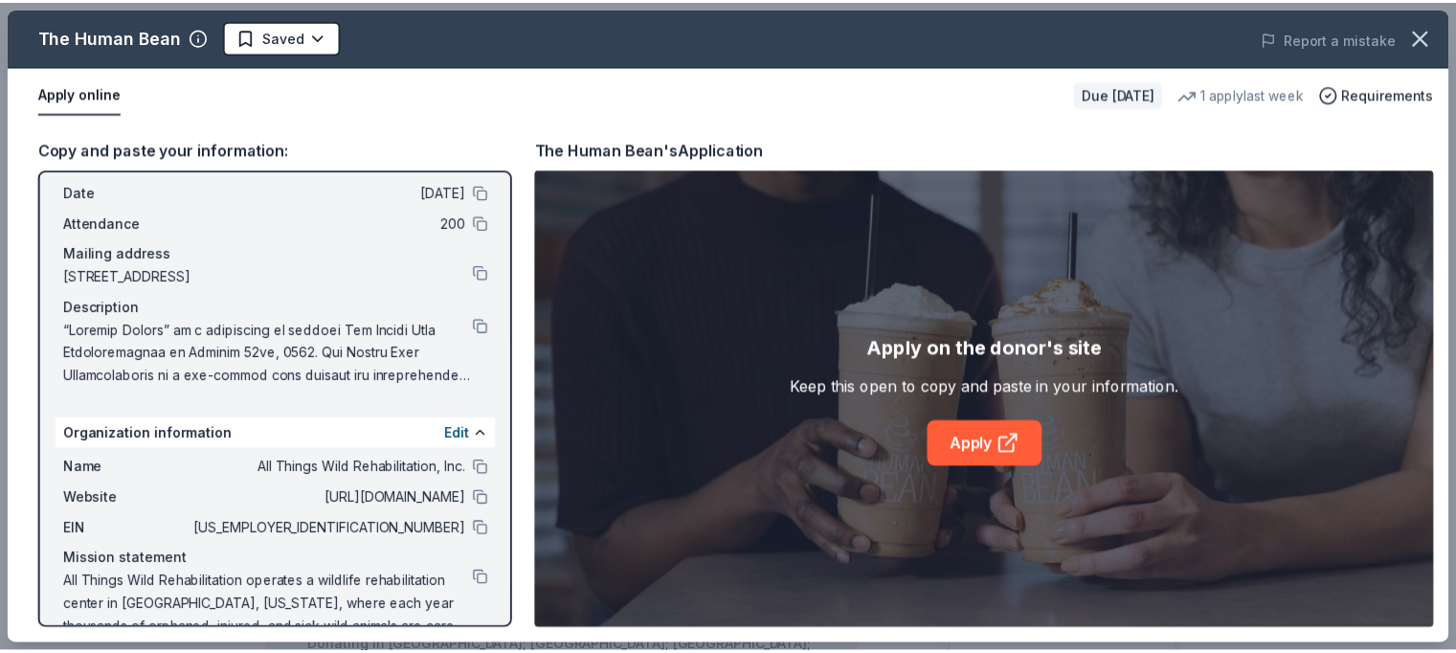
scroll to position [109, 0]
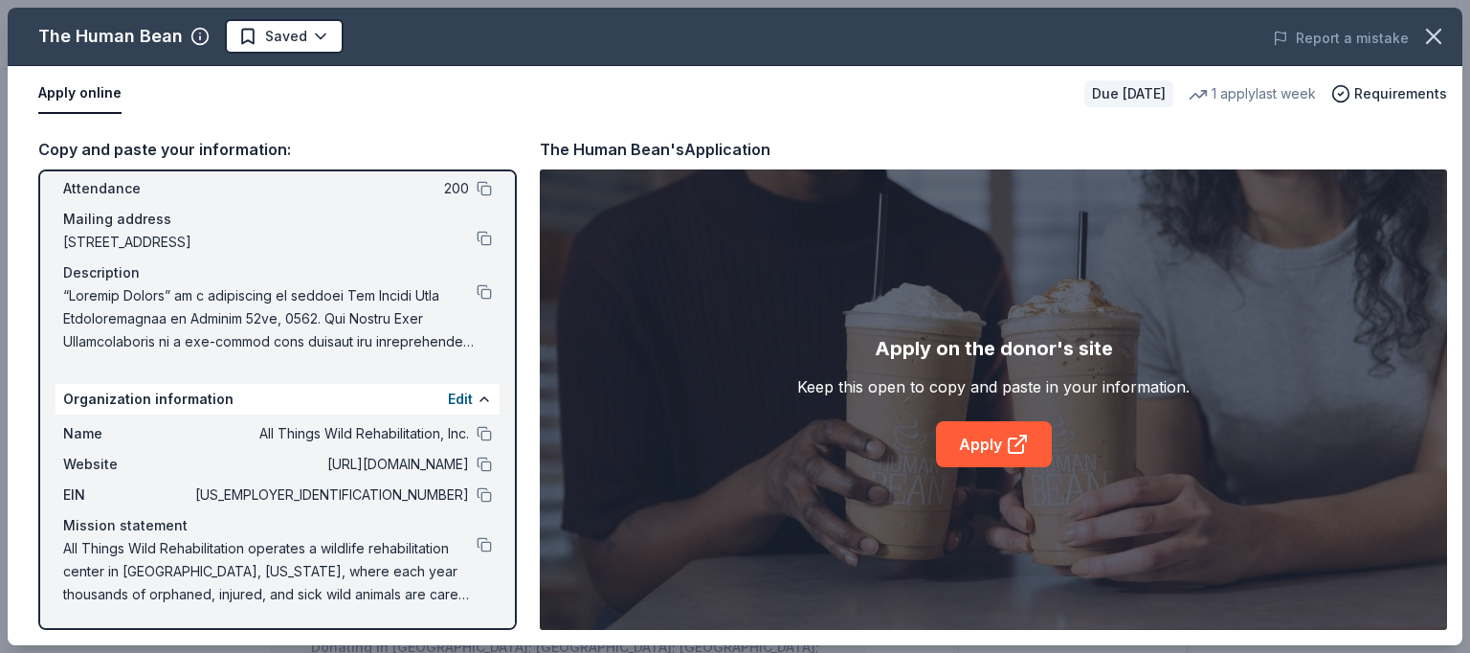
drag, startPoint x: 1463, startPoint y: 133, endPoint x: 1466, endPoint y: 206, distance: 72.8
click at [1466, 206] on div "The Human Bean Saved Report a mistake Apply online Due in 39 days 1 apply last …" at bounding box center [735, 326] width 1470 height 653
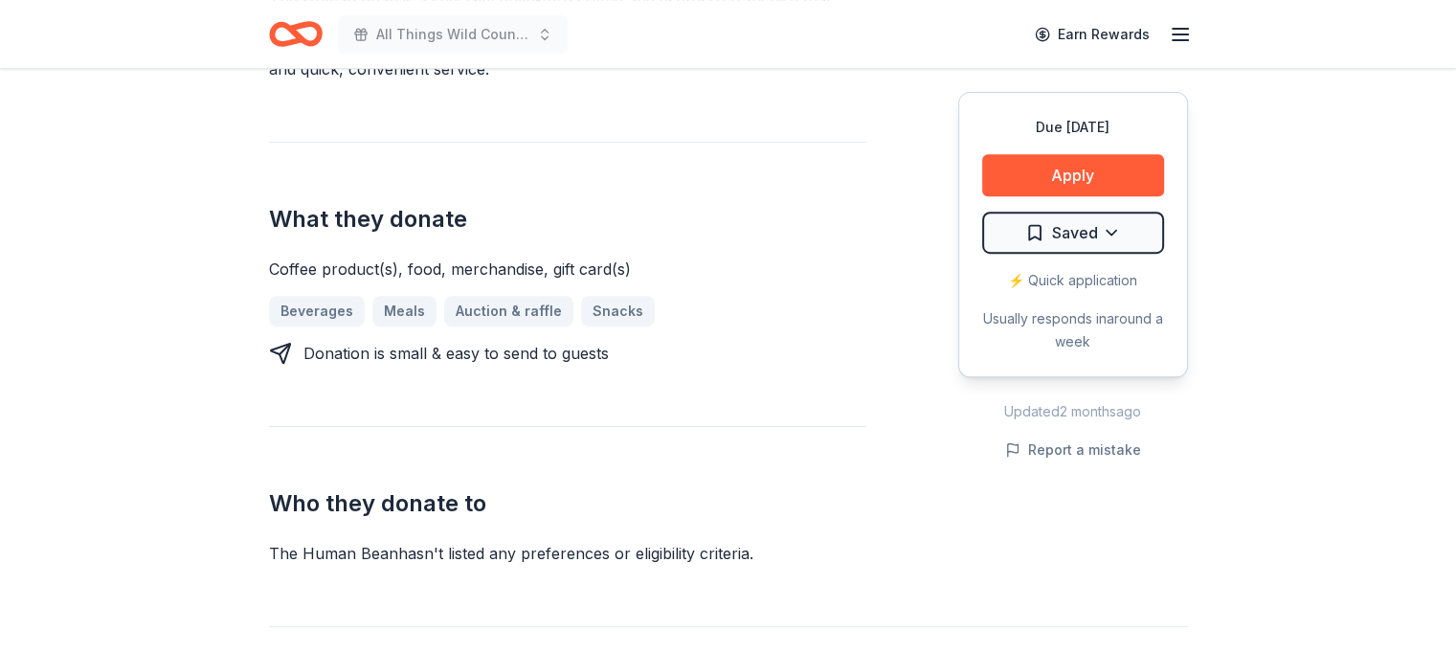
scroll to position [787, 0]
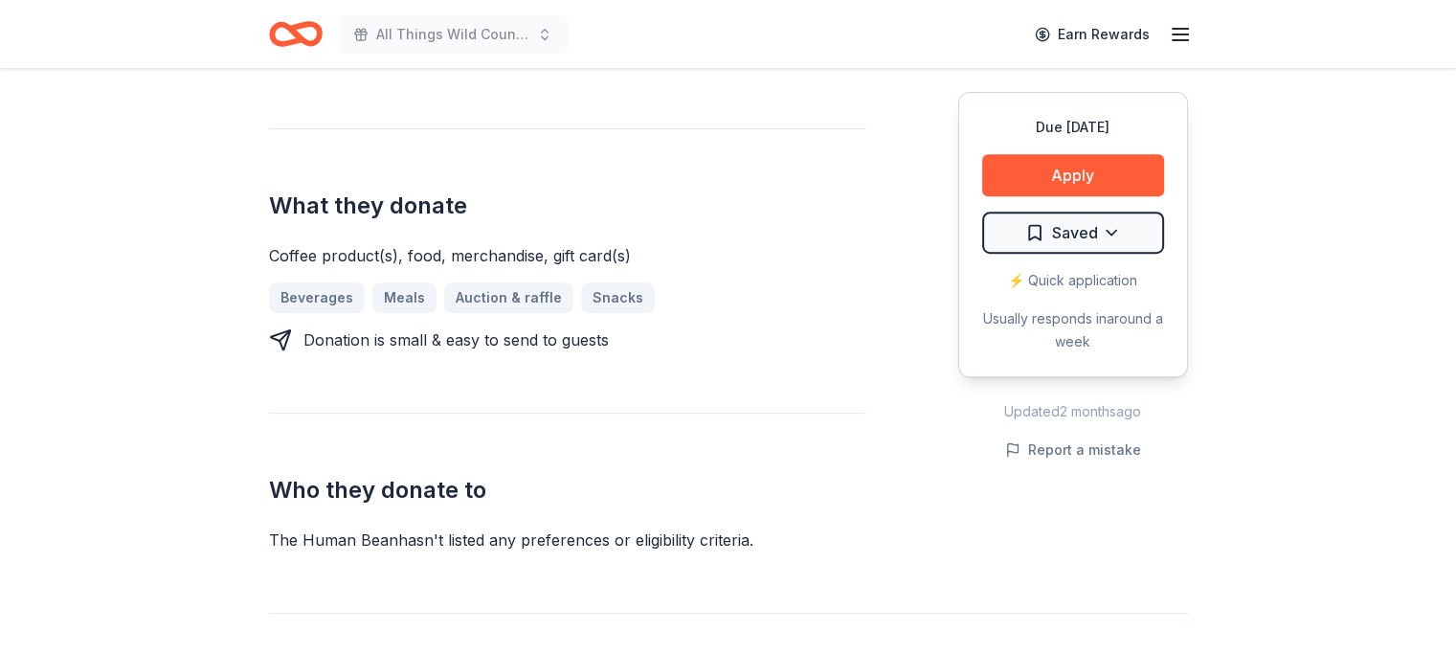
drag, startPoint x: 269, startPoint y: 254, endPoint x: 374, endPoint y: 271, distance: 106.7
click at [374, 271] on div "Coffee product(s), food, merchandise, gift card(s) Beverages Meals Auction & ra…" at bounding box center [567, 297] width 597 height 107
drag, startPoint x: 349, startPoint y: 237, endPoint x: 344, endPoint y: 282, distance: 45.3
click at [344, 282] on div "What they donate Coffee product(s), food, merchandise, gift card(s) Beverages M…" at bounding box center [567, 239] width 597 height 223
drag, startPoint x: 264, startPoint y: 247, endPoint x: 429, endPoint y: 258, distance: 165.0
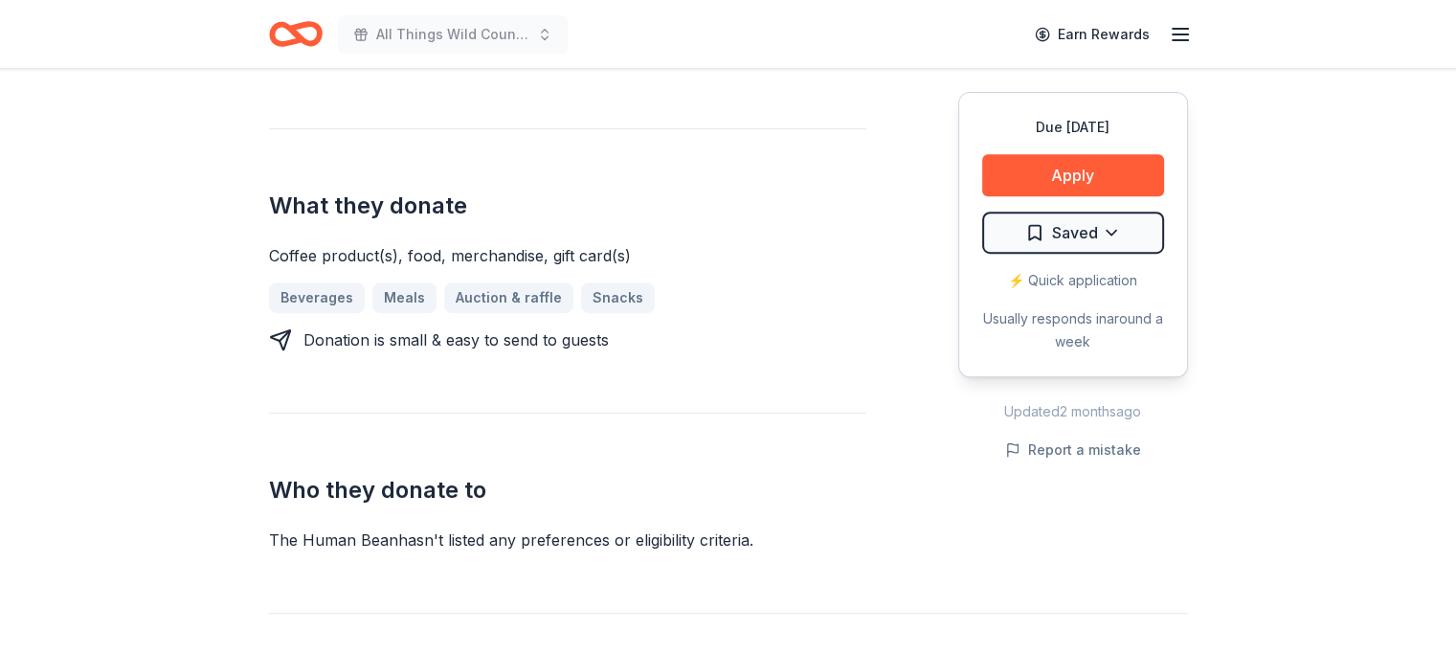
click at [429, 258] on div "The Human Bean New • 1 reviews 1 apply last week 6% approval rate $ 45 donation…" at bounding box center [728, 592] width 980 height 2620
drag, startPoint x: 636, startPoint y: 264, endPoint x: 464, endPoint y: 235, distance: 174.7
click at [464, 235] on div "What they donate Coffee product(s), food, merchandise, gift card(s) Beverages M…" at bounding box center [567, 239] width 597 height 223
click at [138, 298] on div "Due in 39 days Share The Human Bean New • 1 reviews 1 apply last week 6% approv…" at bounding box center [728, 592] width 1456 height 2620
click at [741, 436] on div "Who they donate to The Human Bean hasn ' t listed any preferences or eligibilit…" at bounding box center [567, 482] width 597 height 139
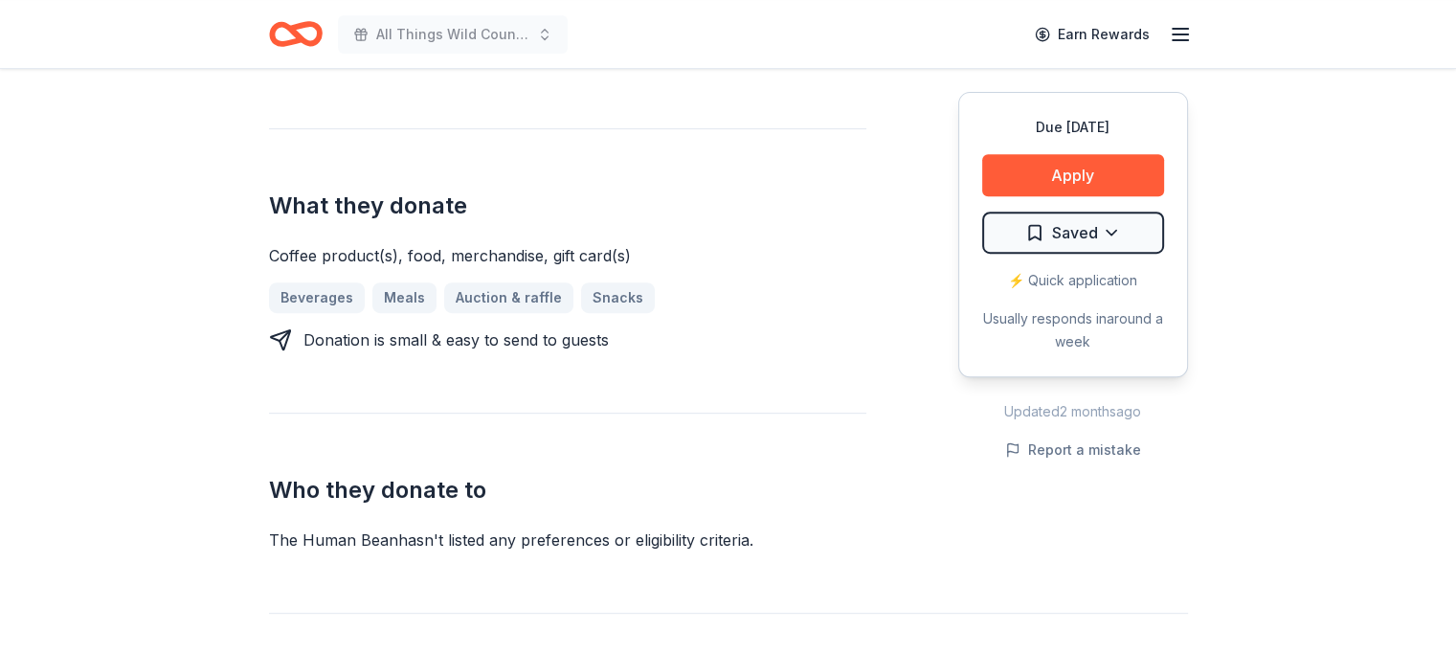
click at [826, 440] on div "Who they donate to The Human Bean hasn ' t listed any preferences or eligibilit…" at bounding box center [567, 482] width 597 height 139
drag, startPoint x: 367, startPoint y: 250, endPoint x: 796, endPoint y: 257, distance: 429.8
click at [796, 257] on div "Coffee product(s), food, merchandise, gift card(s)" at bounding box center [567, 255] width 597 height 23
drag, startPoint x: 254, startPoint y: 257, endPoint x: 597, endPoint y: 231, distance: 344.6
click at [597, 231] on div "The Human Bean New • 1 reviews 1 apply last week 6% approval rate $ 45 donation…" at bounding box center [728, 592] width 980 height 2620
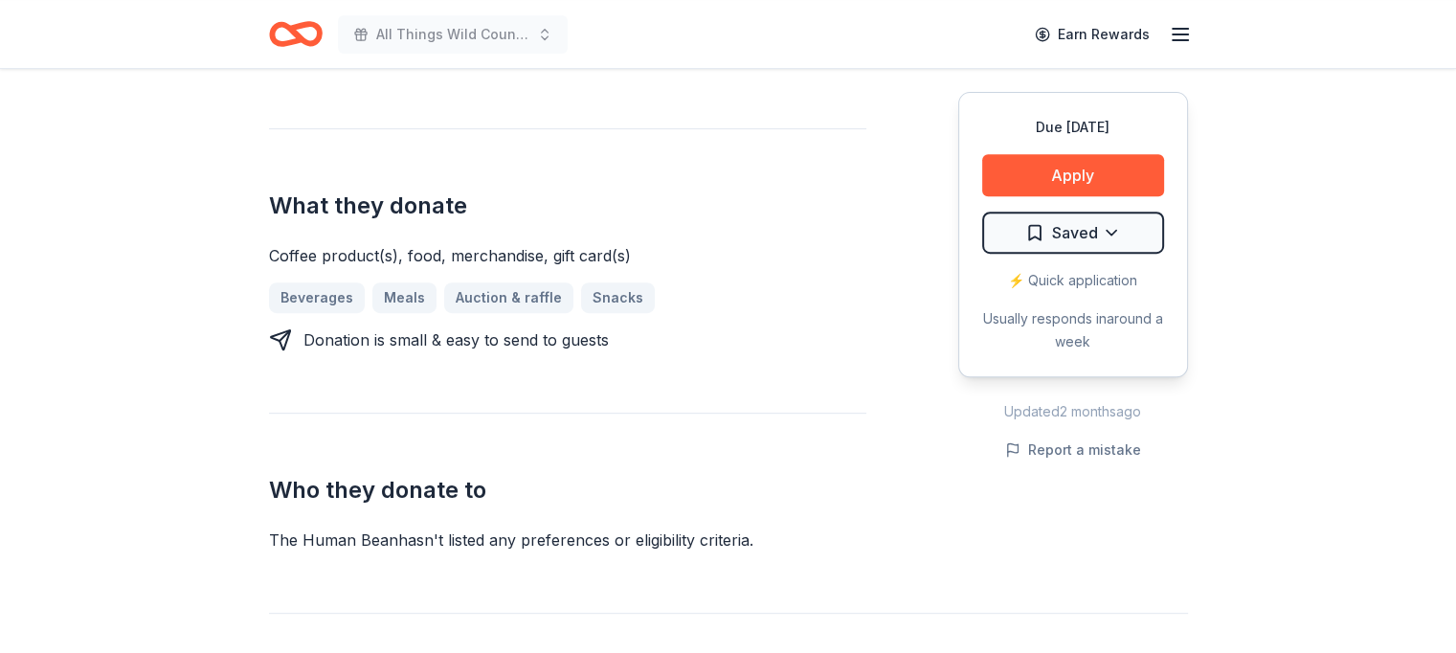
click at [749, 277] on div "Coffee product(s), food, merchandise, gift card(s) Beverages Meals Auction & ra…" at bounding box center [567, 297] width 597 height 107
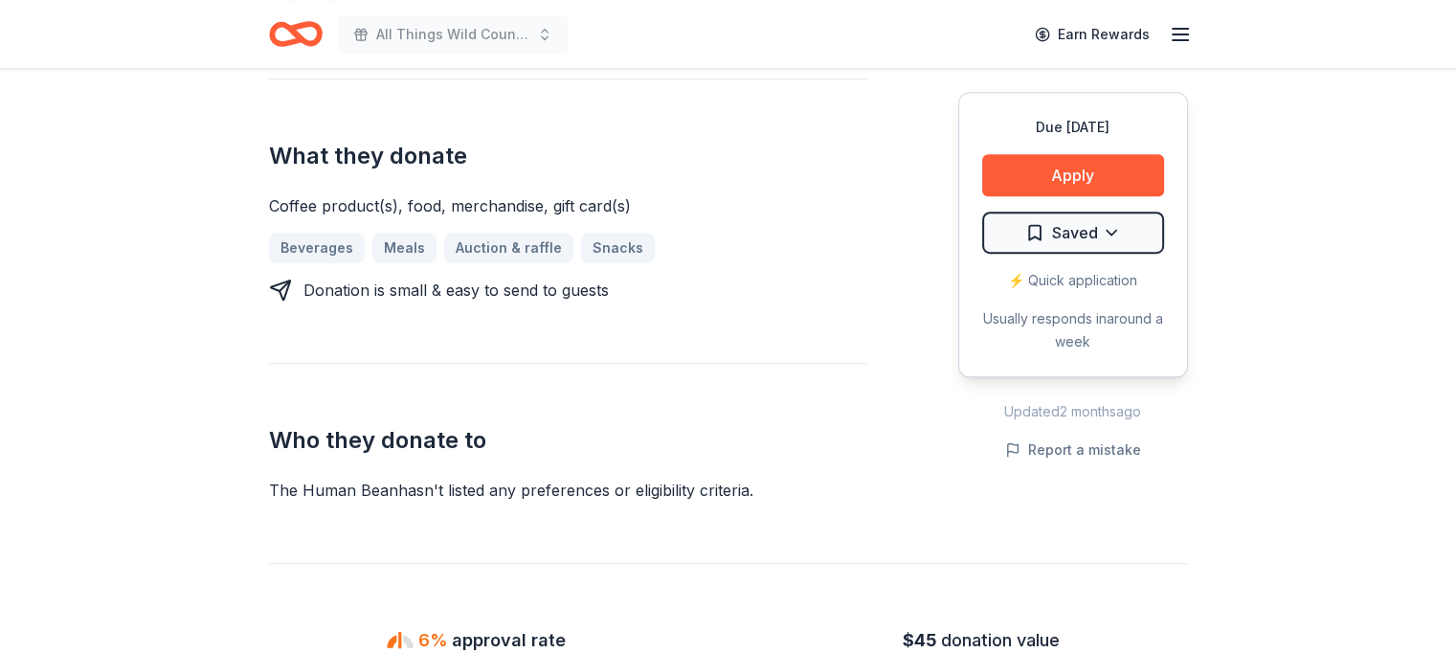
scroll to position [838, 0]
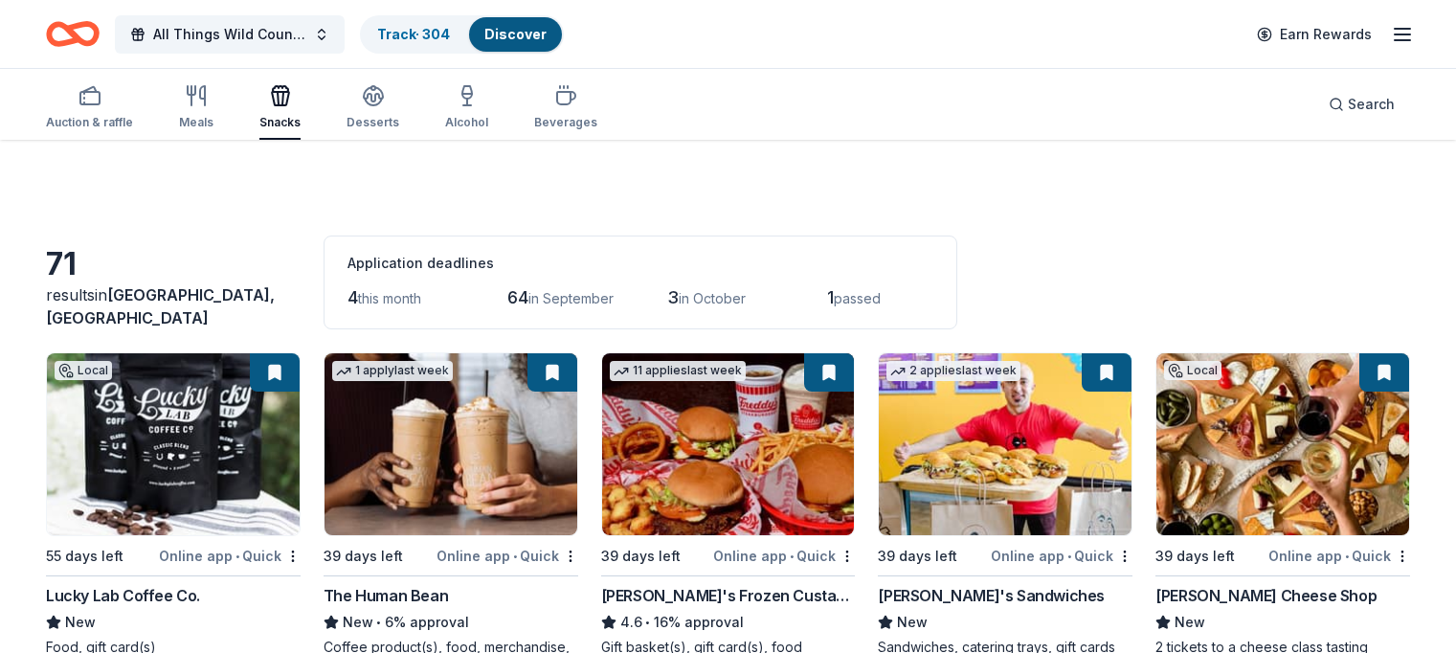
scroll to position [186, 0]
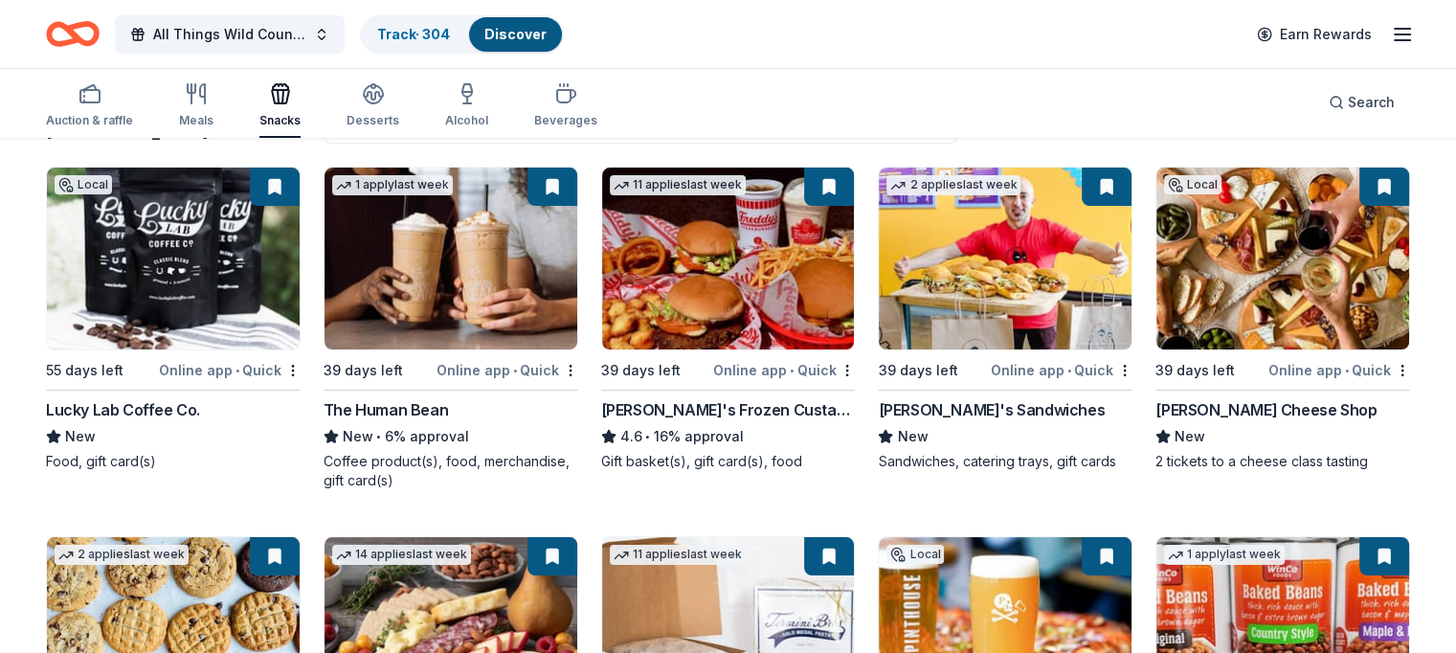
click at [724, 233] on img at bounding box center [728, 258] width 253 height 182
click at [158, 233] on img at bounding box center [173, 258] width 253 height 182
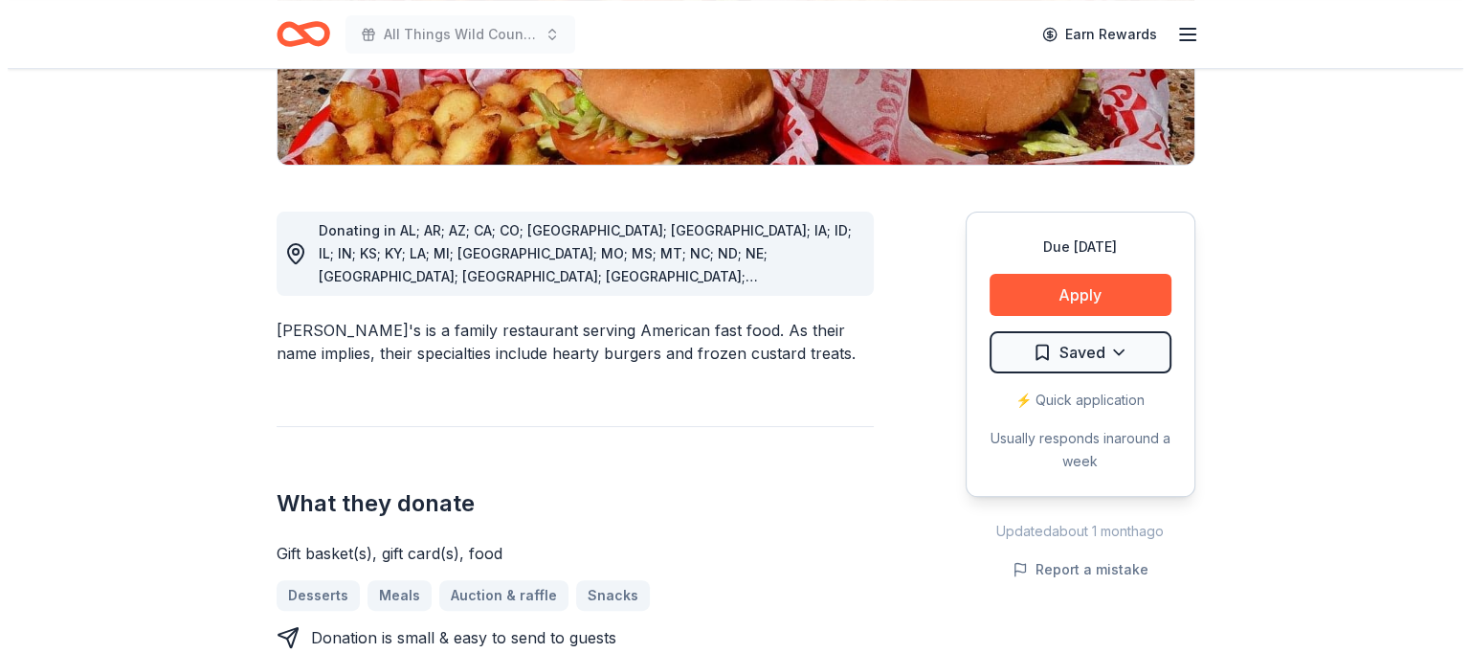
scroll to position [486, 0]
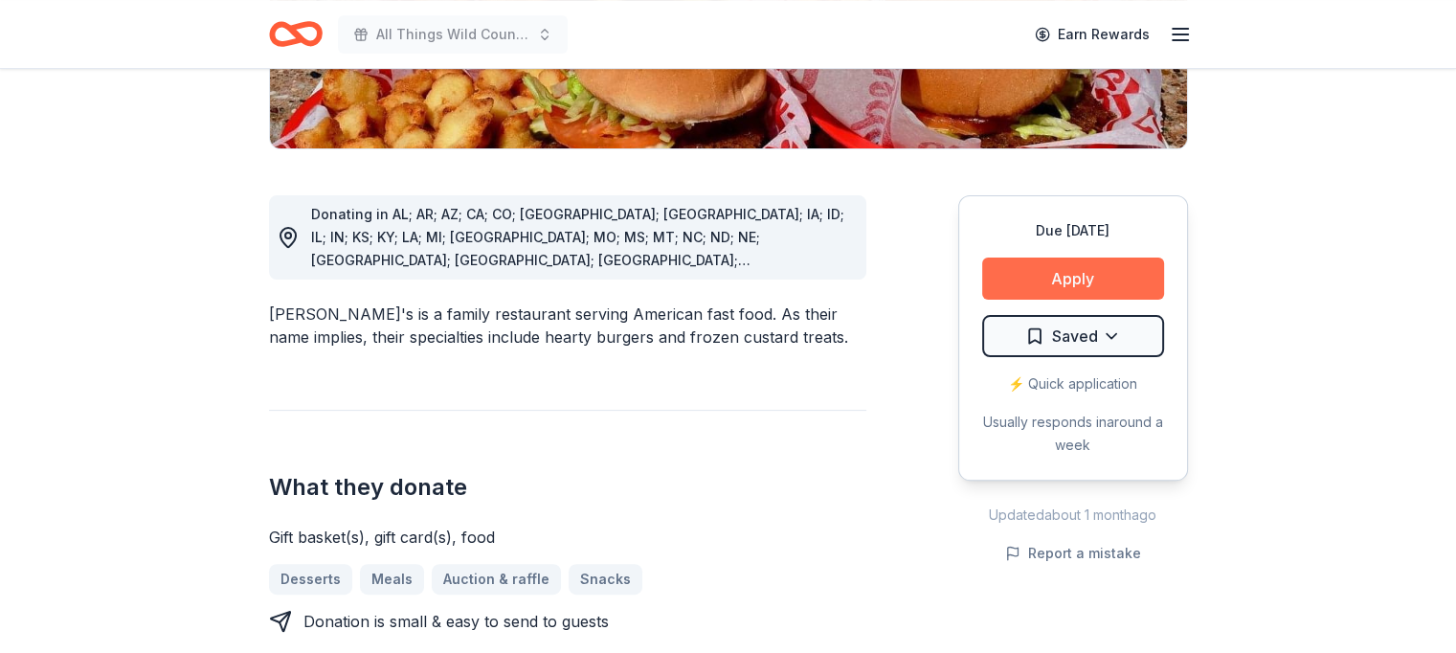
click at [1081, 257] on button "Apply" at bounding box center [1073, 278] width 182 height 42
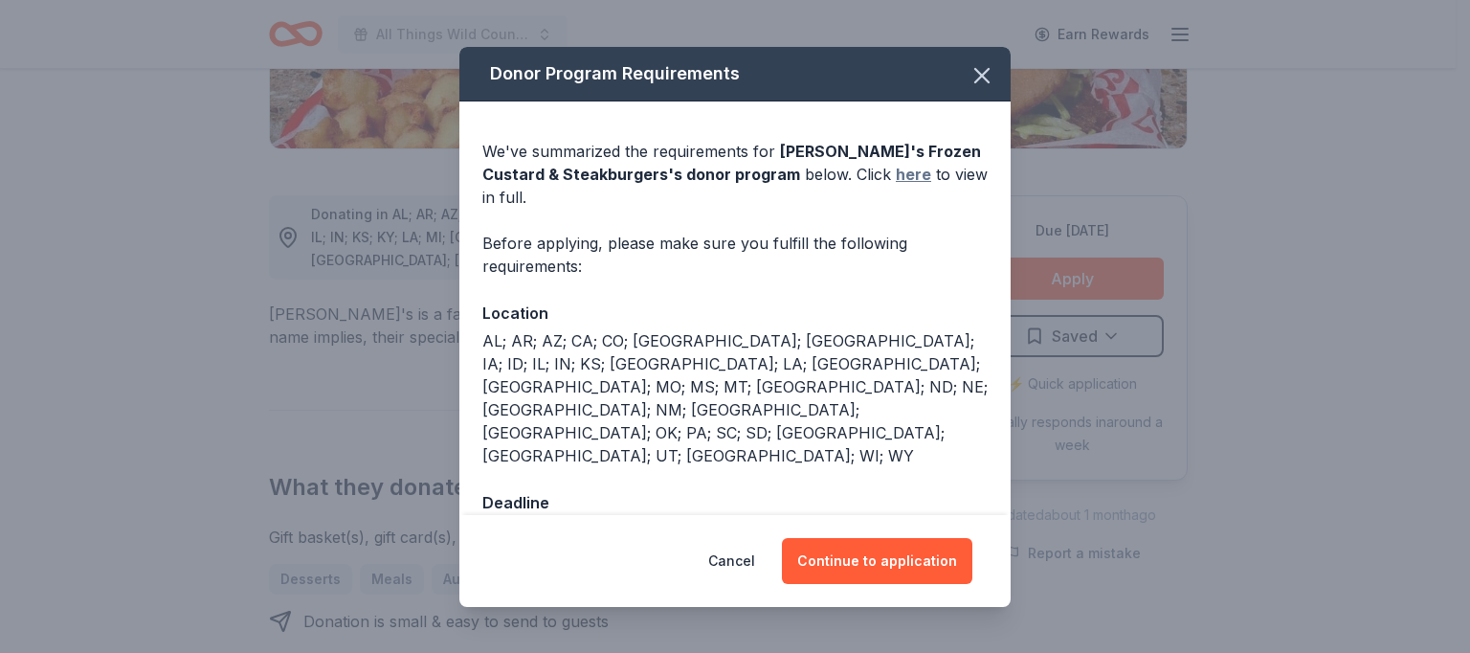
click at [896, 186] on link "here" at bounding box center [913, 174] width 35 height 23
click at [885, 546] on button "Continue to application" at bounding box center [877, 561] width 190 height 46
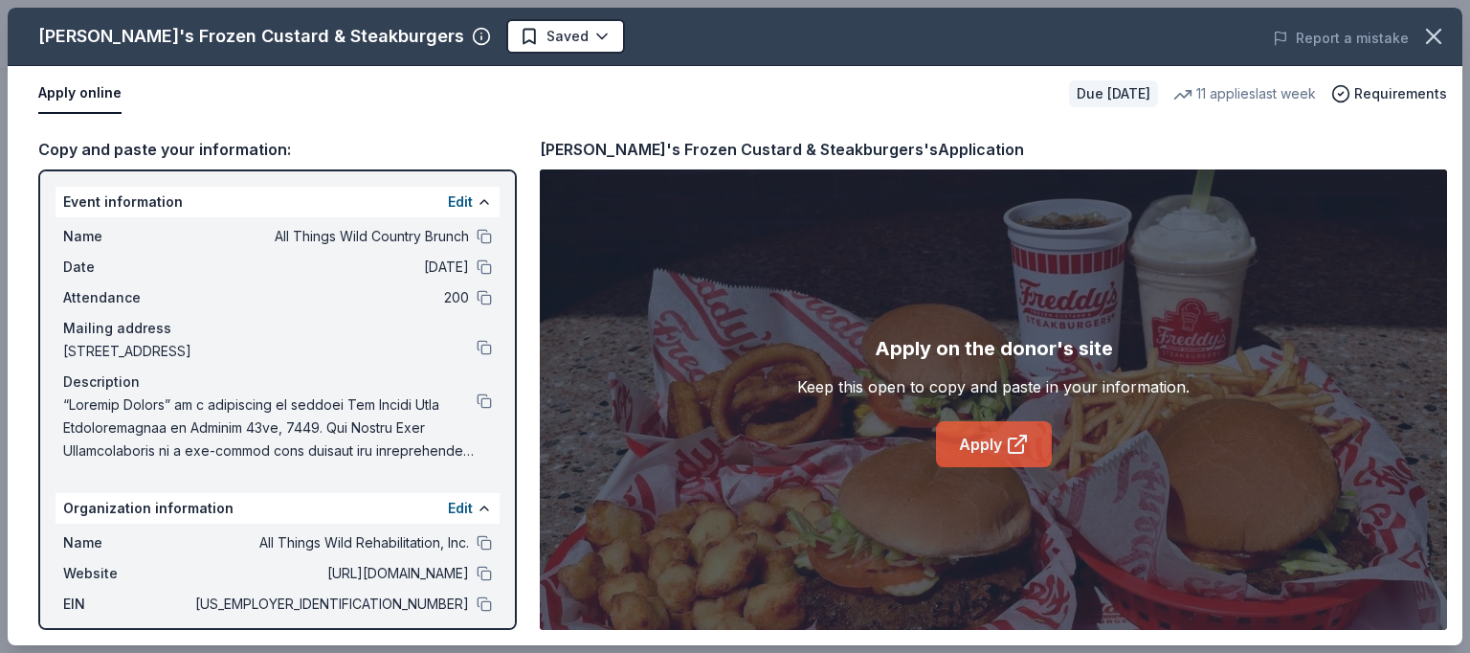
click at [986, 442] on link "Apply" at bounding box center [994, 444] width 116 height 46
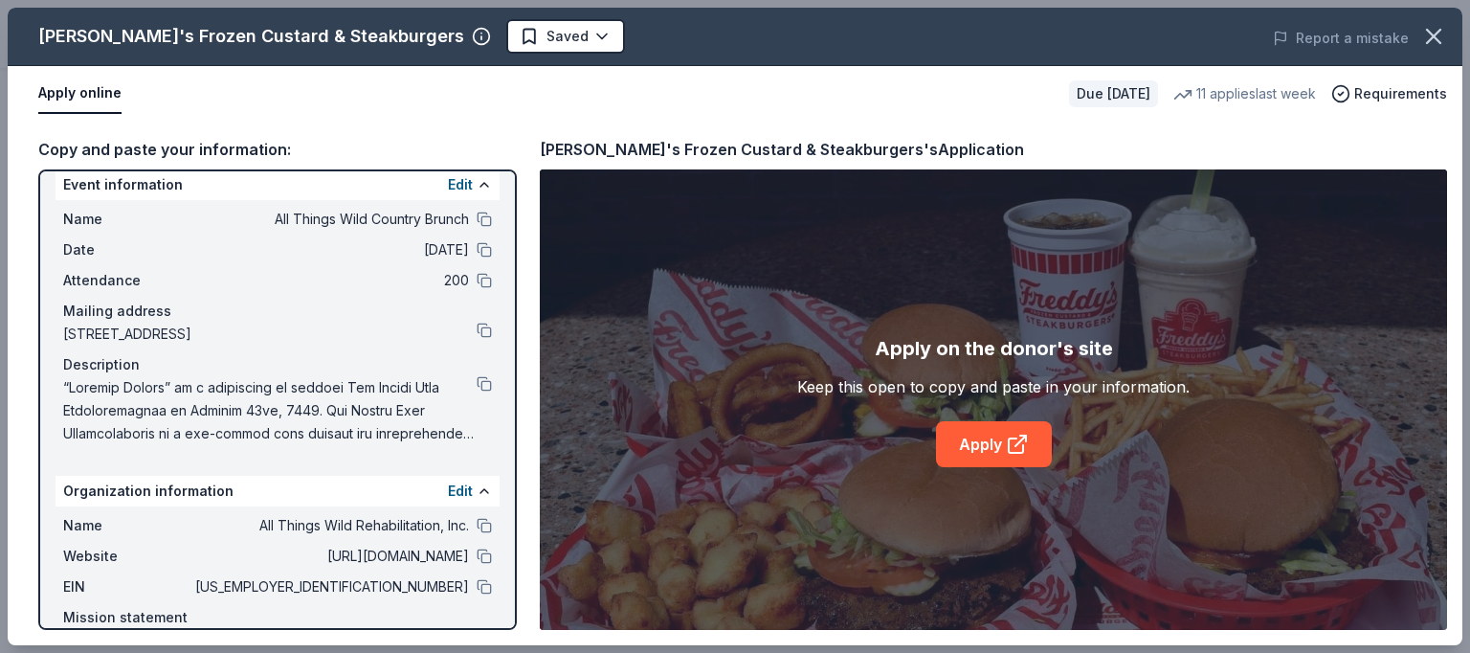
scroll to position [0, 0]
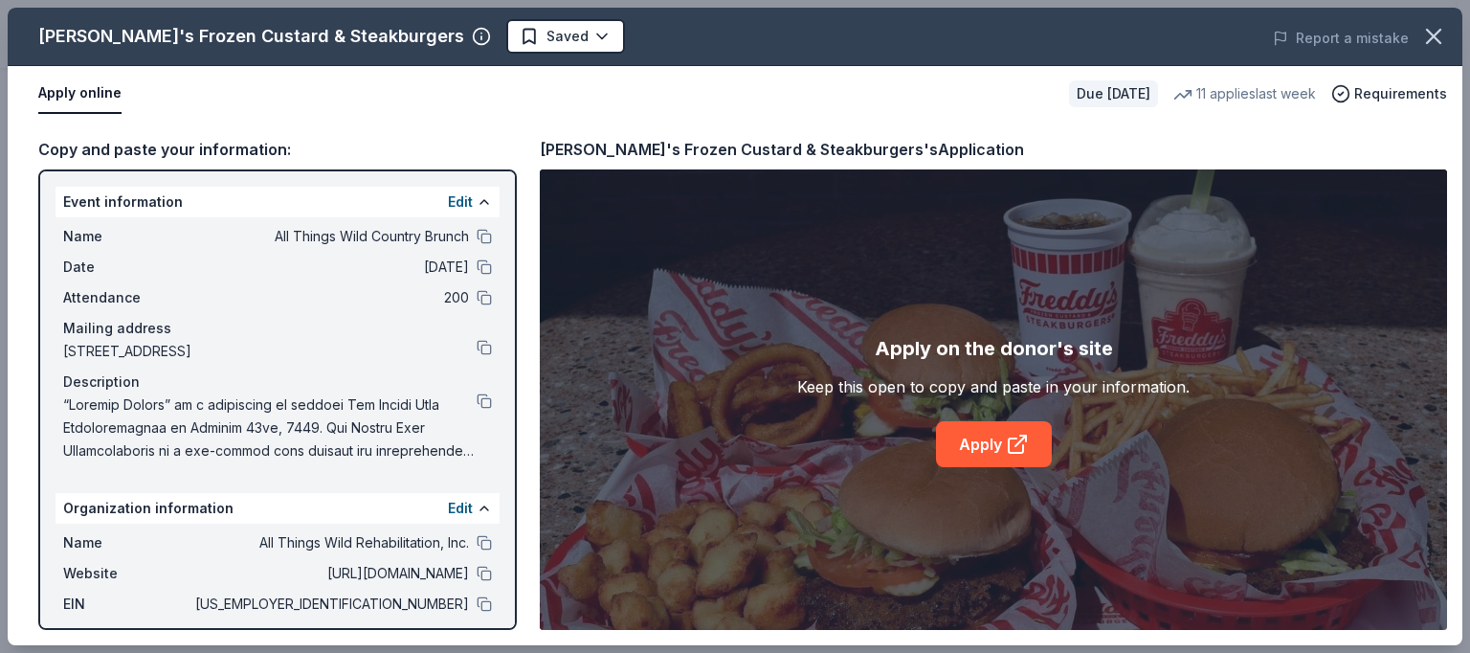
drag, startPoint x: 522, startPoint y: 273, endPoint x: 510, endPoint y: -23, distance: 296.0
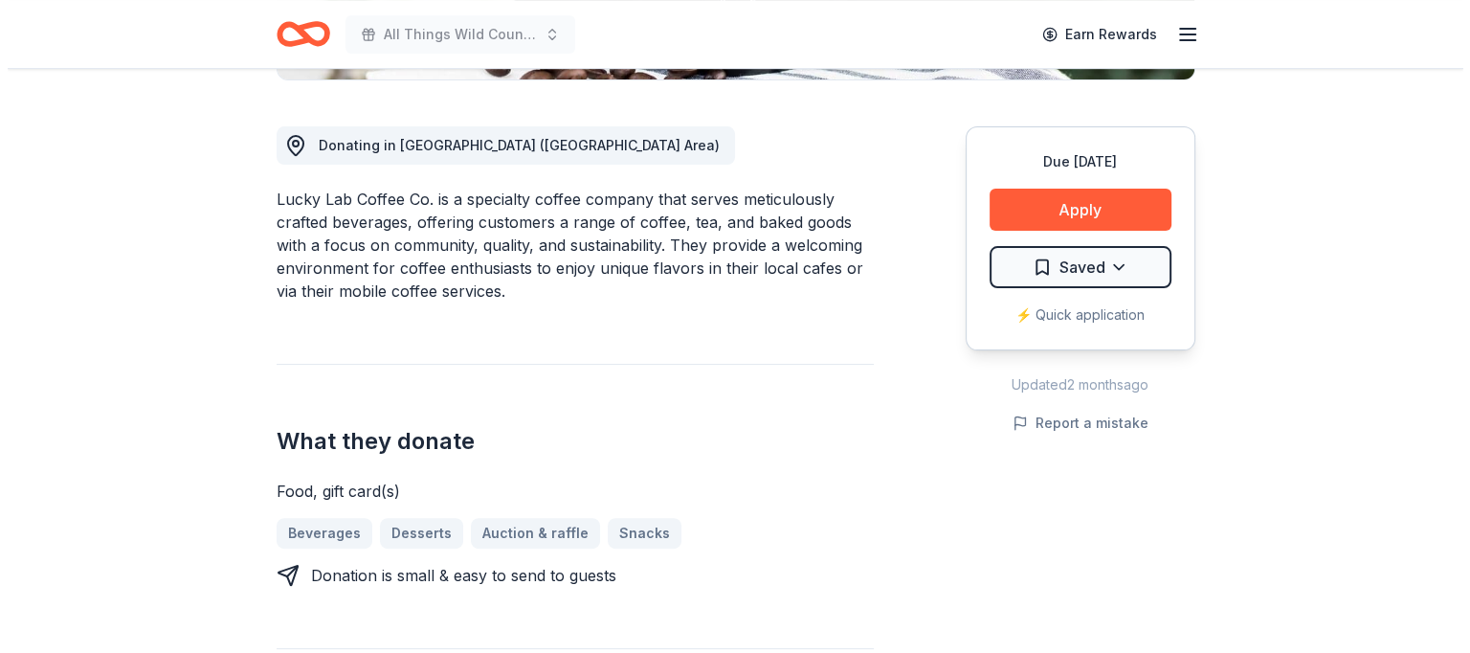
scroll to position [505, 0]
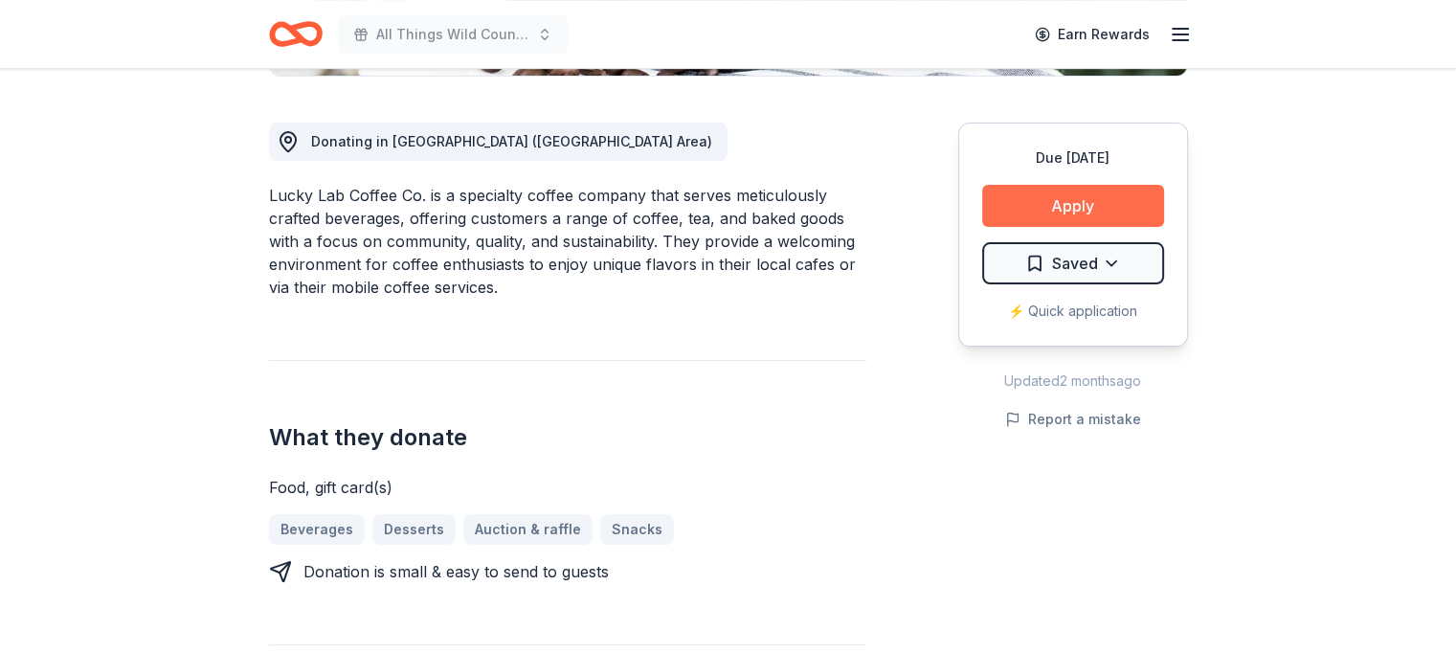
click at [1063, 205] on button "Apply" at bounding box center [1073, 206] width 182 height 42
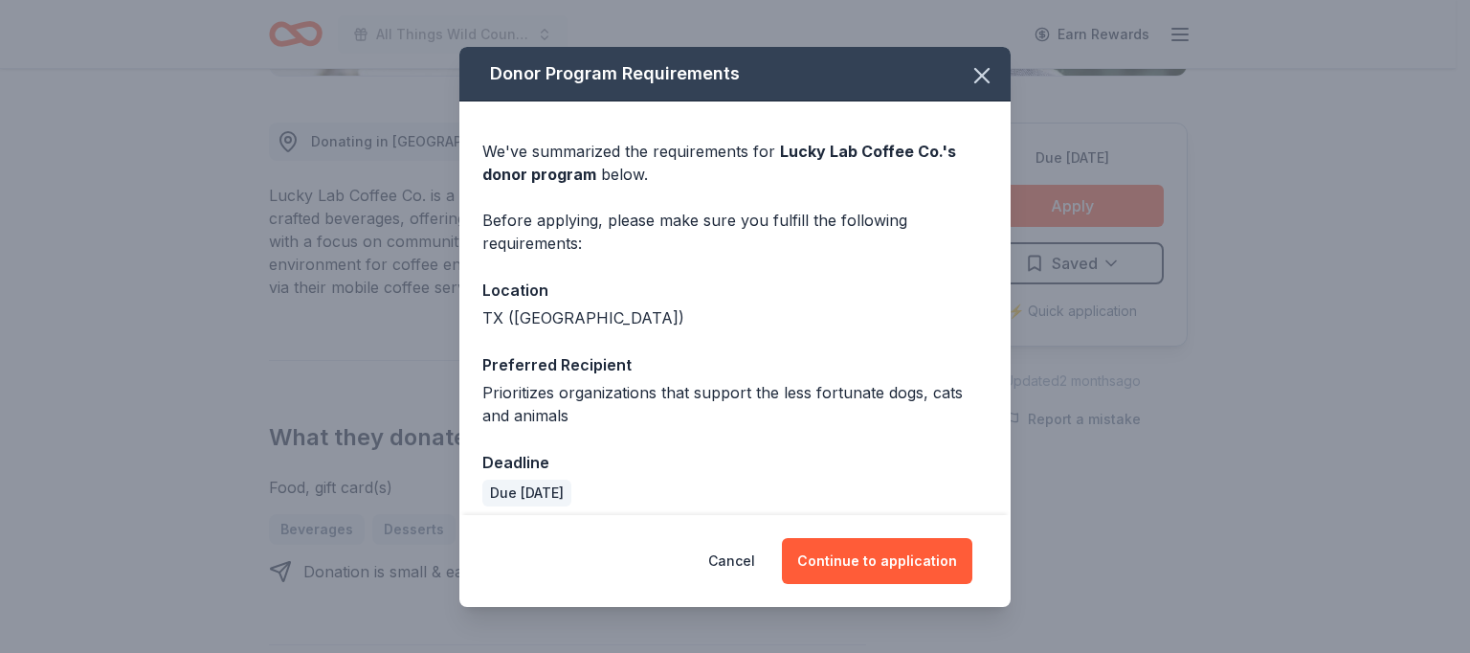
scroll to position [14, 0]
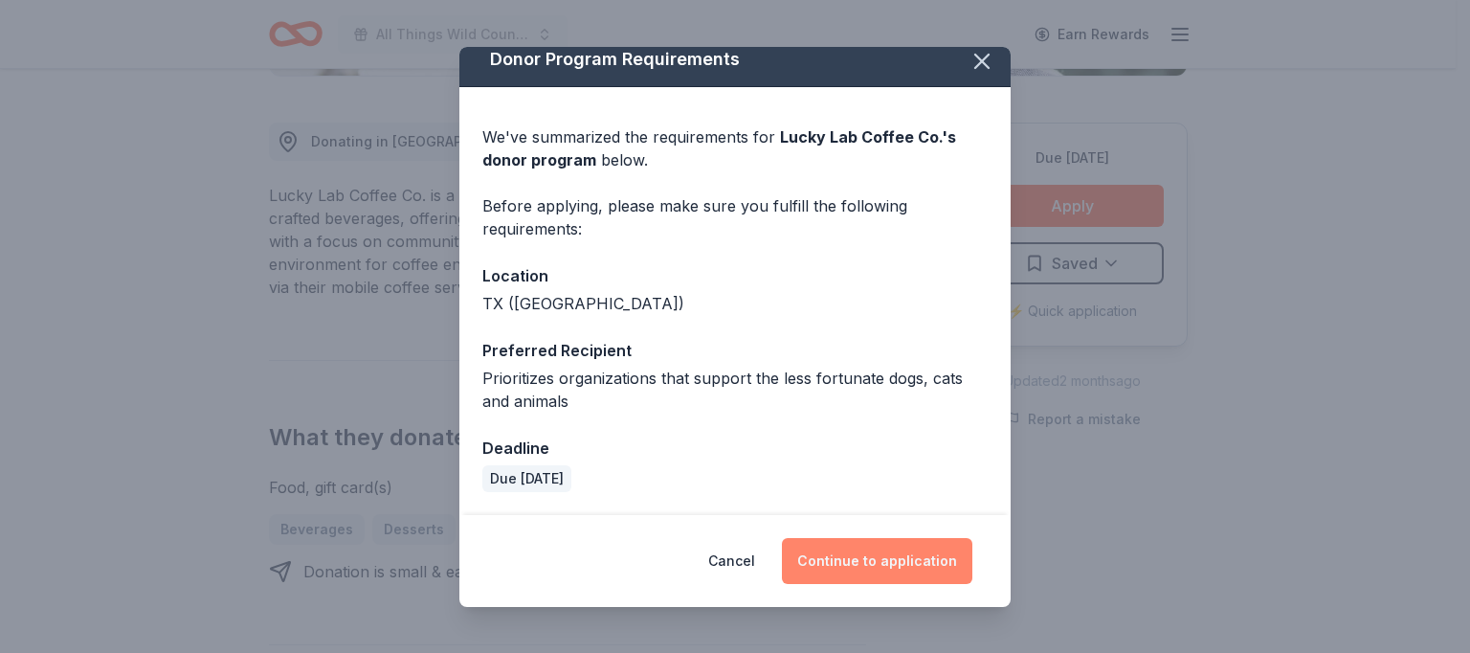
click at [873, 556] on button "Continue to application" at bounding box center [877, 561] width 190 height 46
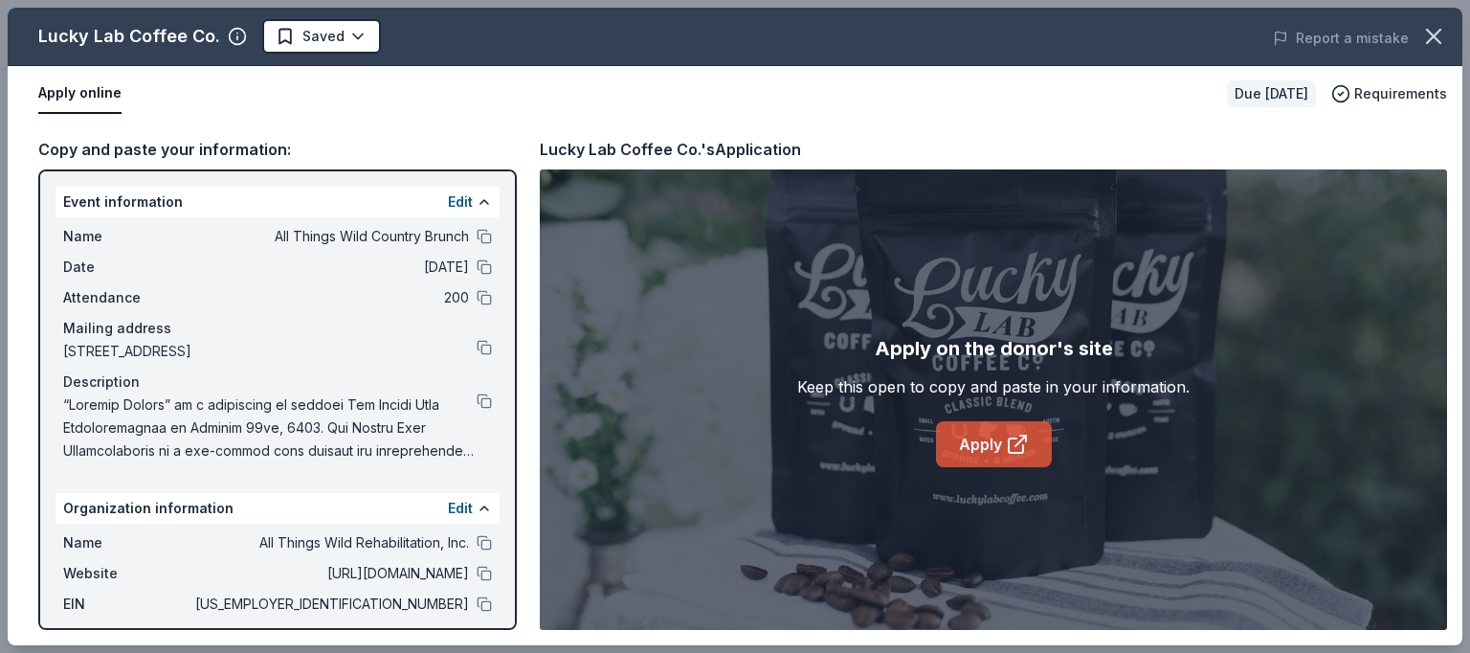
click at [992, 437] on link "Apply" at bounding box center [994, 444] width 116 height 46
click at [477, 539] on button at bounding box center [484, 542] width 15 height 15
click at [477, 576] on button at bounding box center [484, 573] width 15 height 15
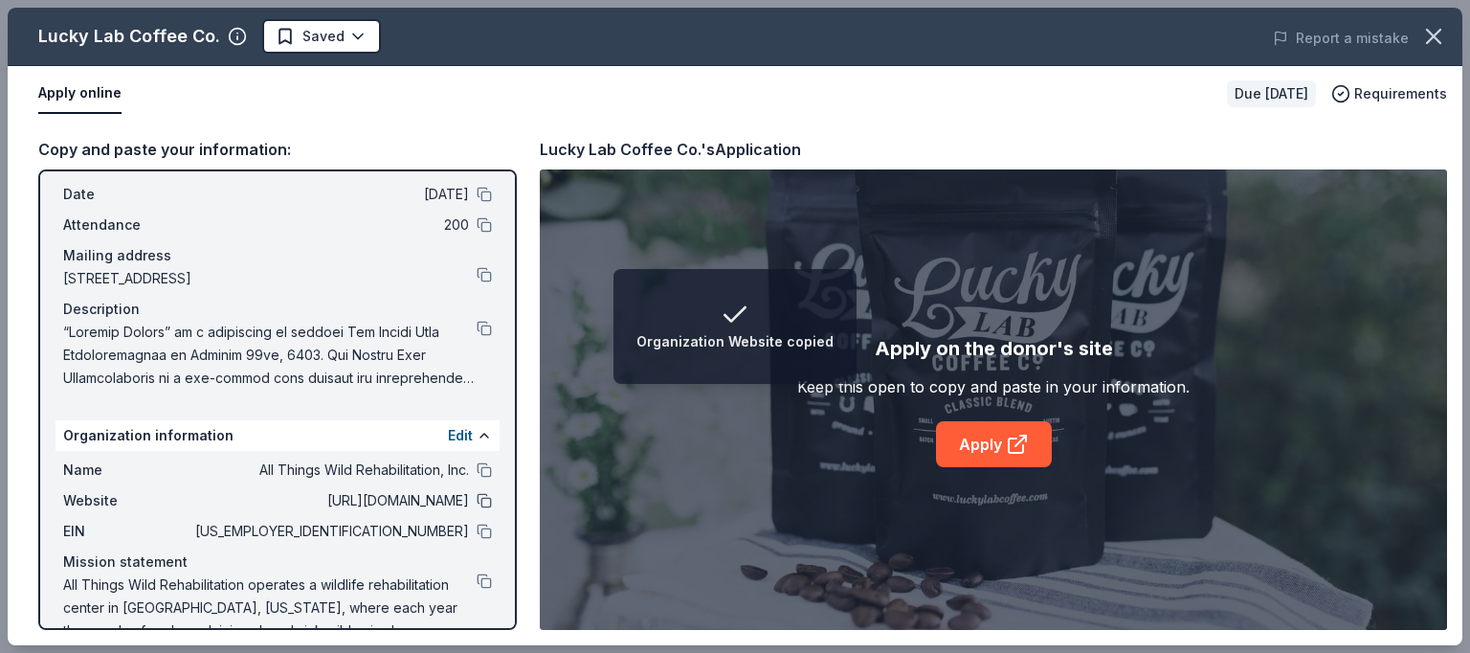
scroll to position [109, 0]
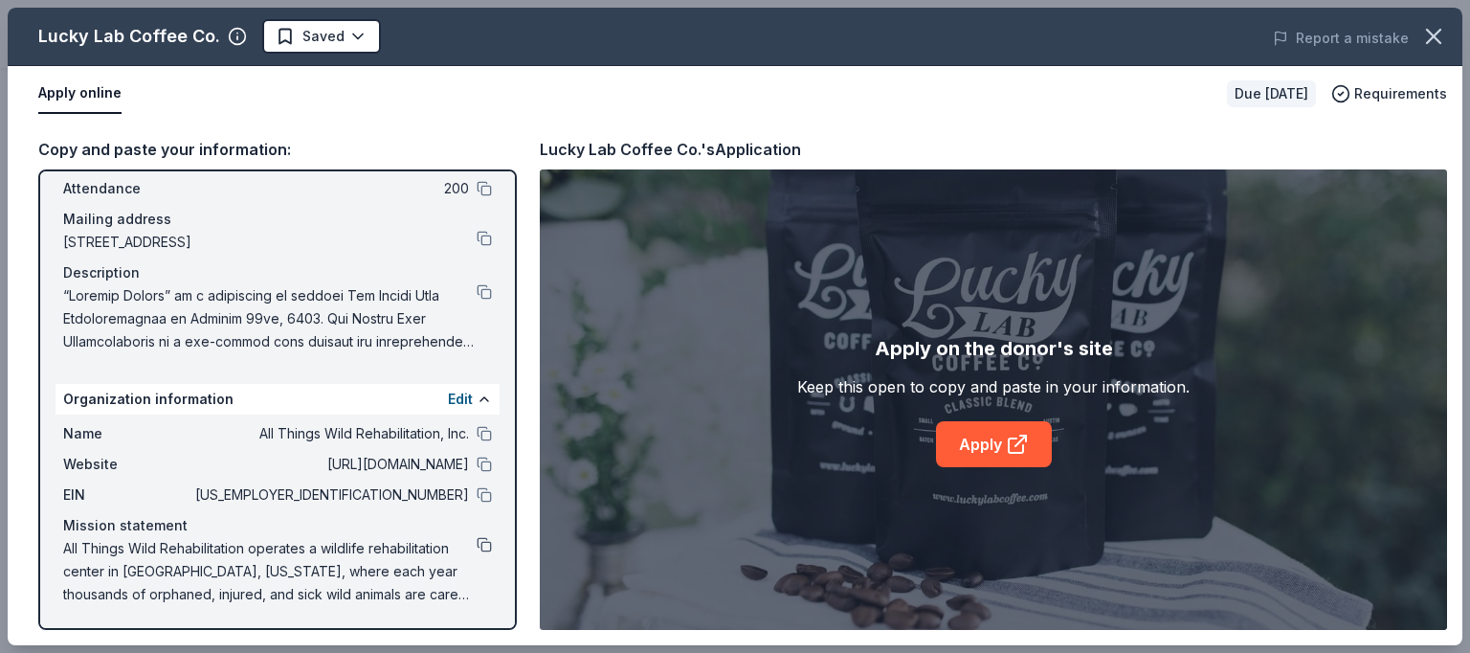
click at [477, 544] on button at bounding box center [484, 544] width 15 height 15
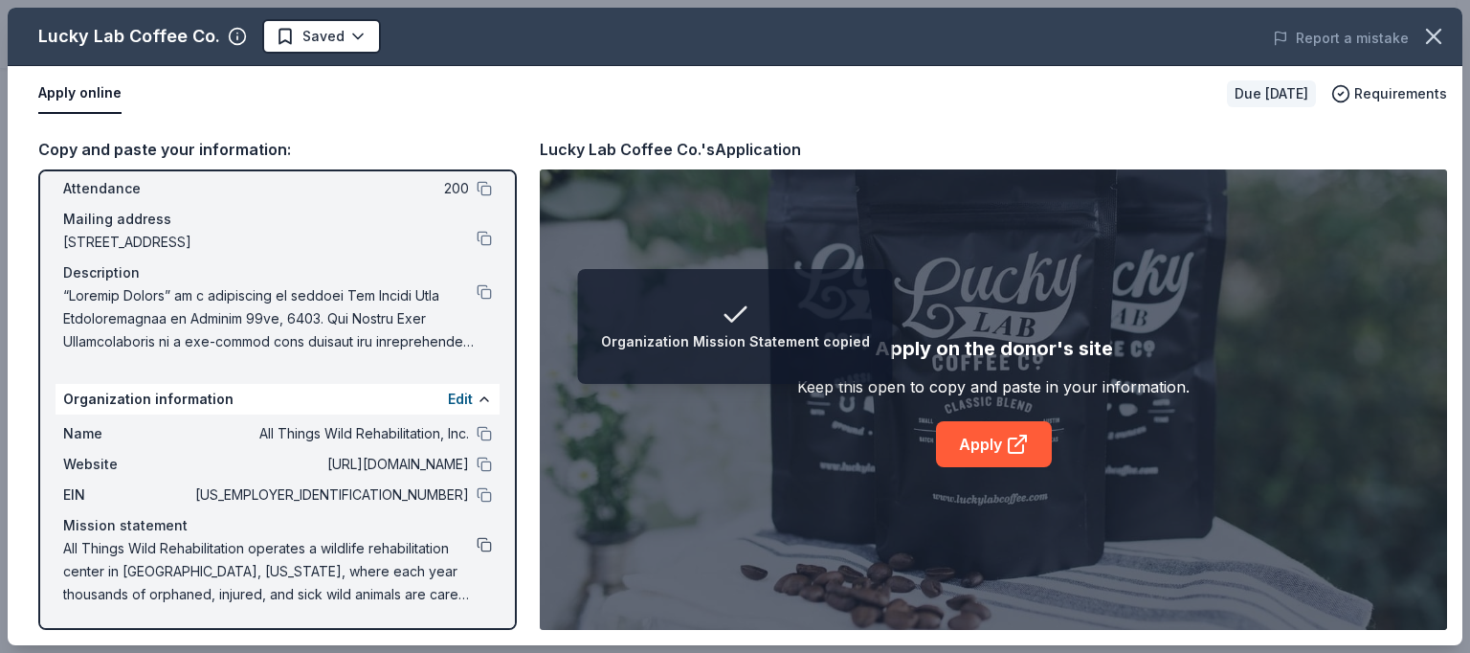
scroll to position [0, 0]
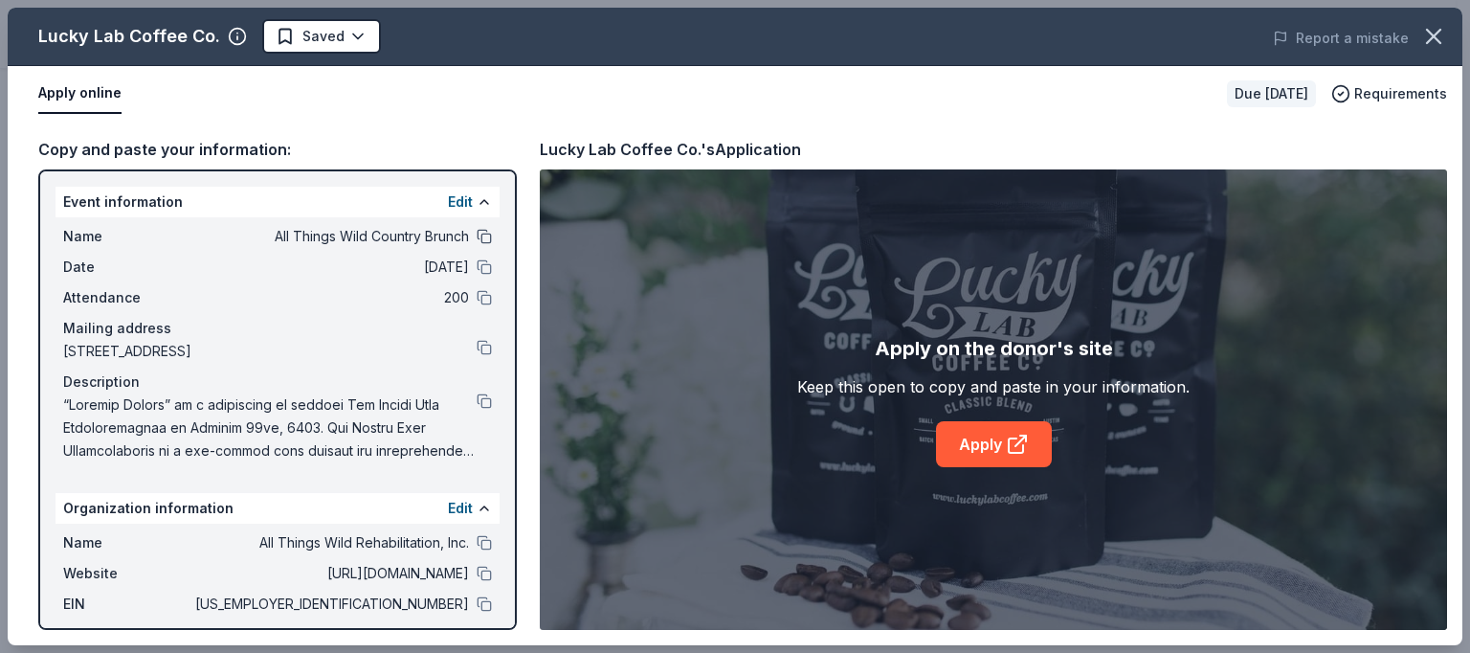
click at [477, 235] on button at bounding box center [484, 236] width 15 height 15
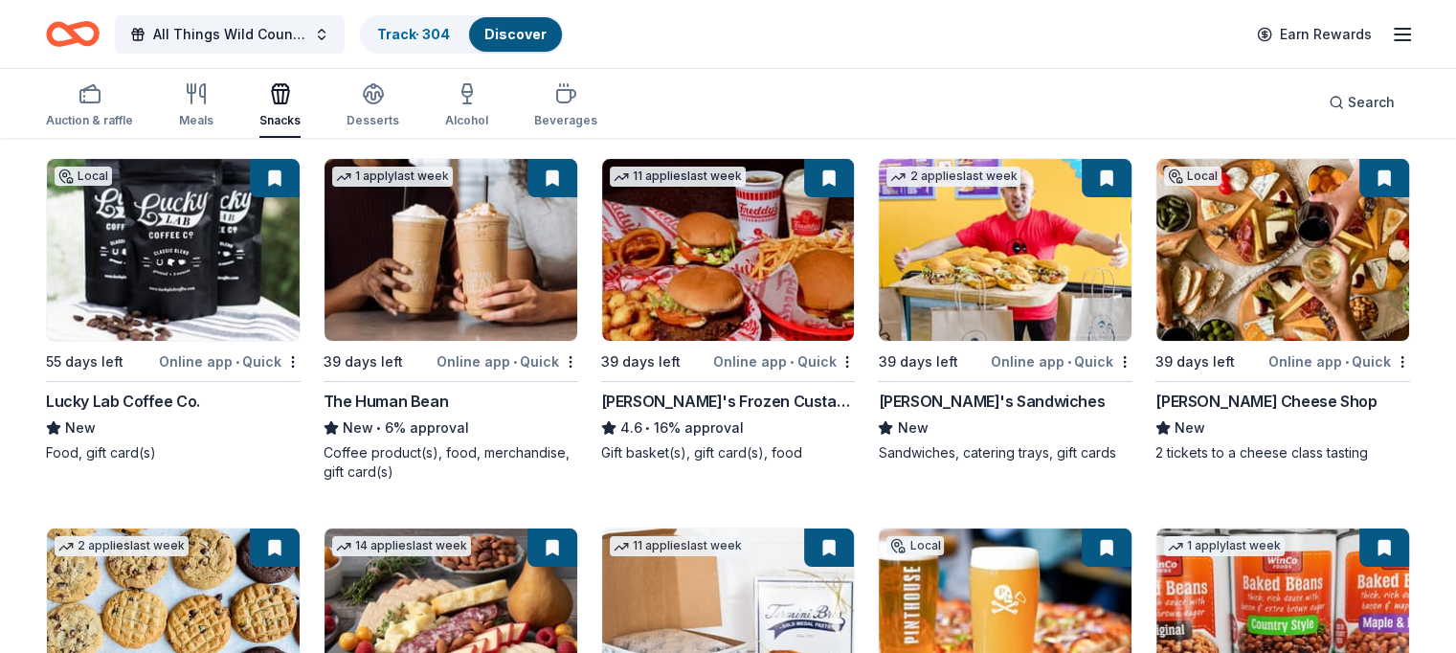
scroll to position [141, 0]
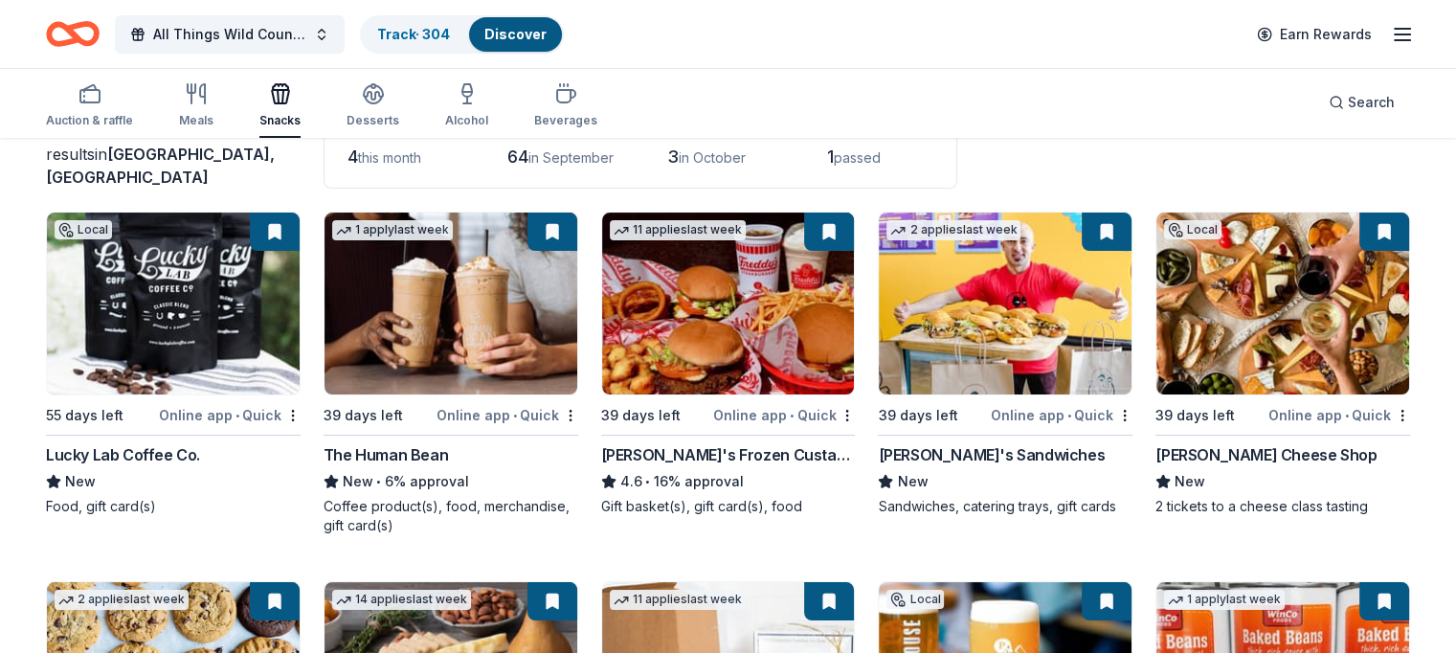
click at [1238, 320] on img at bounding box center [1282, 303] width 253 height 182
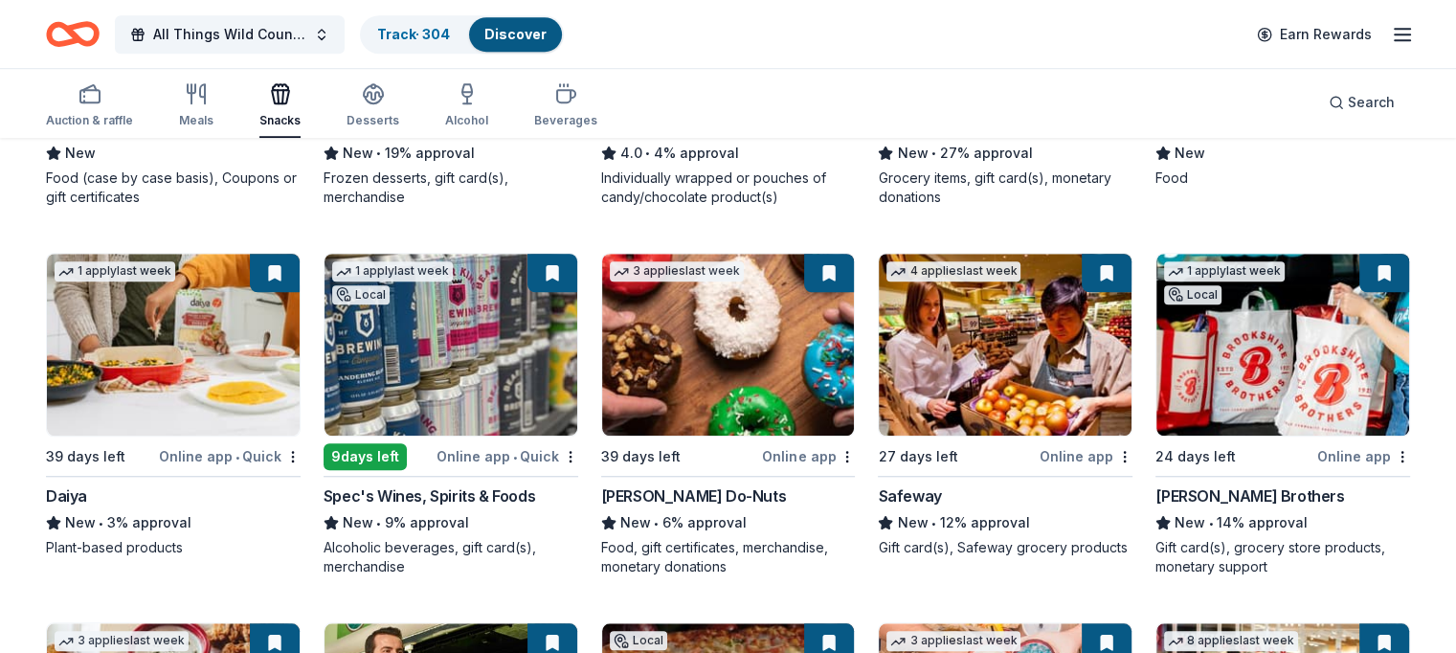
scroll to position [1523, 0]
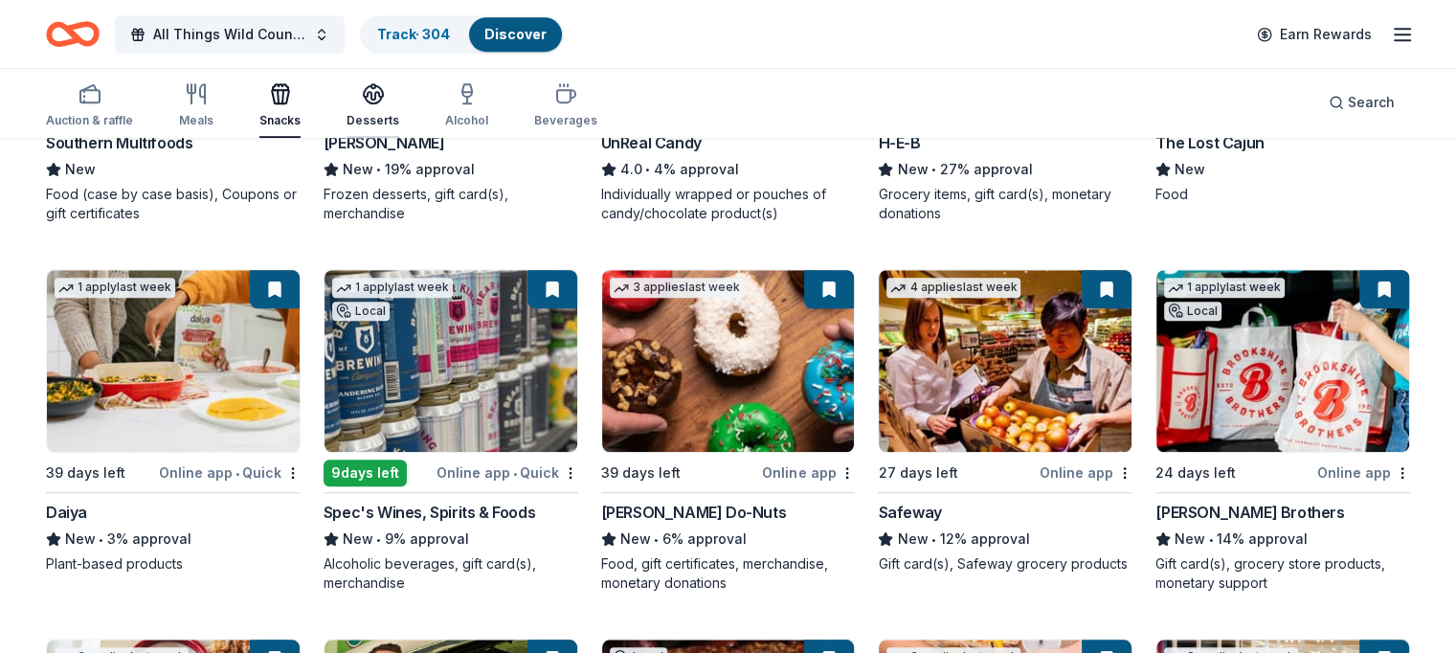
click at [383, 92] on icon "button" at bounding box center [373, 92] width 19 height 14
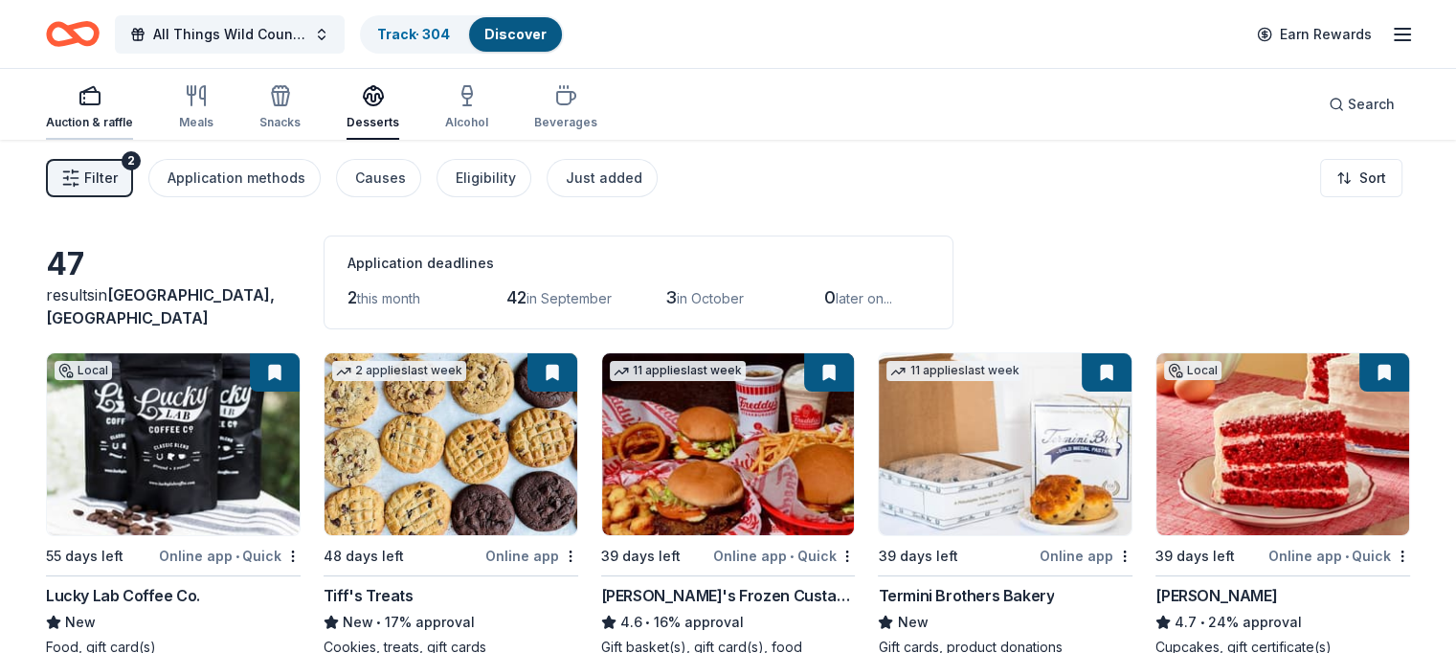
click at [101, 105] on icon "button" at bounding box center [89, 95] width 23 height 23
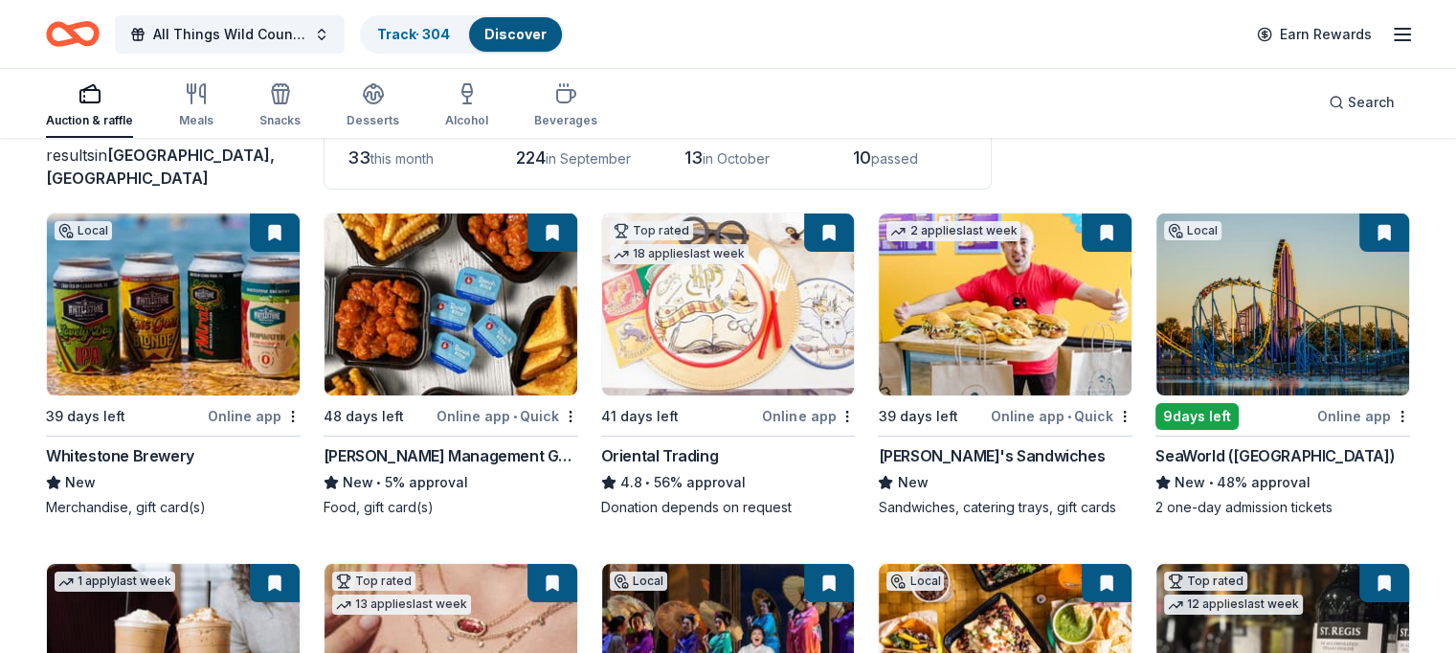
scroll to position [145, 0]
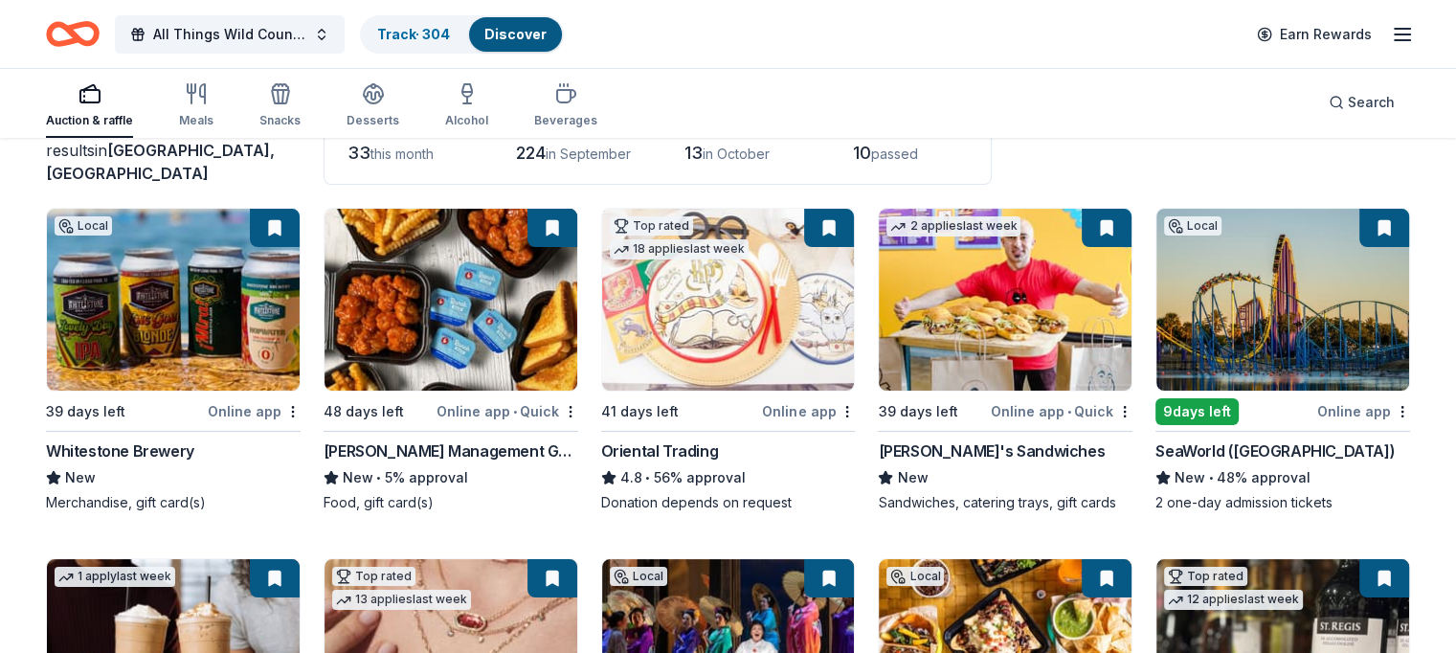
click at [182, 314] on img at bounding box center [173, 300] width 253 height 182
click at [208, 100] on icon "button" at bounding box center [196, 93] width 23 height 23
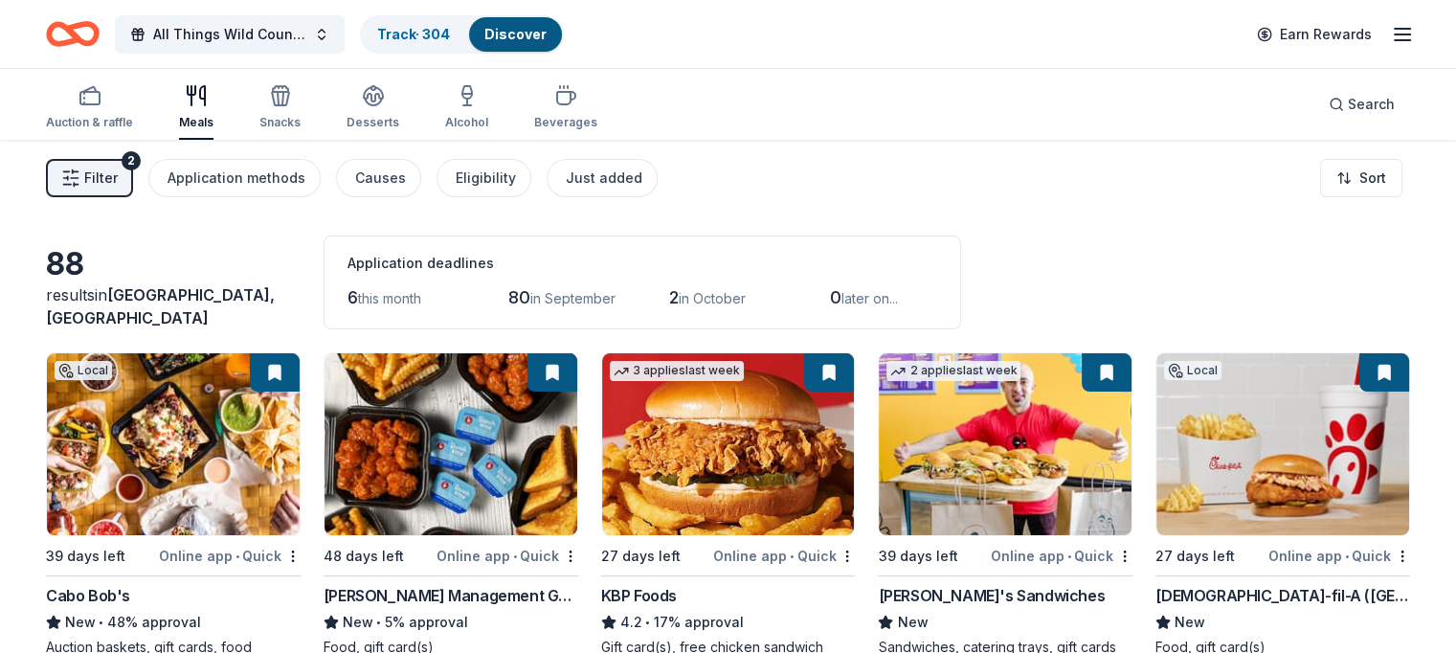
click at [80, 173] on icon "button" at bounding box center [70, 177] width 19 height 19
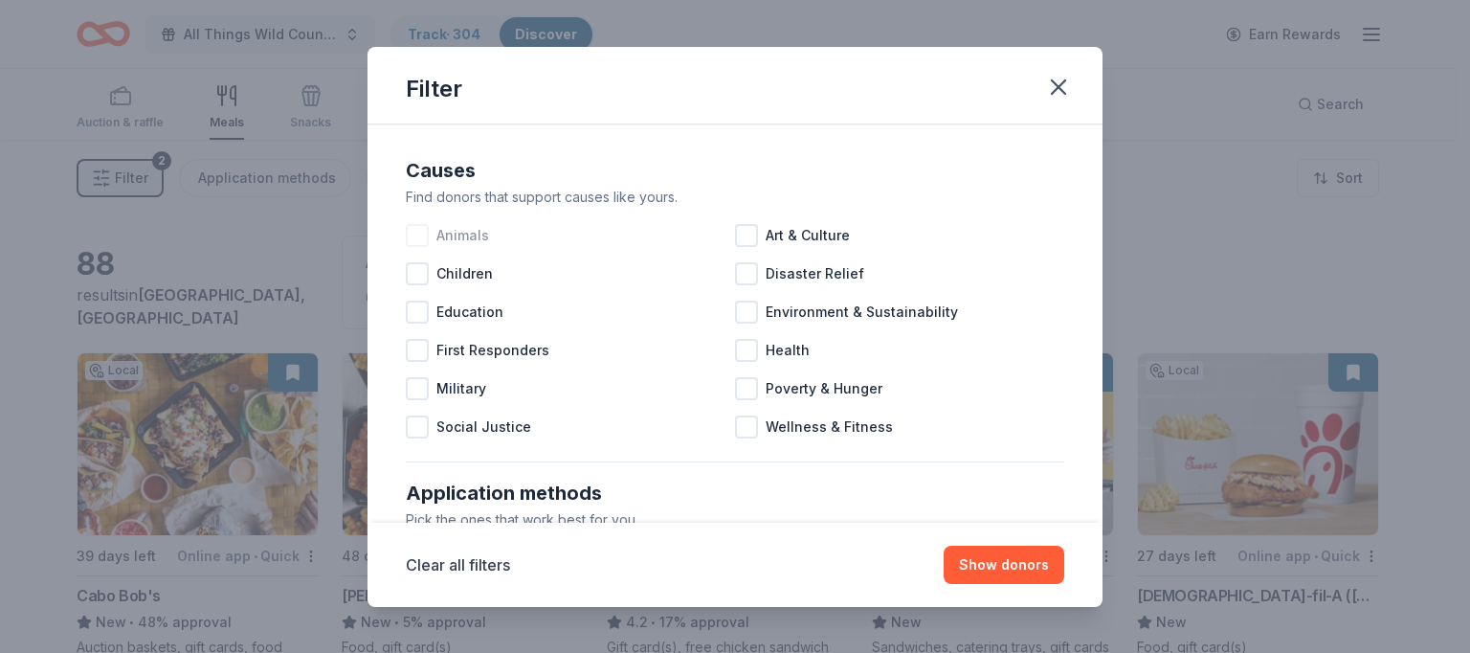
click at [413, 234] on div at bounding box center [417, 235] width 23 height 23
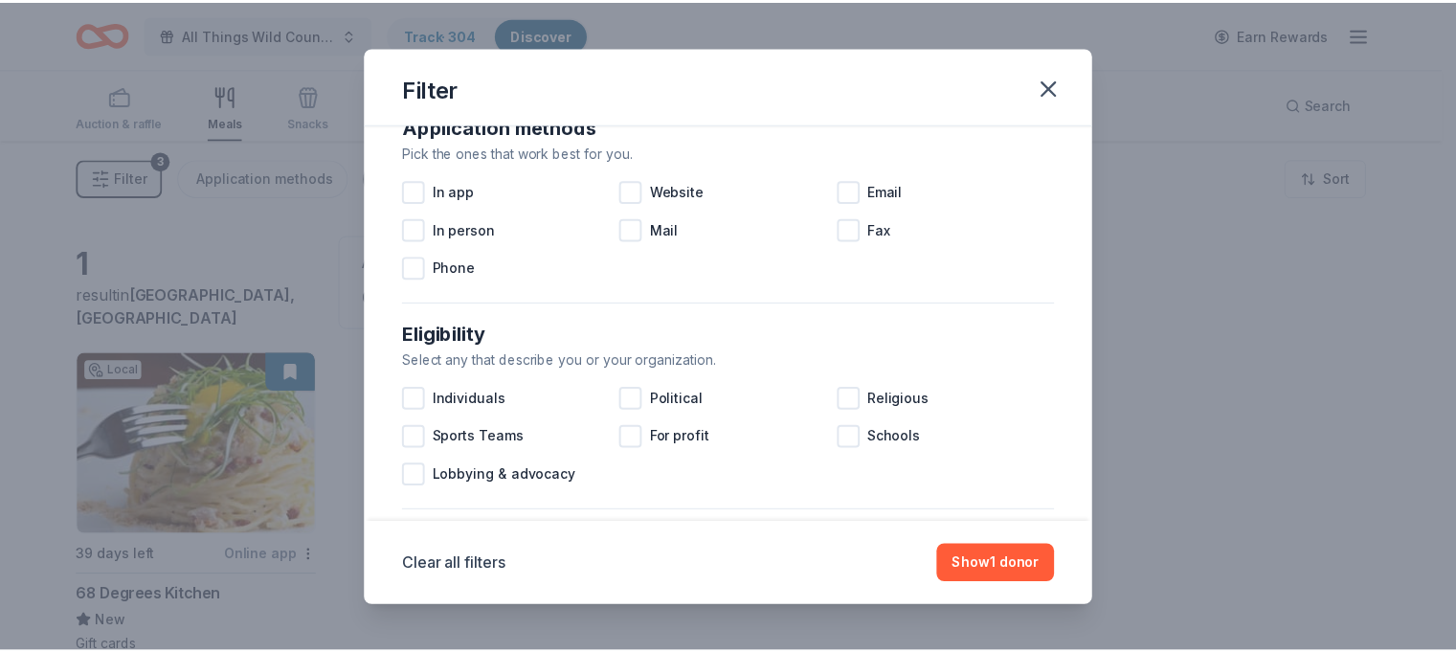
scroll to position [310, 0]
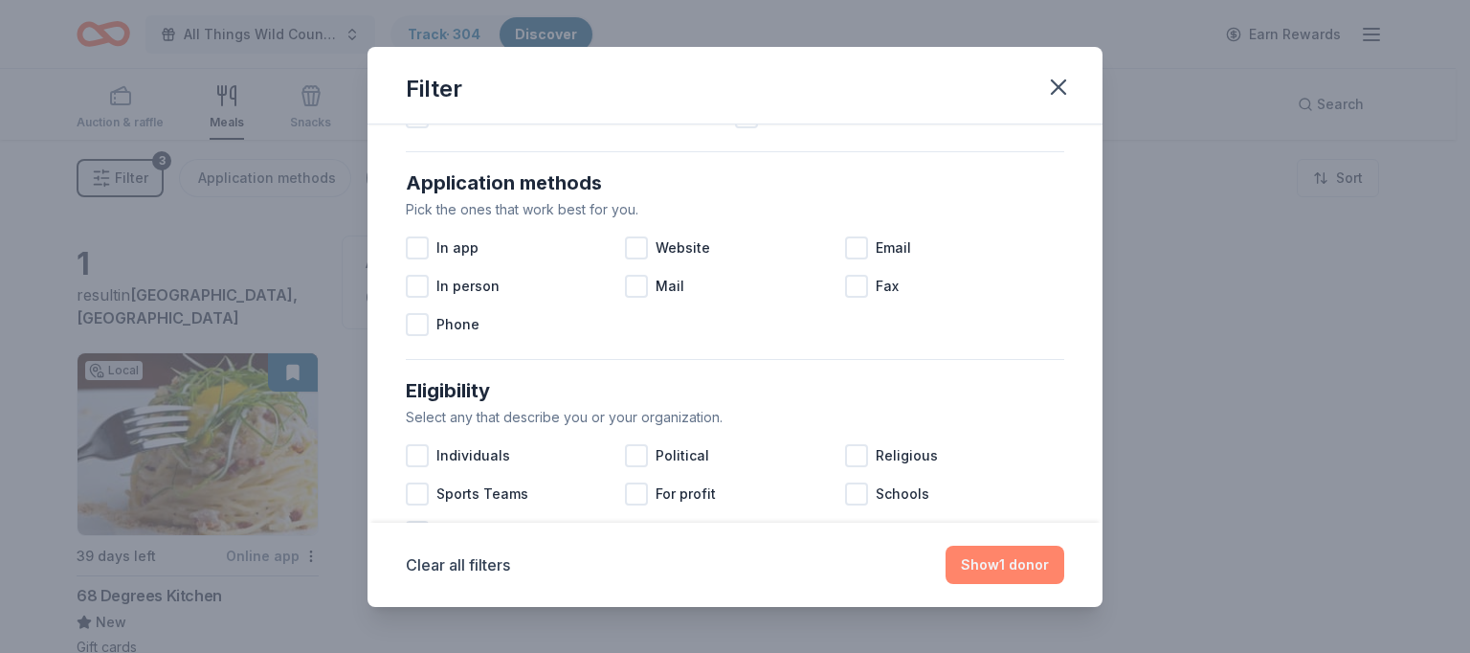
click at [979, 560] on button "Show 1 donor" at bounding box center [1005, 565] width 119 height 38
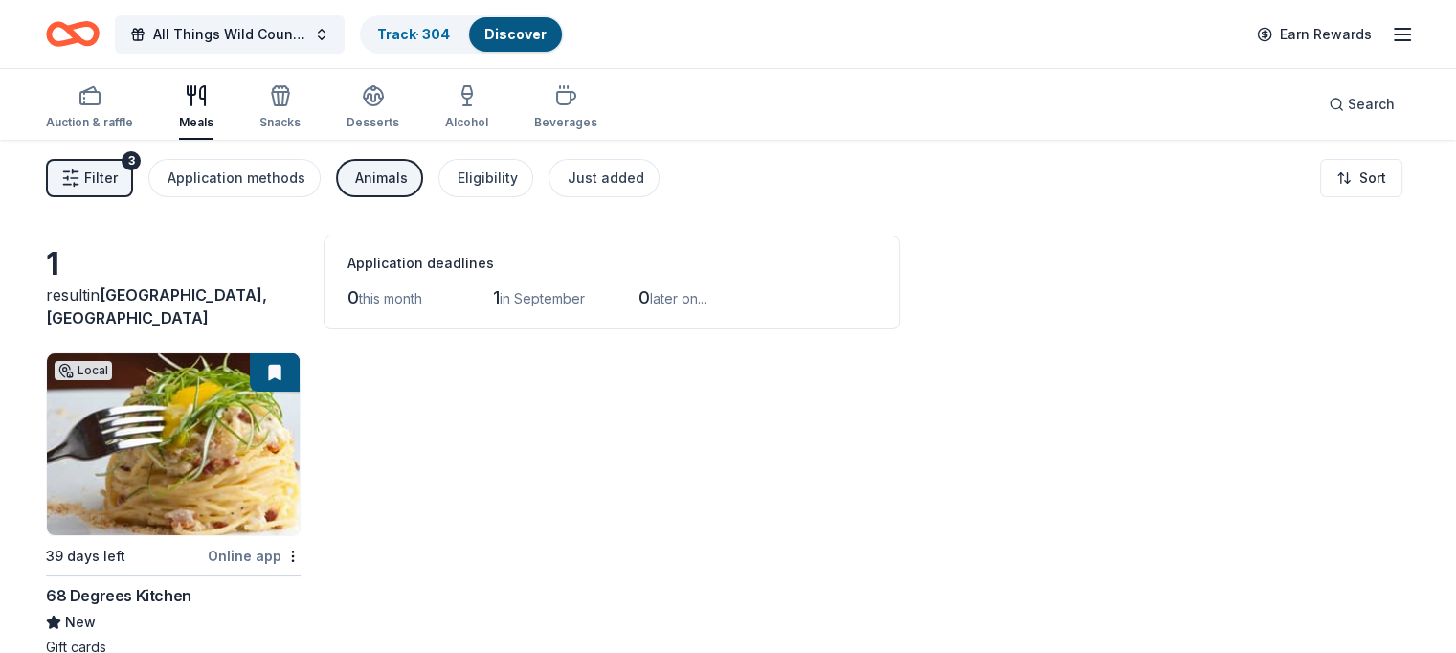
click at [234, 457] on img at bounding box center [173, 444] width 253 height 182
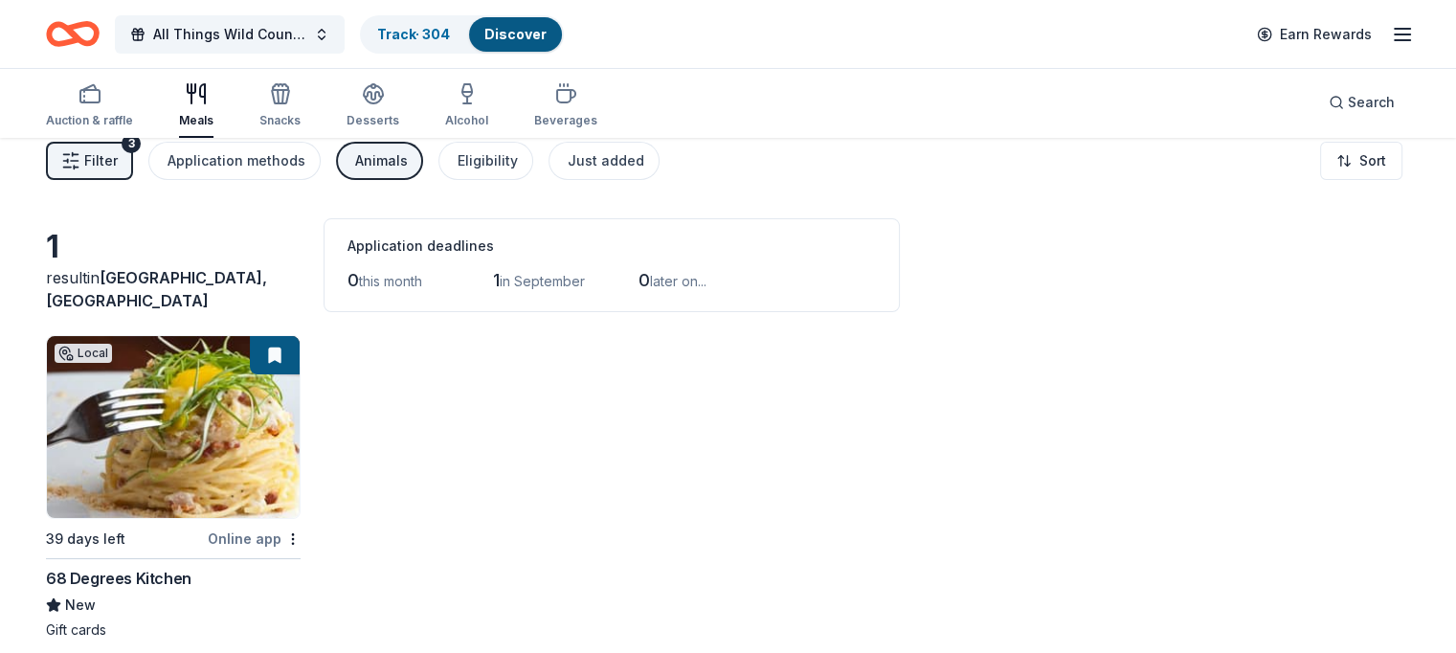
scroll to position [0, 0]
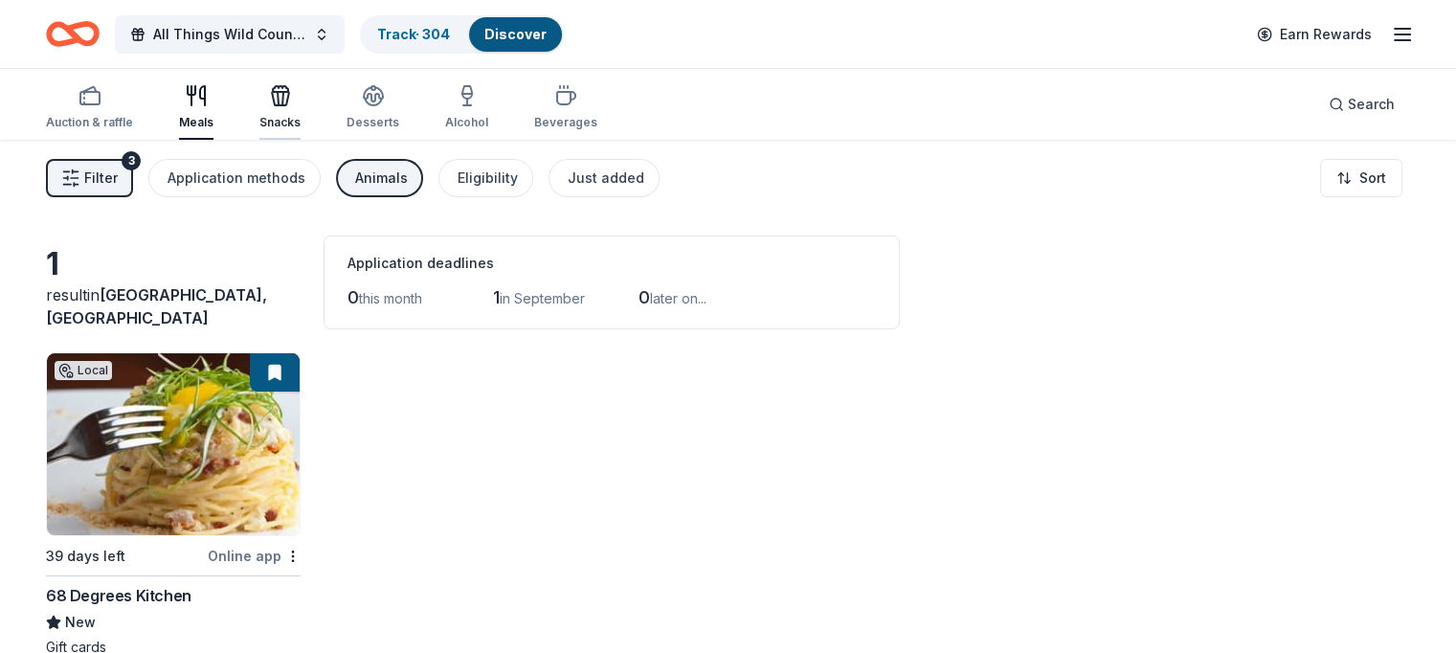
click at [292, 100] on icon "button" at bounding box center [280, 95] width 23 height 23
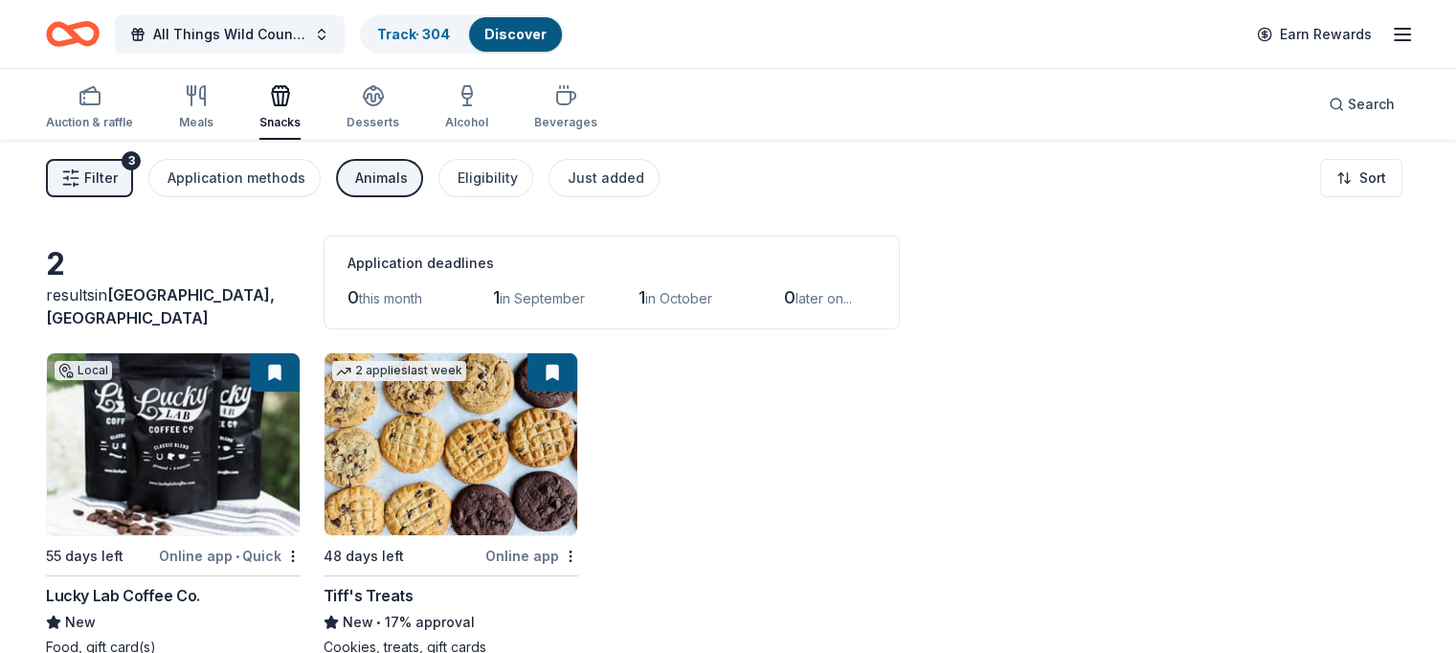
click at [1394, 29] on line "button" at bounding box center [1401, 29] width 15 height 0
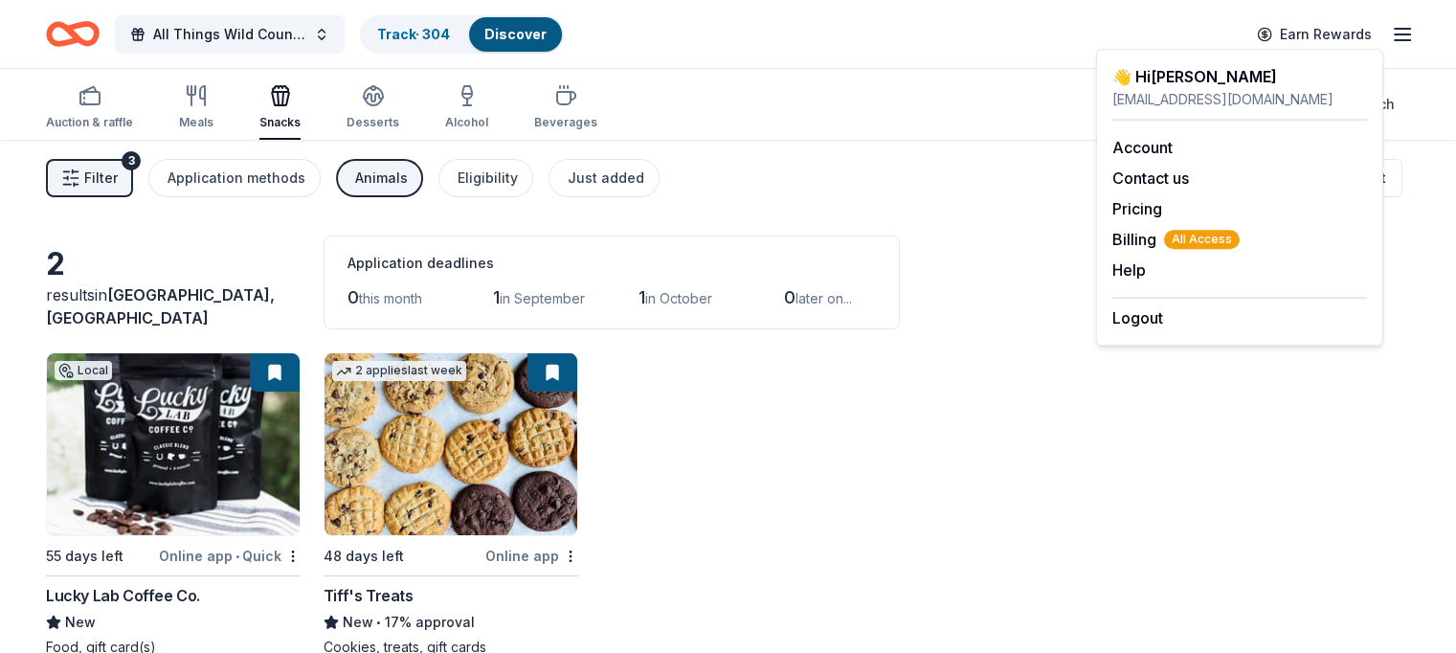
click at [1292, 563] on div "Local 55 days left Online app • Quick Lucky Lab Coffee Co. New Food, gift card(…" at bounding box center [728, 504] width 1364 height 304
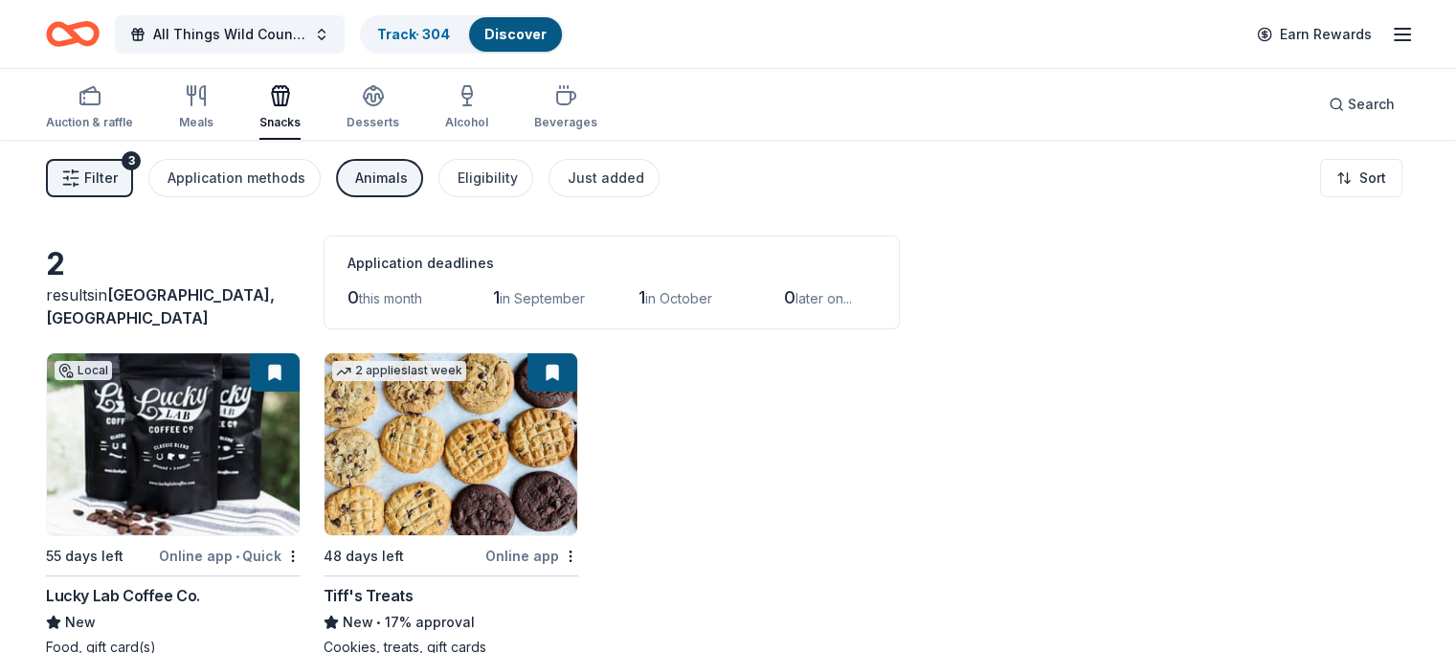
click at [116, 176] on span "Filter" at bounding box center [100, 178] width 33 height 23
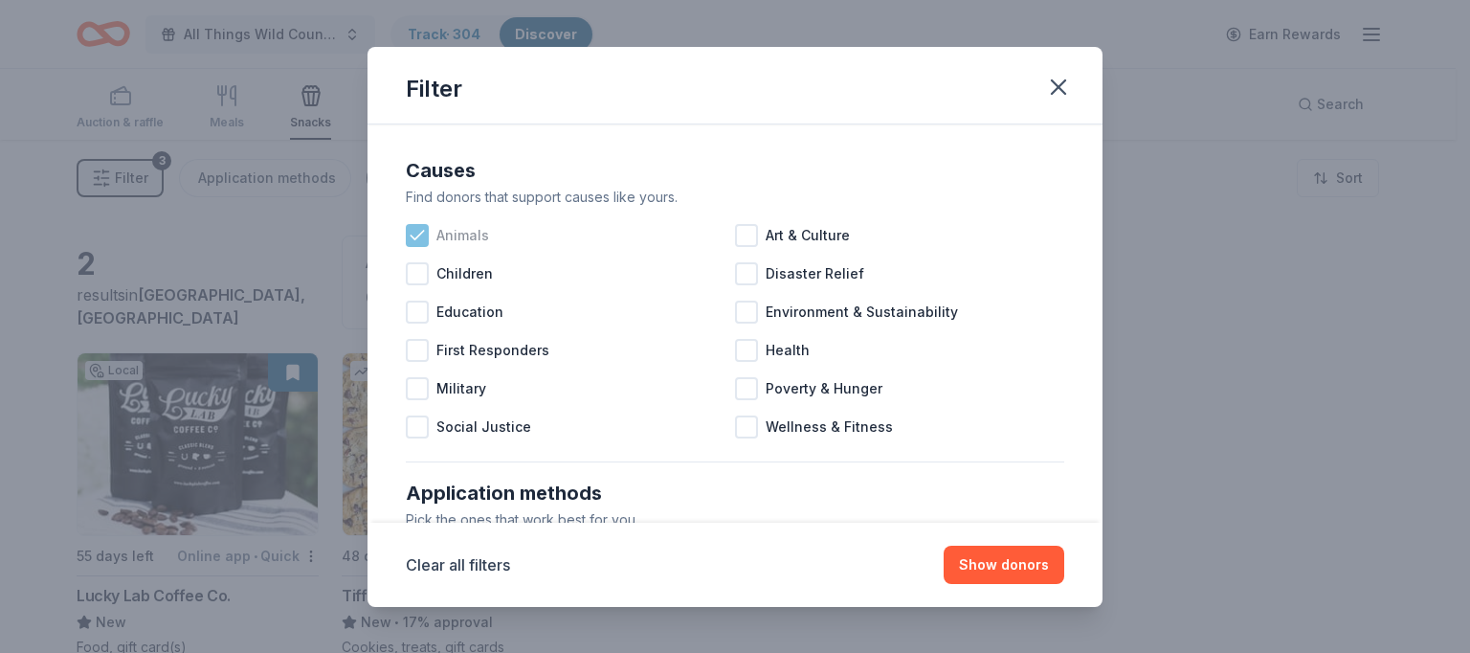
click at [417, 234] on icon at bounding box center [417, 235] width 19 height 19
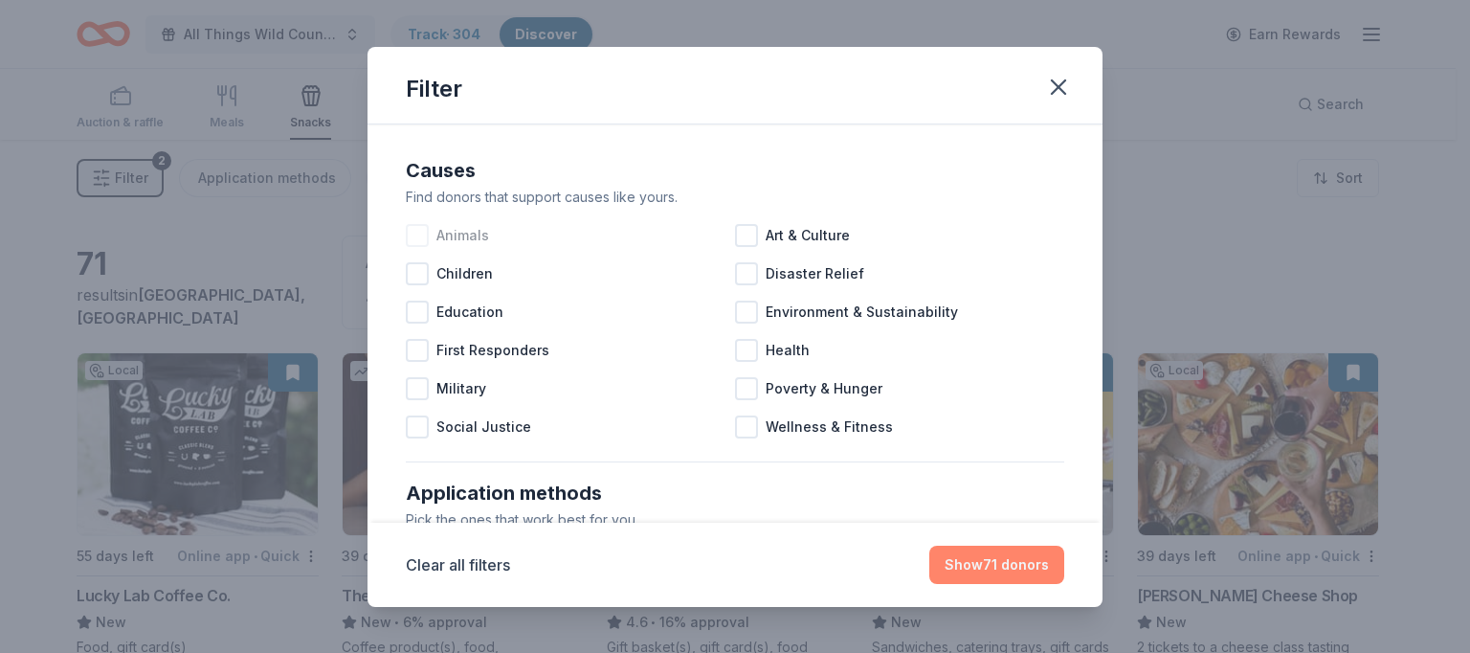
click at [1011, 566] on button "Show 71 donors" at bounding box center [996, 565] width 135 height 38
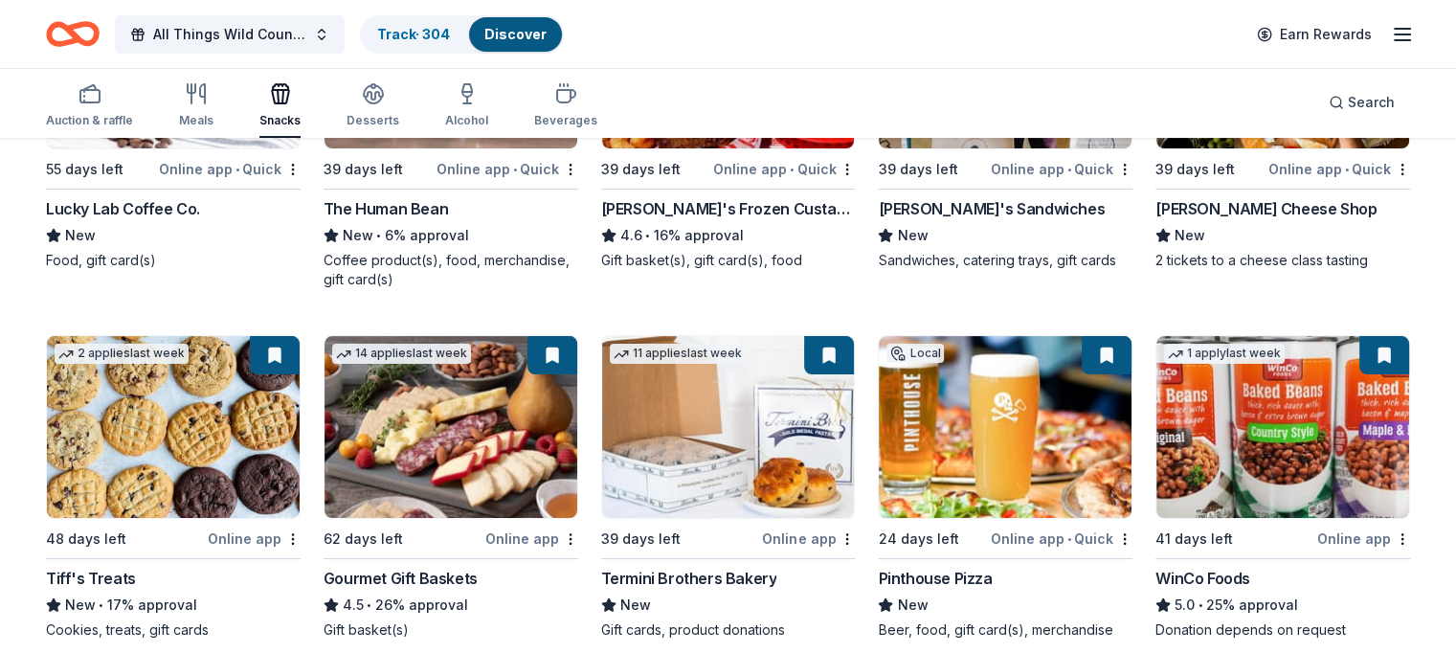
scroll to position [404, 0]
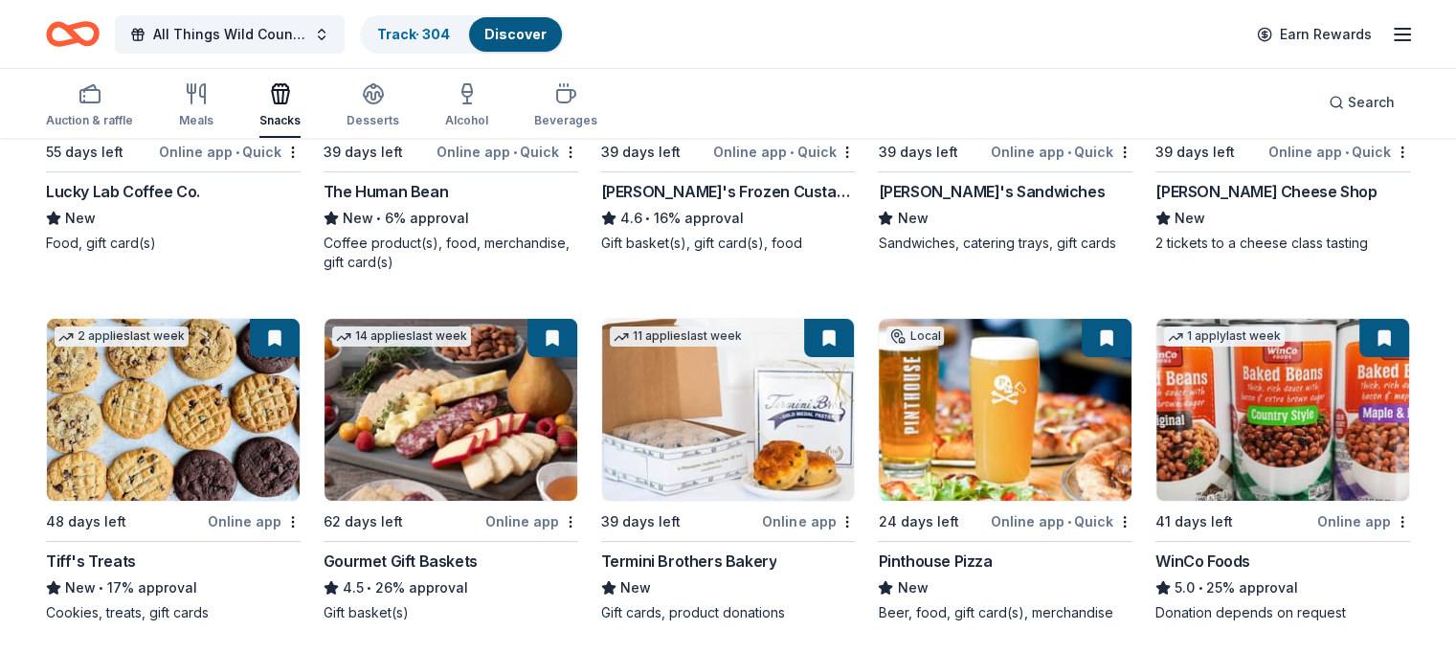
click at [292, 104] on icon "button" at bounding box center [280, 93] width 23 height 23
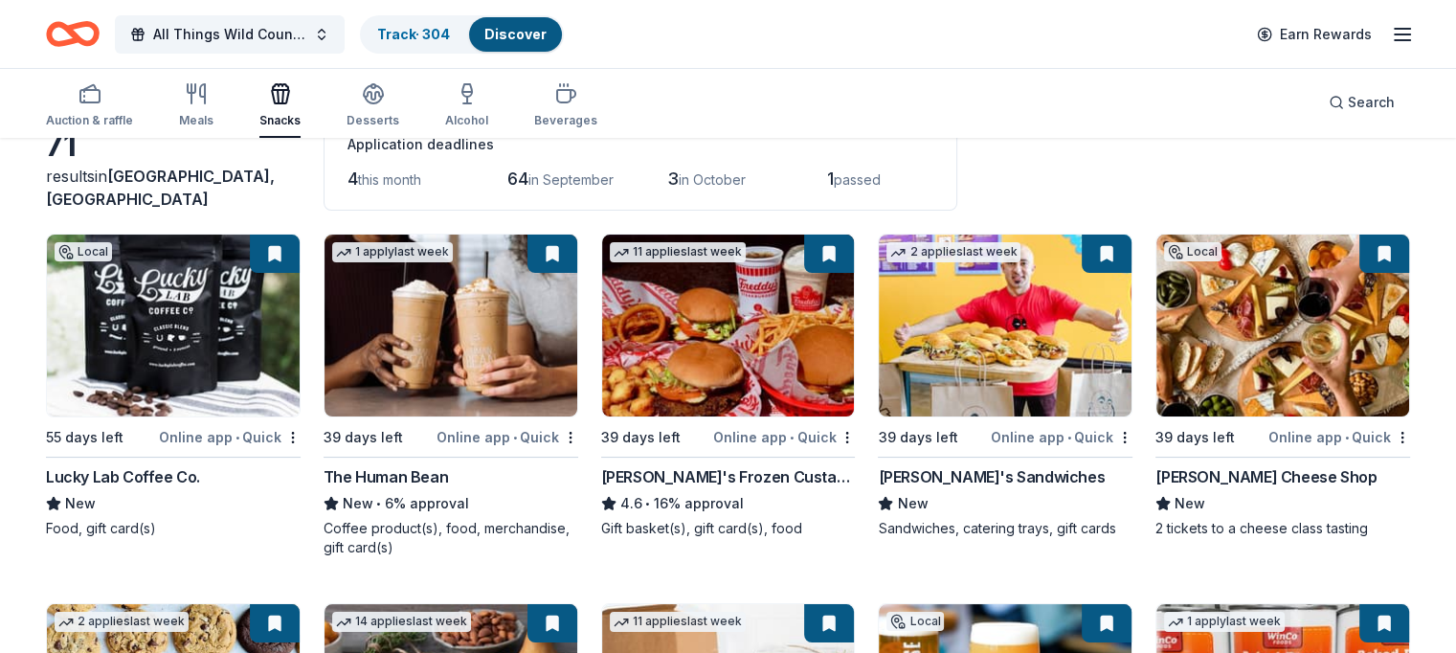
scroll to position [135, 0]
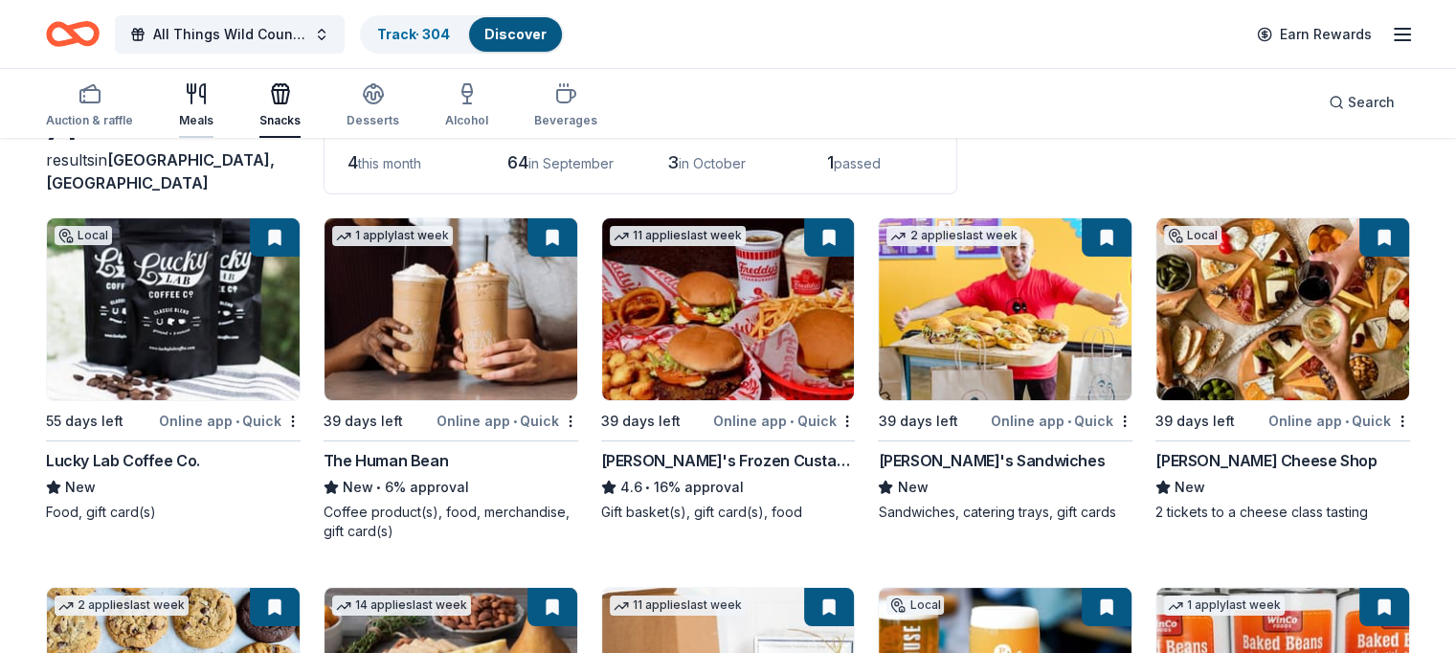
click at [208, 89] on icon "button" at bounding box center [196, 93] width 23 height 23
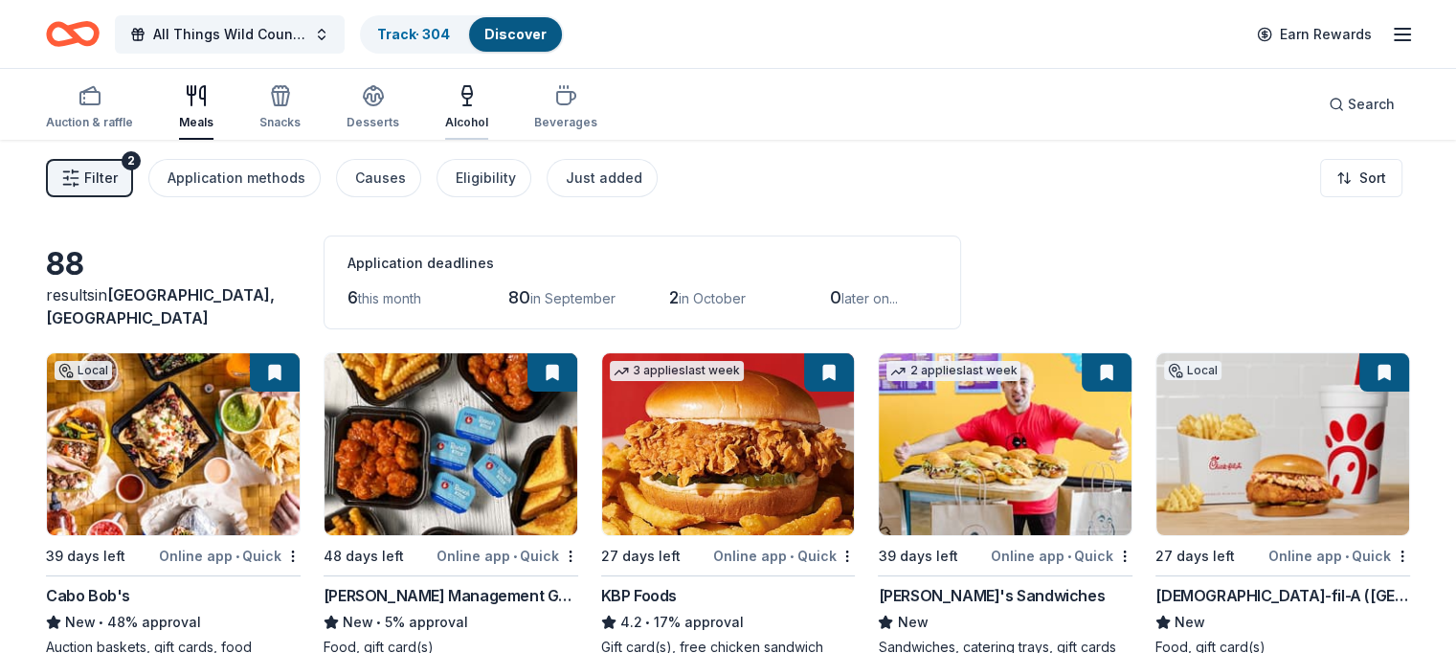
click at [472, 97] on icon "button" at bounding box center [467, 92] width 10 height 12
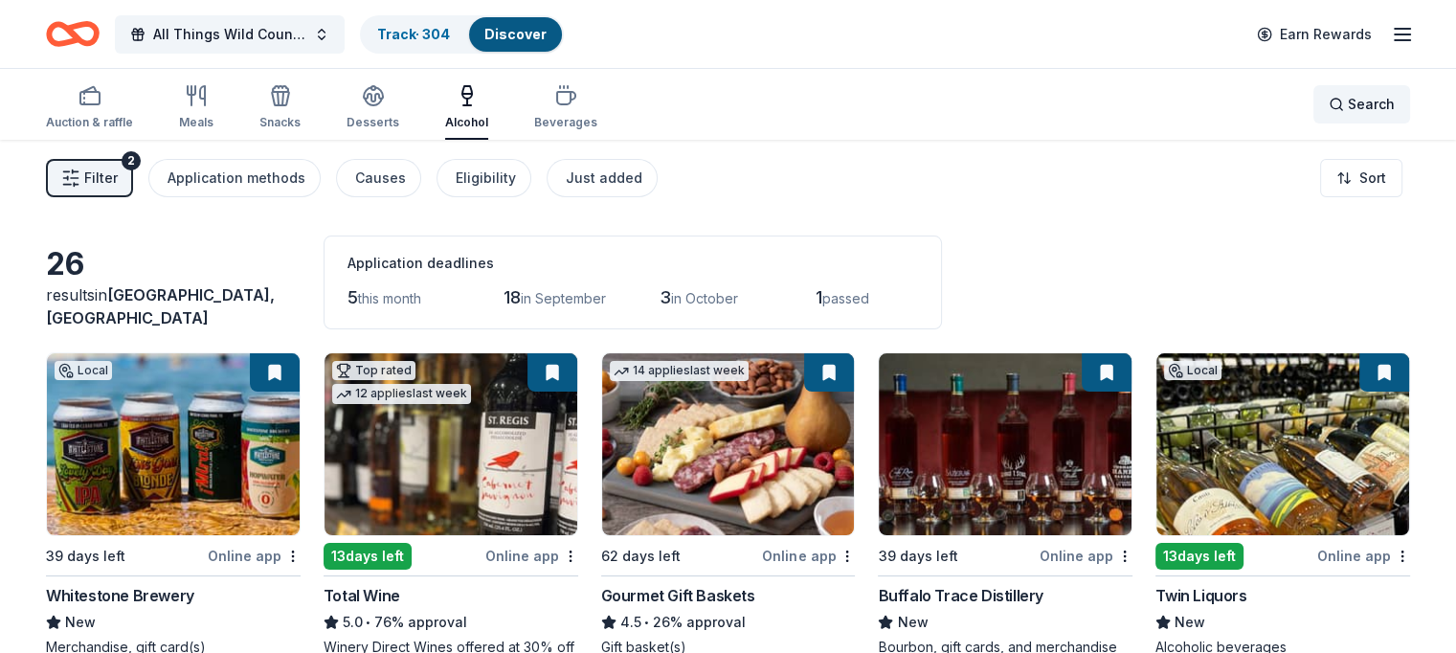
click at [1348, 102] on span "Search" at bounding box center [1371, 104] width 47 height 23
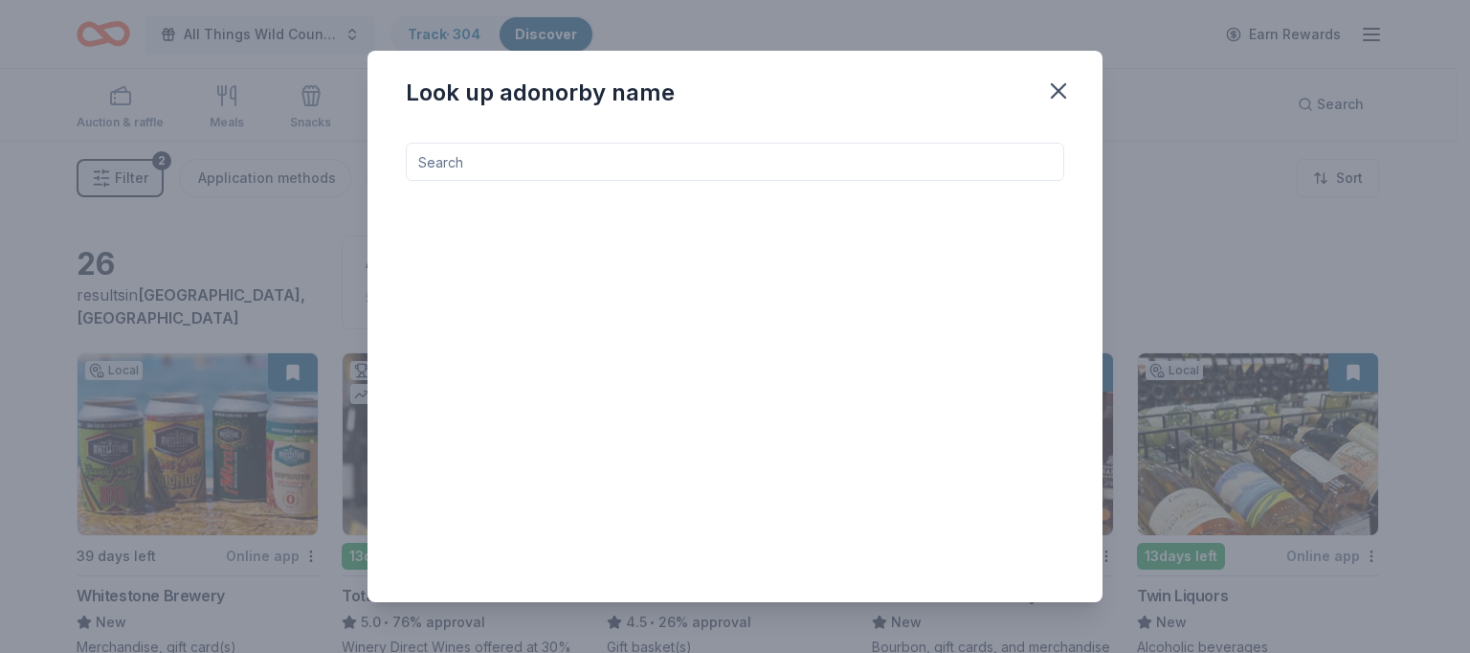
click at [550, 158] on input at bounding box center [735, 162] width 658 height 38
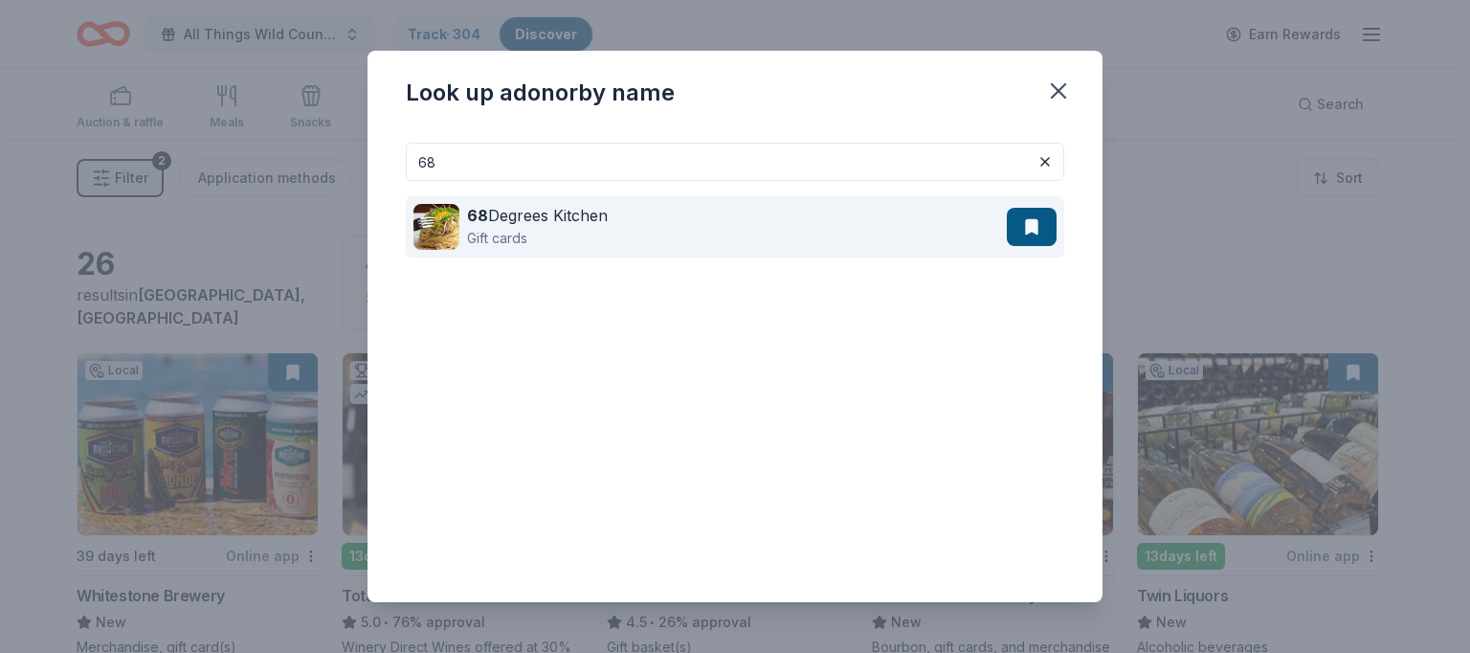
type input "68"
click at [511, 224] on div "68 Degrees Kitchen" at bounding box center [537, 215] width 141 height 23
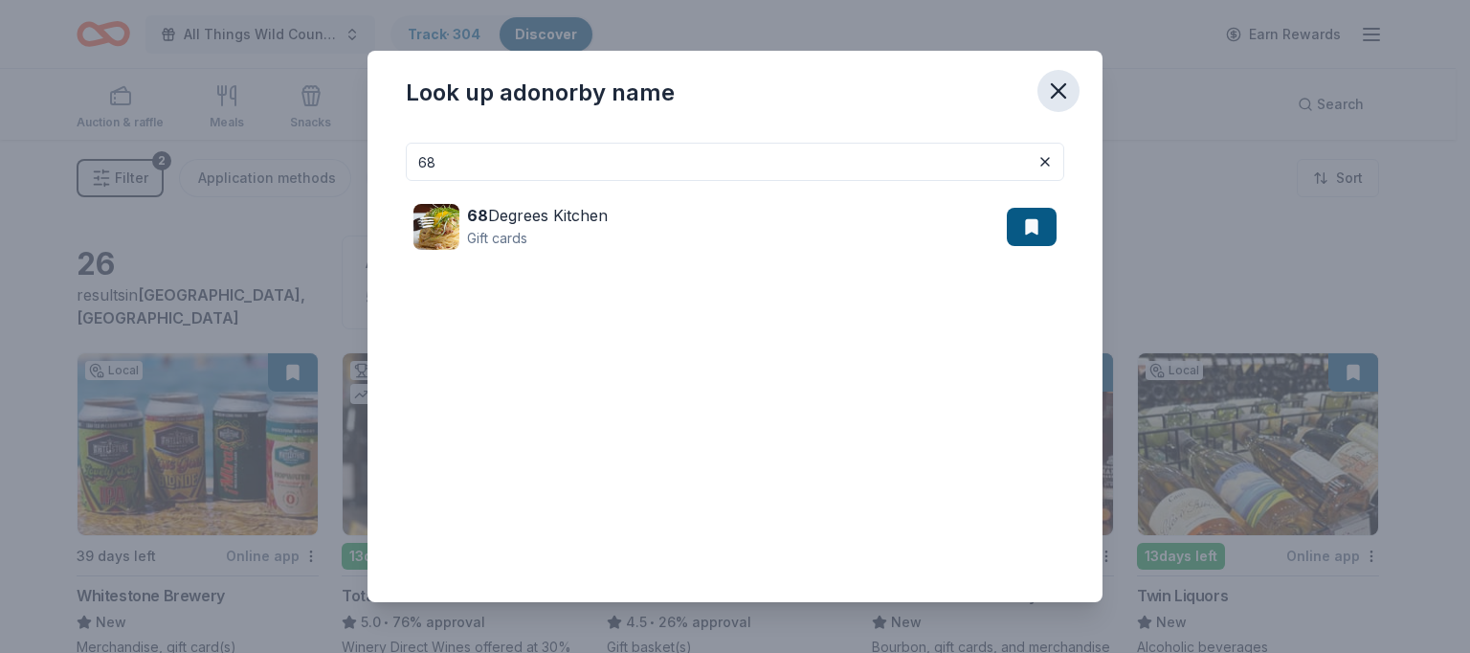
click at [1061, 82] on icon "button" at bounding box center [1058, 91] width 27 height 27
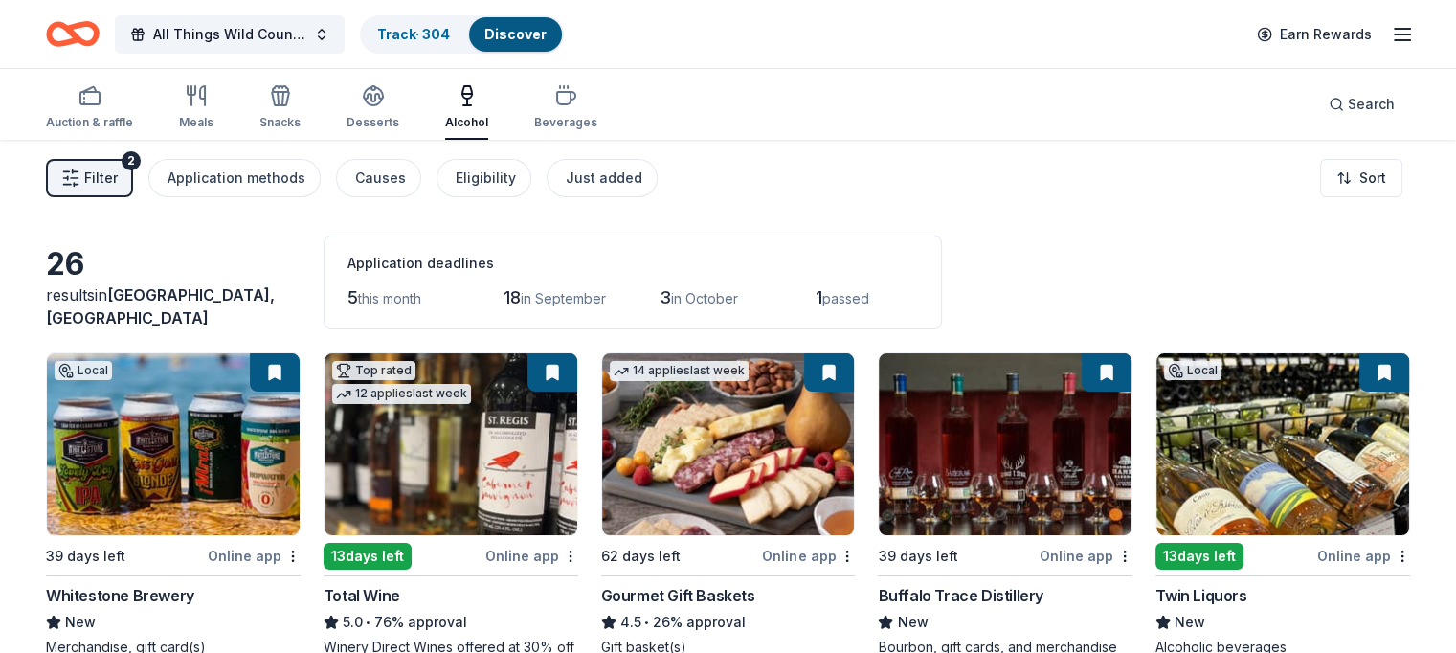
click at [1061, 82] on div "Auction & raffle Meals Snacks Desserts Alcohol Beverages Search" at bounding box center [728, 104] width 1364 height 71
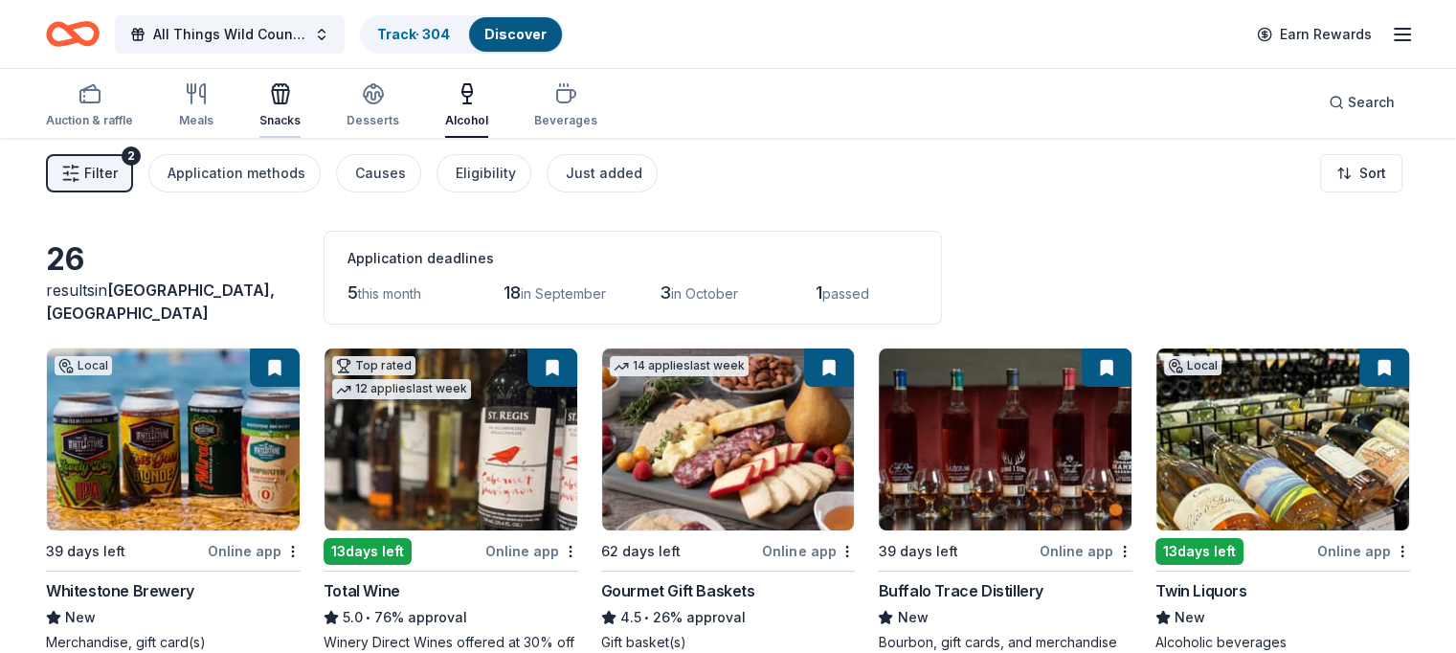
click at [279, 97] on icon "button" at bounding box center [278, 96] width 1 height 13
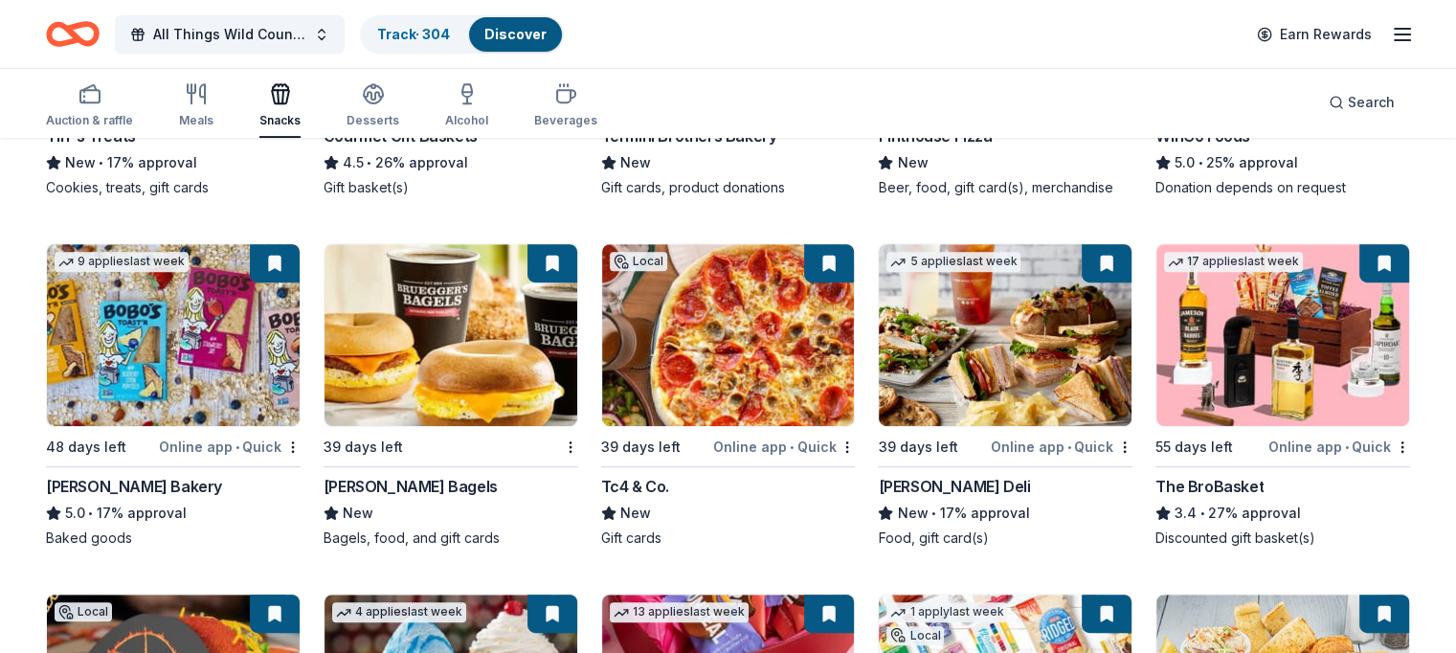
scroll to position [832, 0]
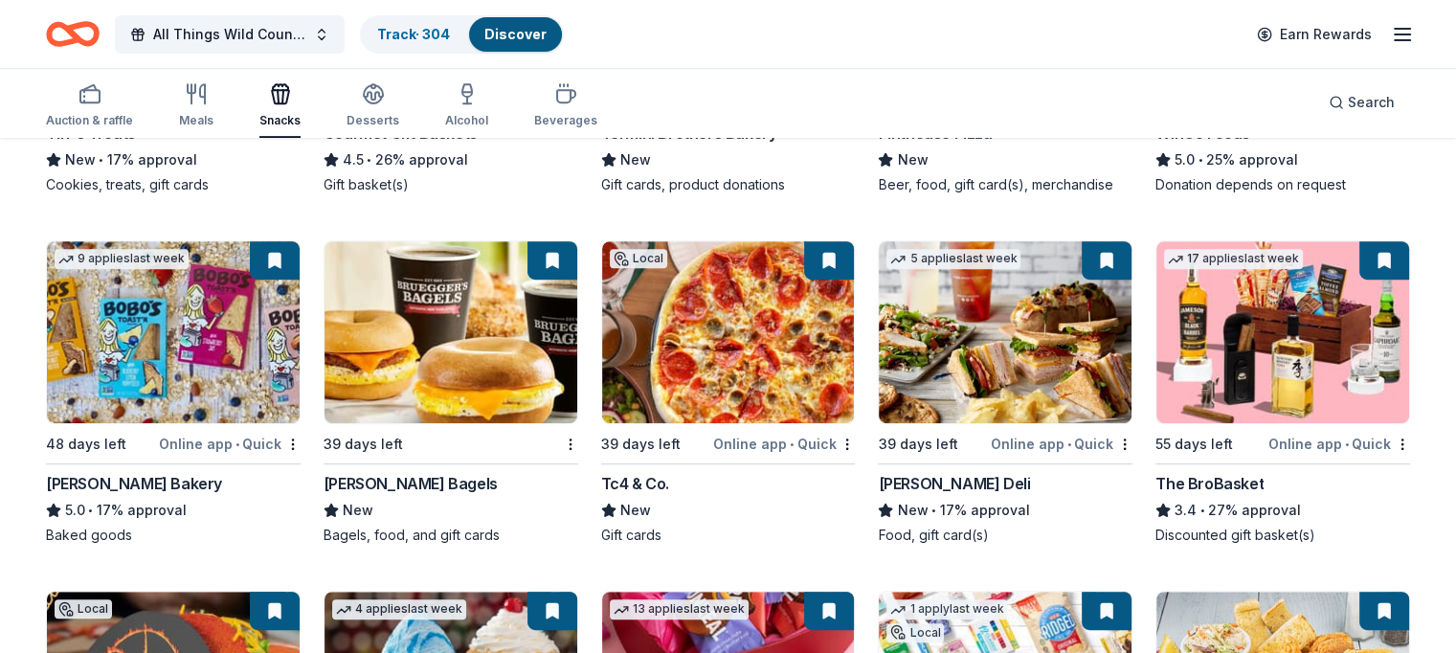
click at [491, 313] on img at bounding box center [450, 332] width 253 height 182
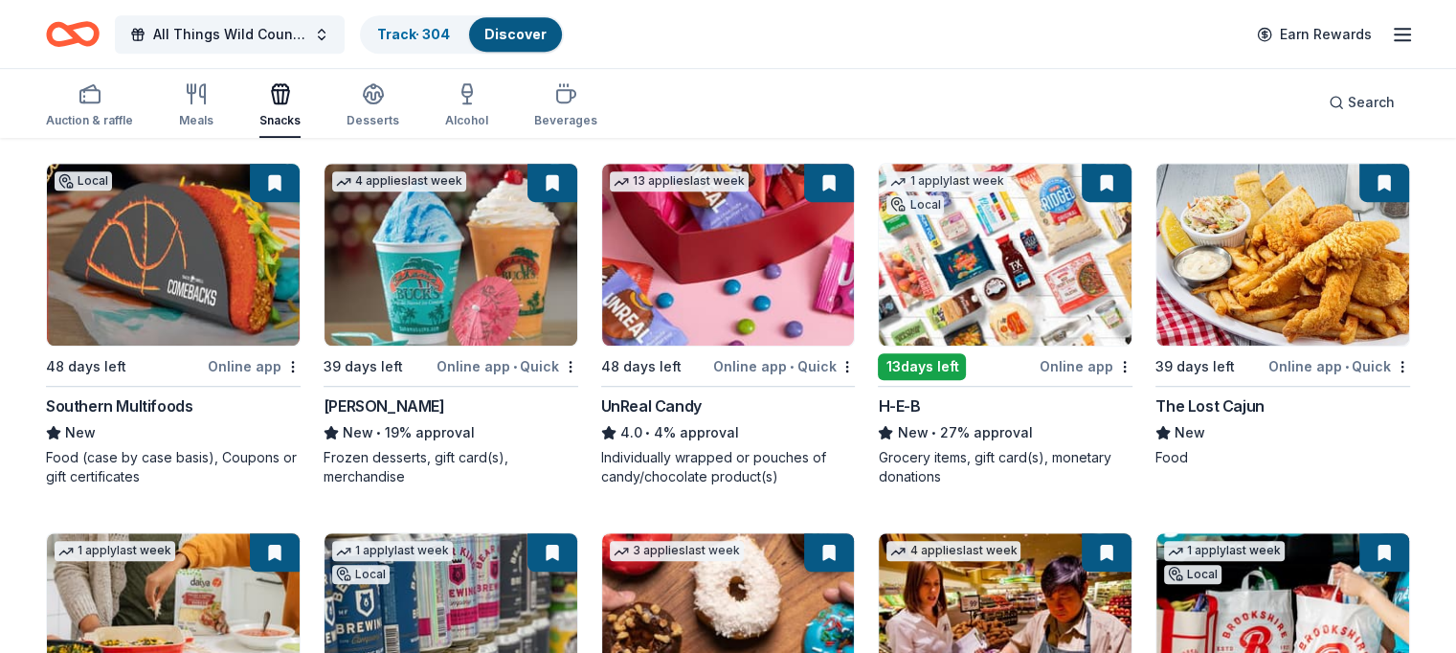
scroll to position [1260, 0]
click at [903, 409] on div "H-E-B" at bounding box center [899, 405] width 42 height 23
click at [213, 105] on div "Meals" at bounding box center [196, 105] width 34 height 46
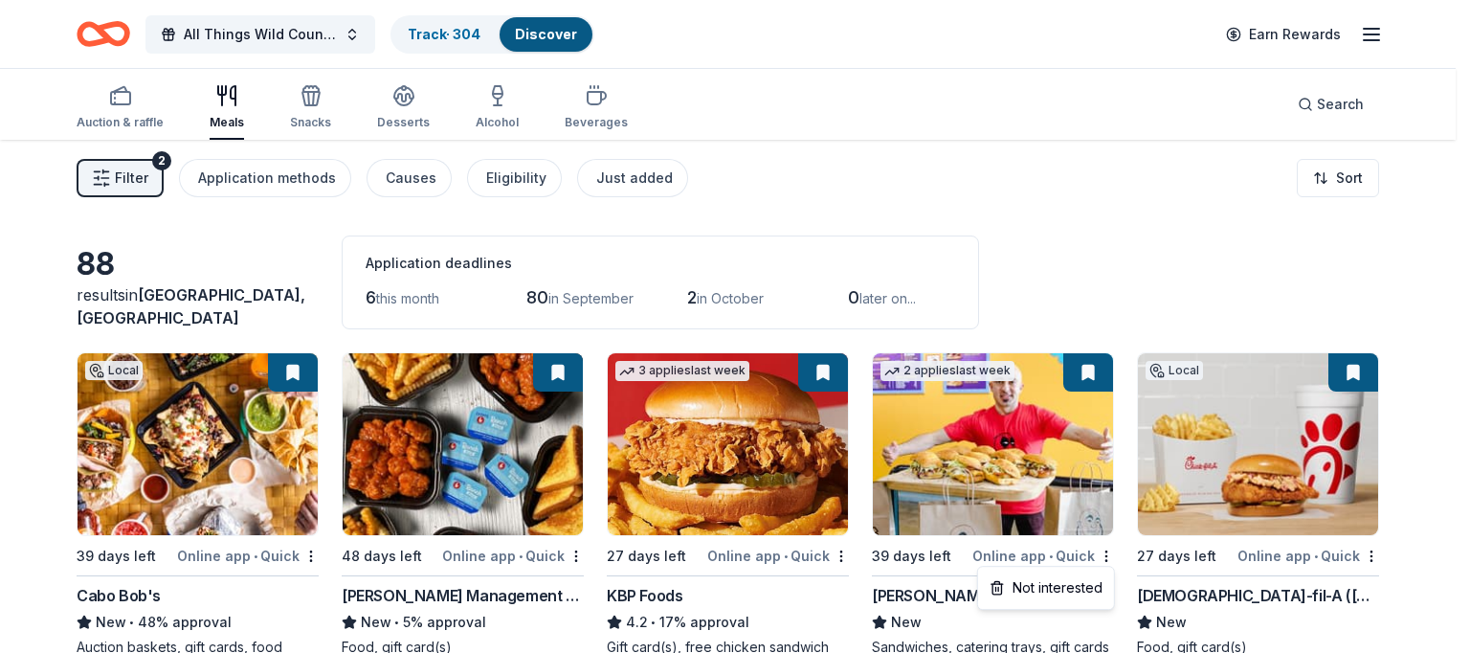
click at [1154, 280] on html "All Things Wild Country Brunch Track · 304 Discover Earn Rewards Auction & raff…" at bounding box center [735, 326] width 1470 height 653
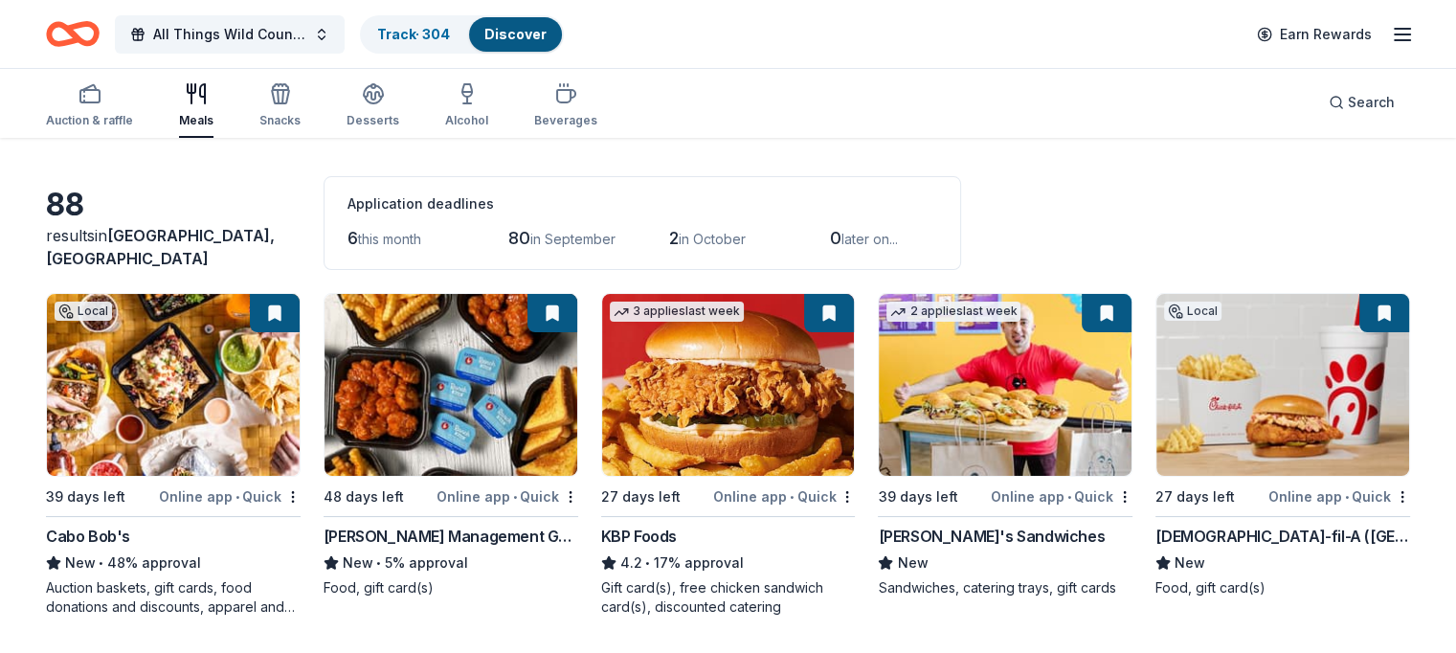
scroll to position [82, 0]
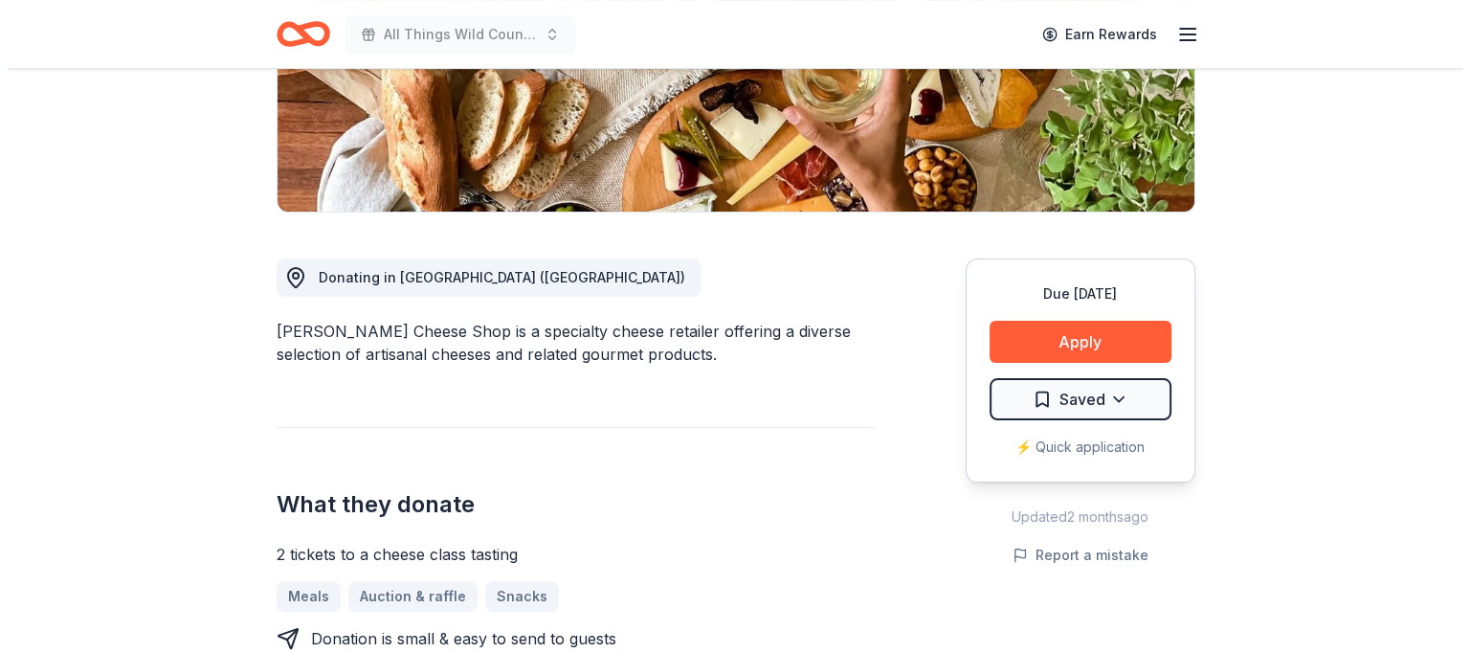
scroll to position [368, 0]
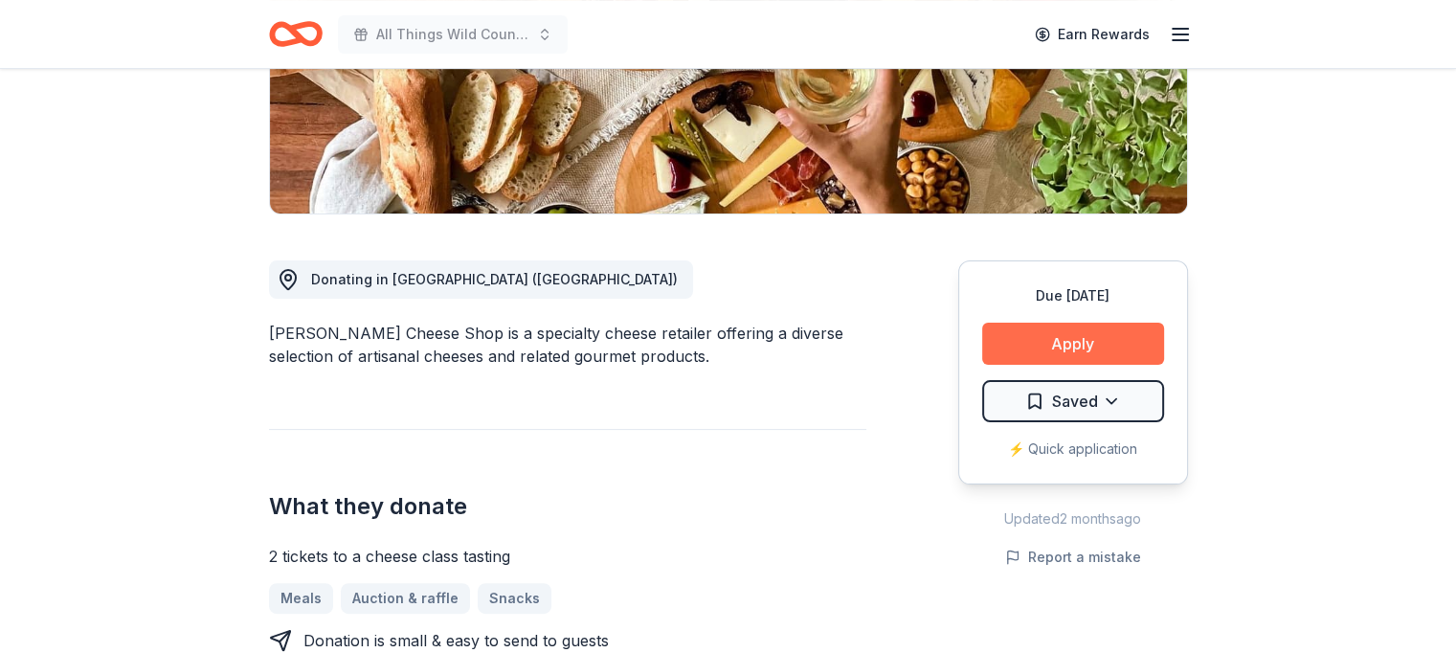
click at [1062, 340] on button "Apply" at bounding box center [1073, 344] width 182 height 42
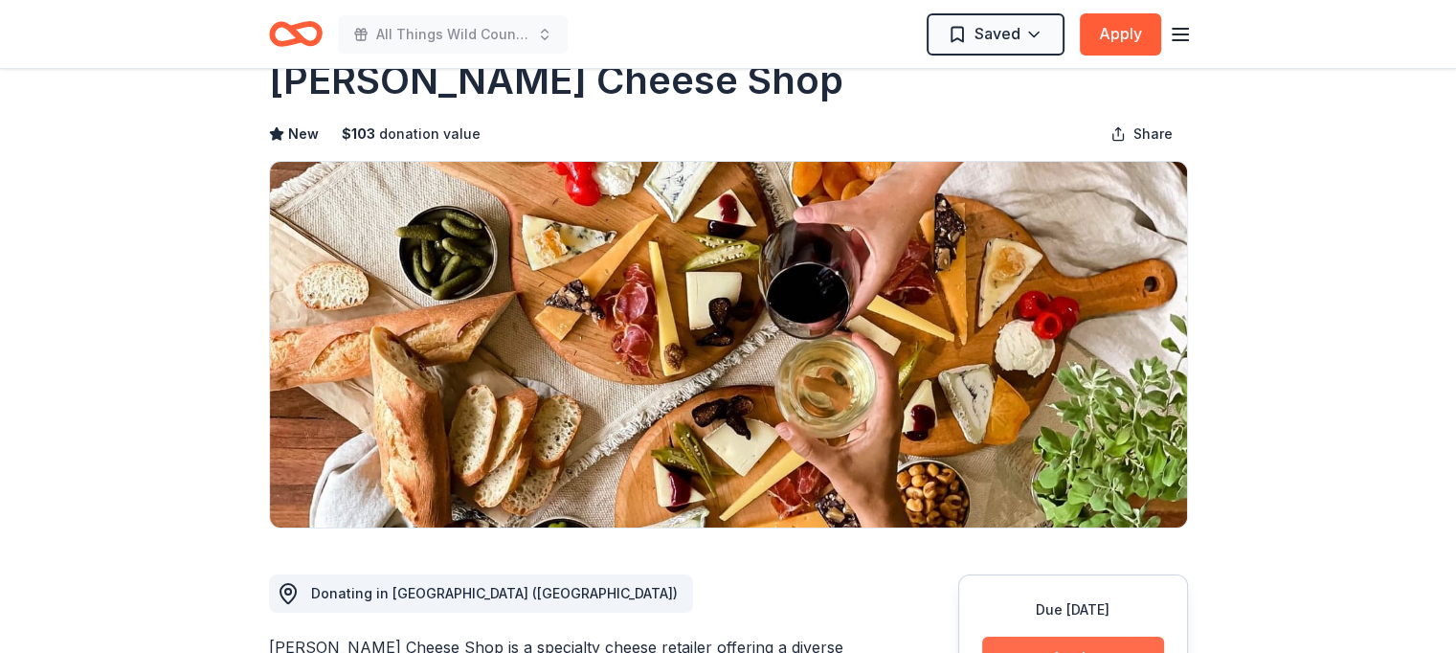
scroll to position [0, 0]
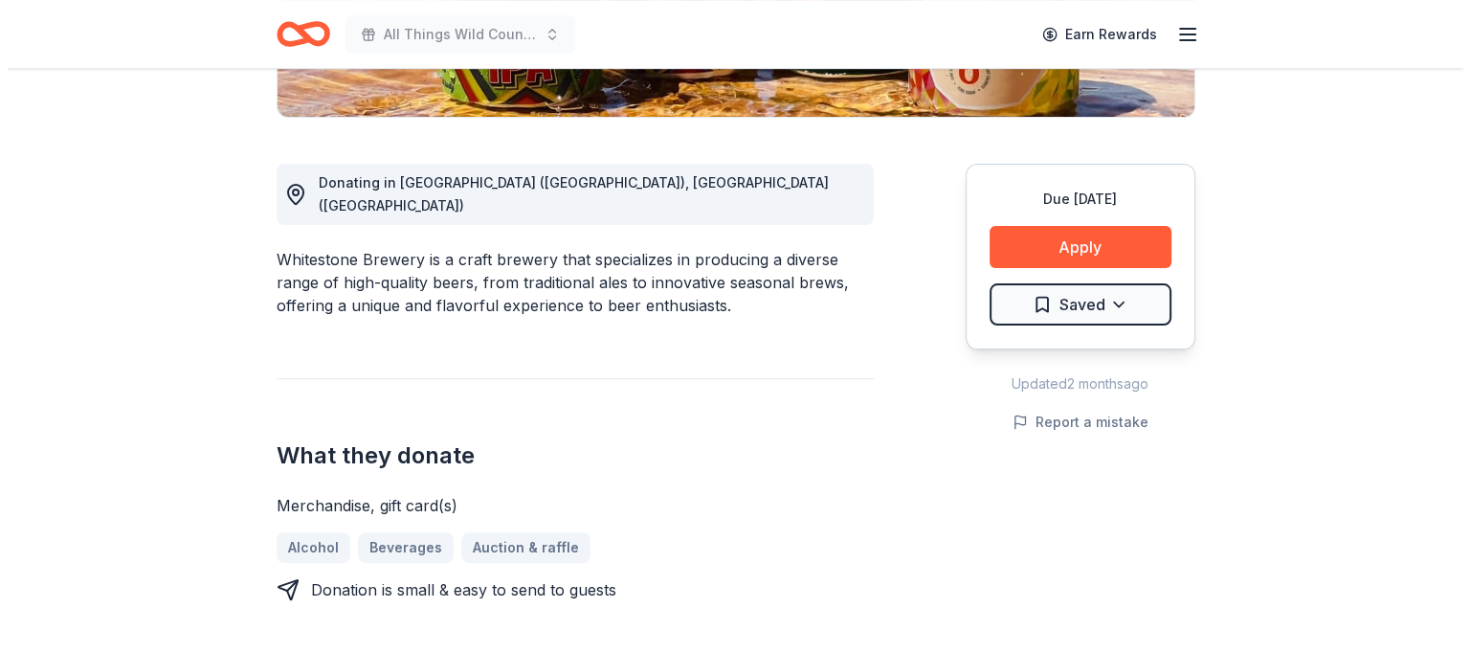
scroll to position [475, 0]
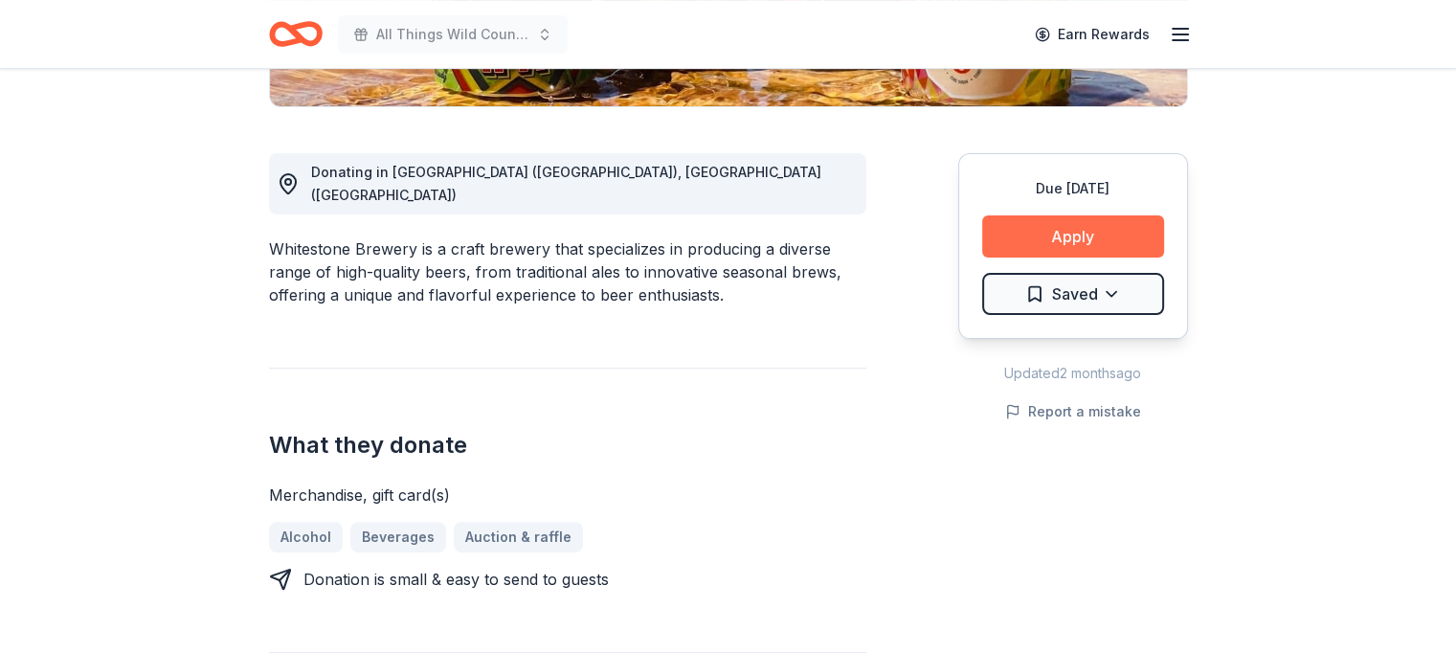
click at [1085, 231] on button "Apply" at bounding box center [1073, 236] width 182 height 42
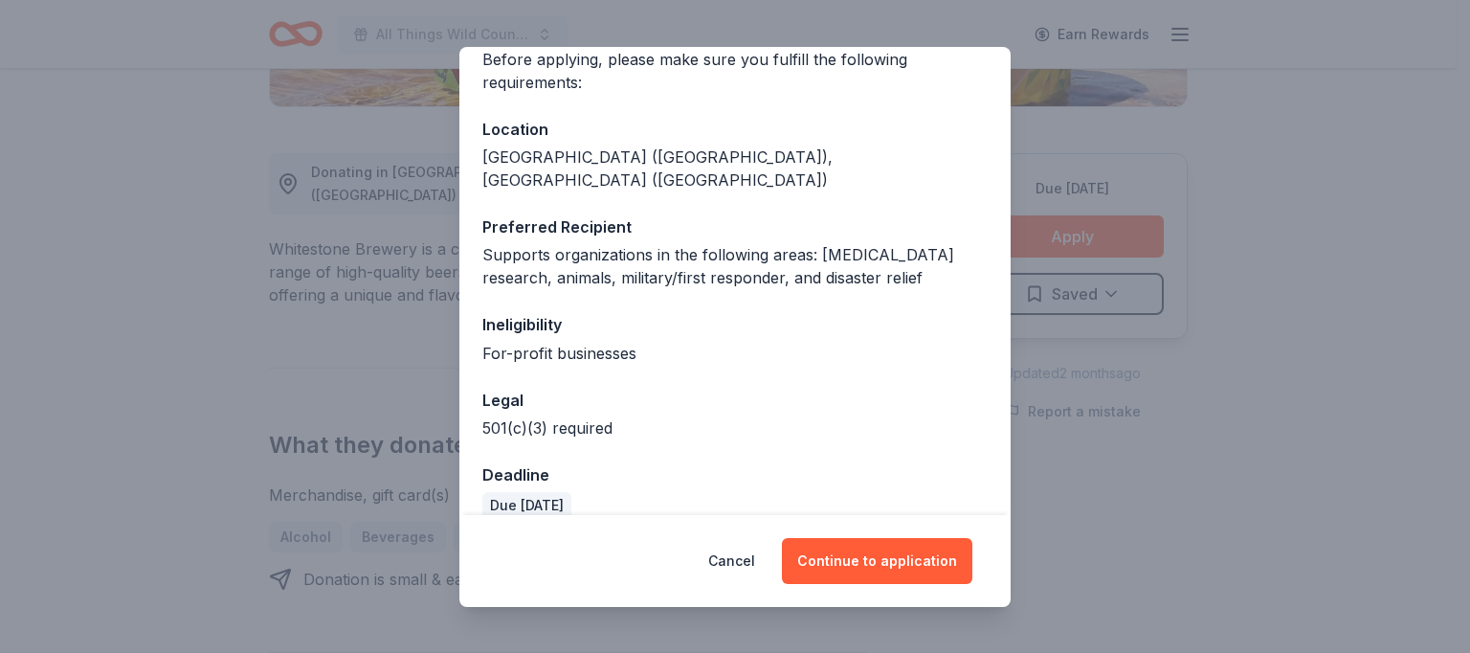
scroll to position [165, 0]
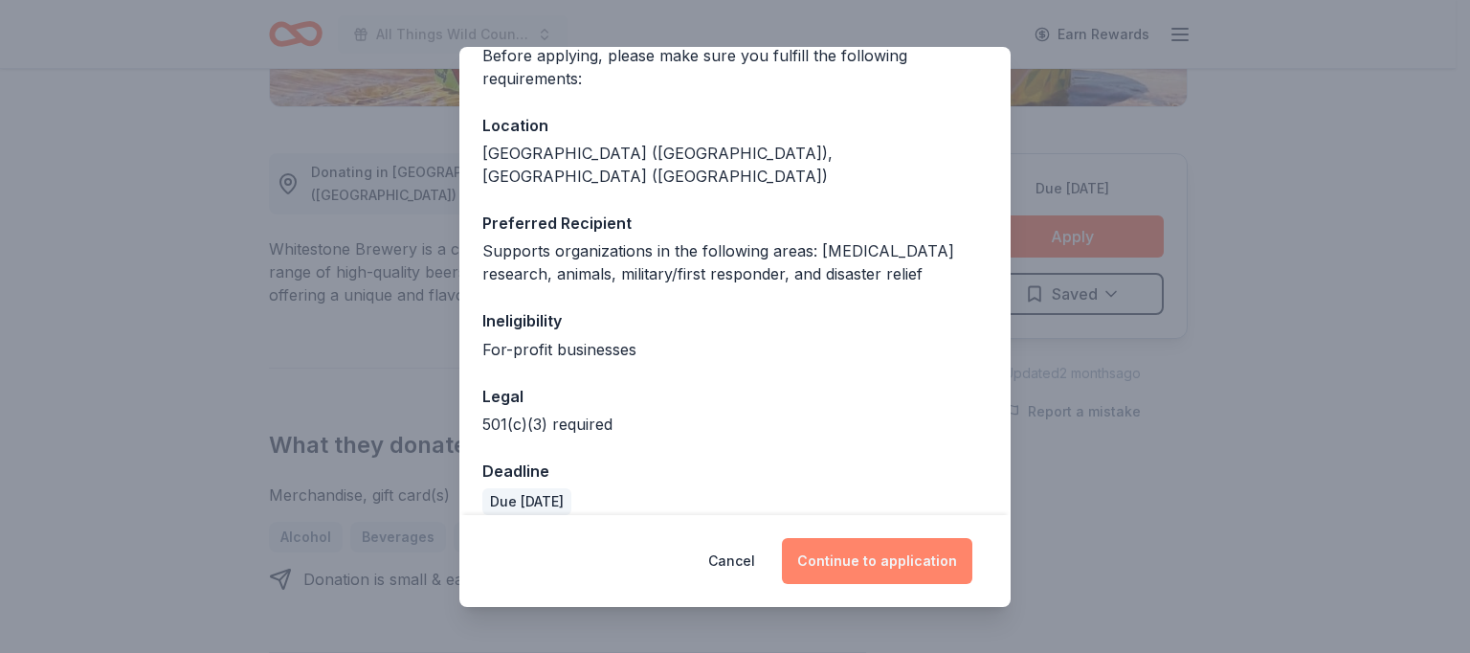
click at [874, 567] on button "Continue to application" at bounding box center [877, 561] width 190 height 46
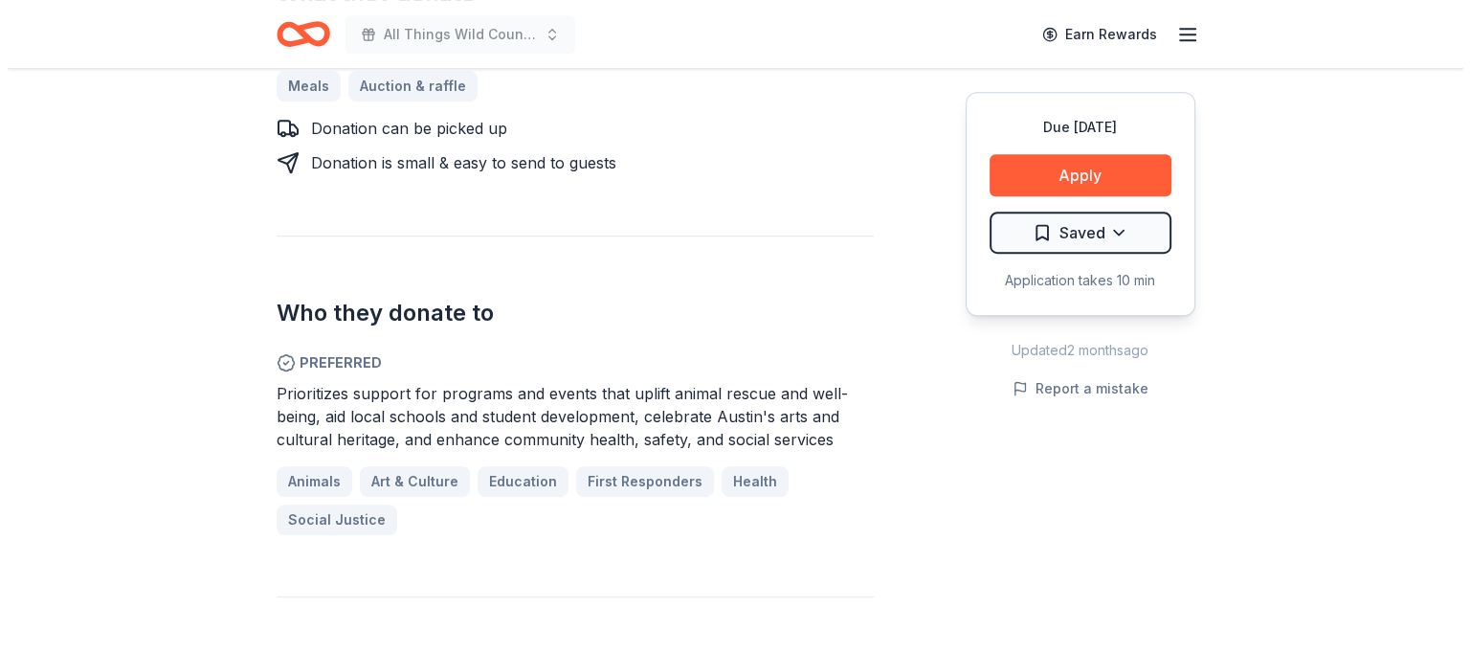
scroll to position [837, 0]
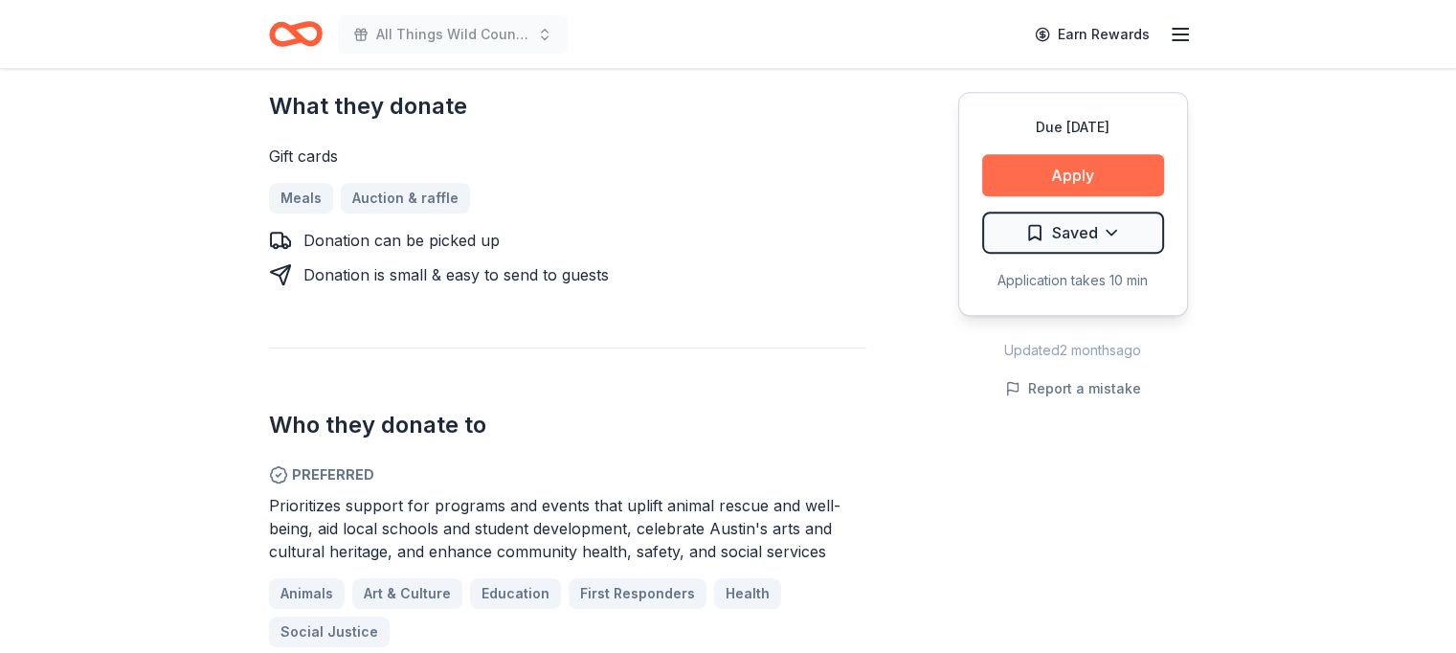
click at [1076, 171] on button "Apply" at bounding box center [1073, 175] width 182 height 42
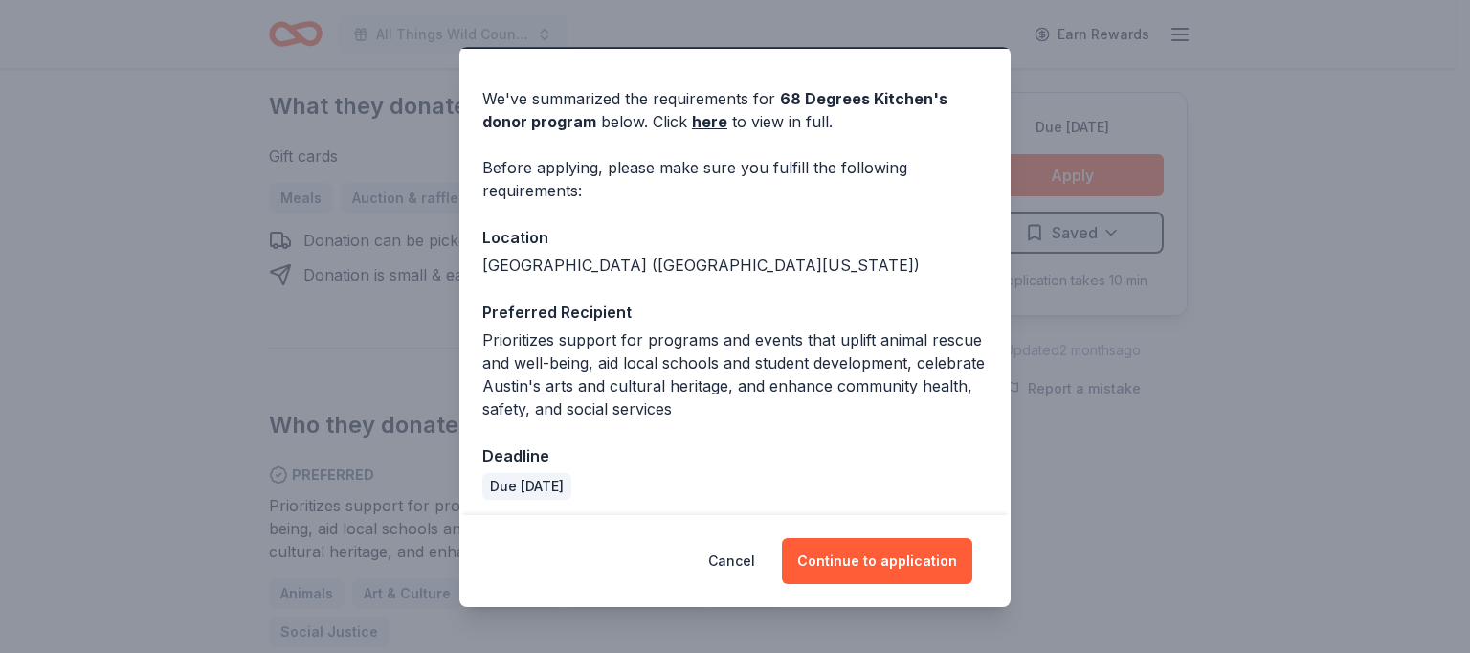
scroll to position [60, 0]
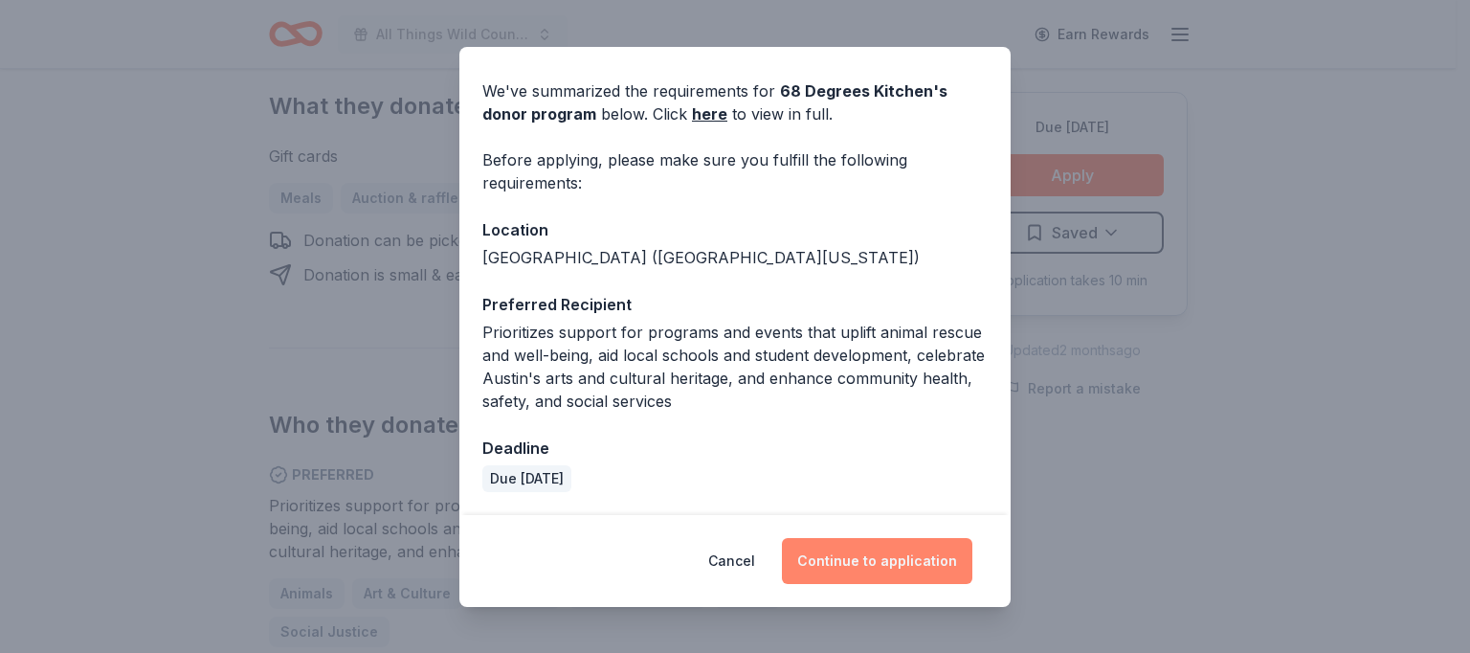
click at [881, 556] on button "Continue to application" at bounding box center [877, 561] width 190 height 46
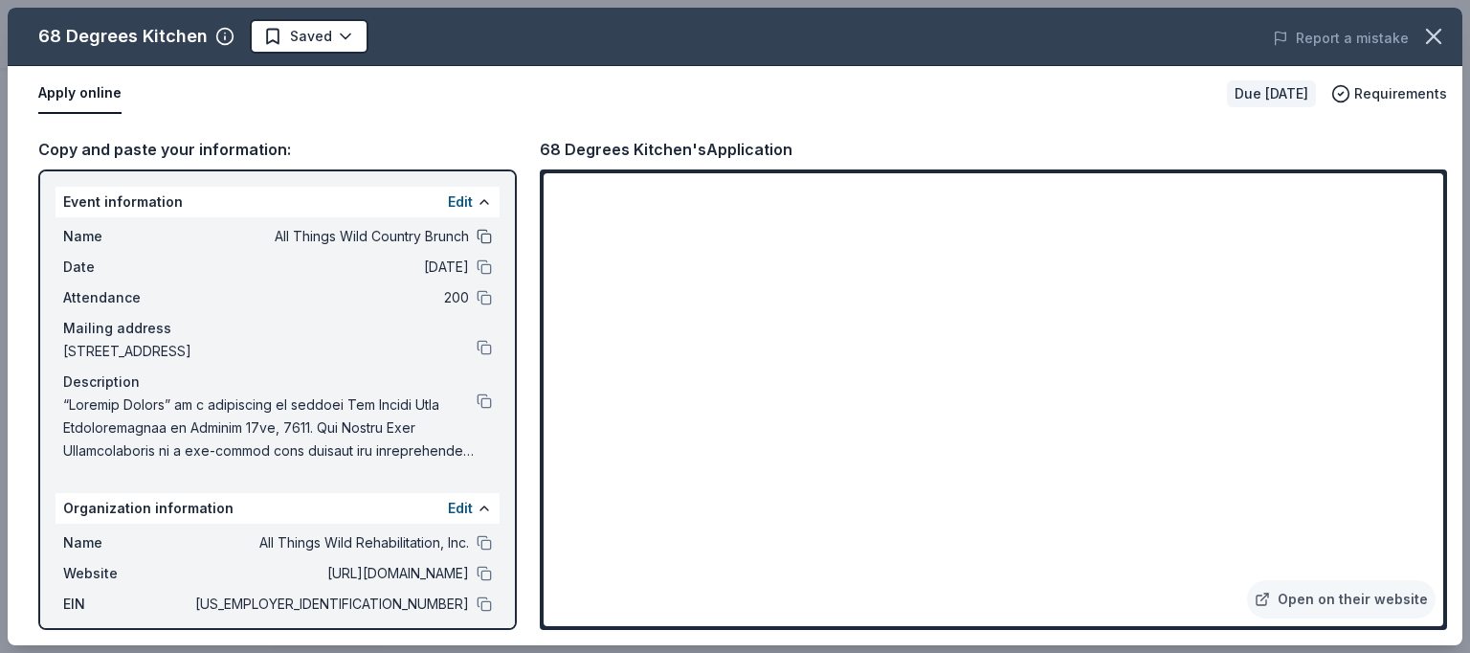
click at [477, 231] on button at bounding box center [484, 236] width 15 height 15
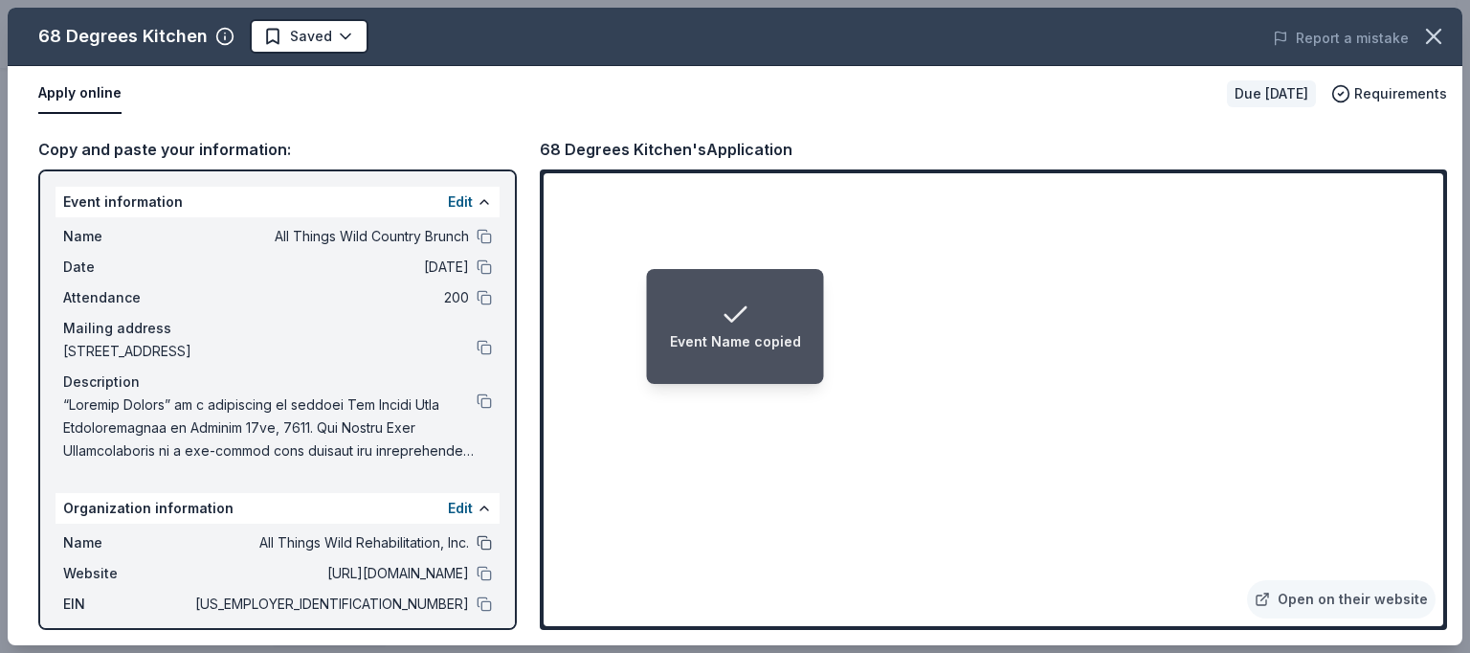
click at [477, 538] on button at bounding box center [484, 542] width 15 height 15
click at [735, 320] on icon "Notifications (F8)" at bounding box center [735, 315] width 31 height 31
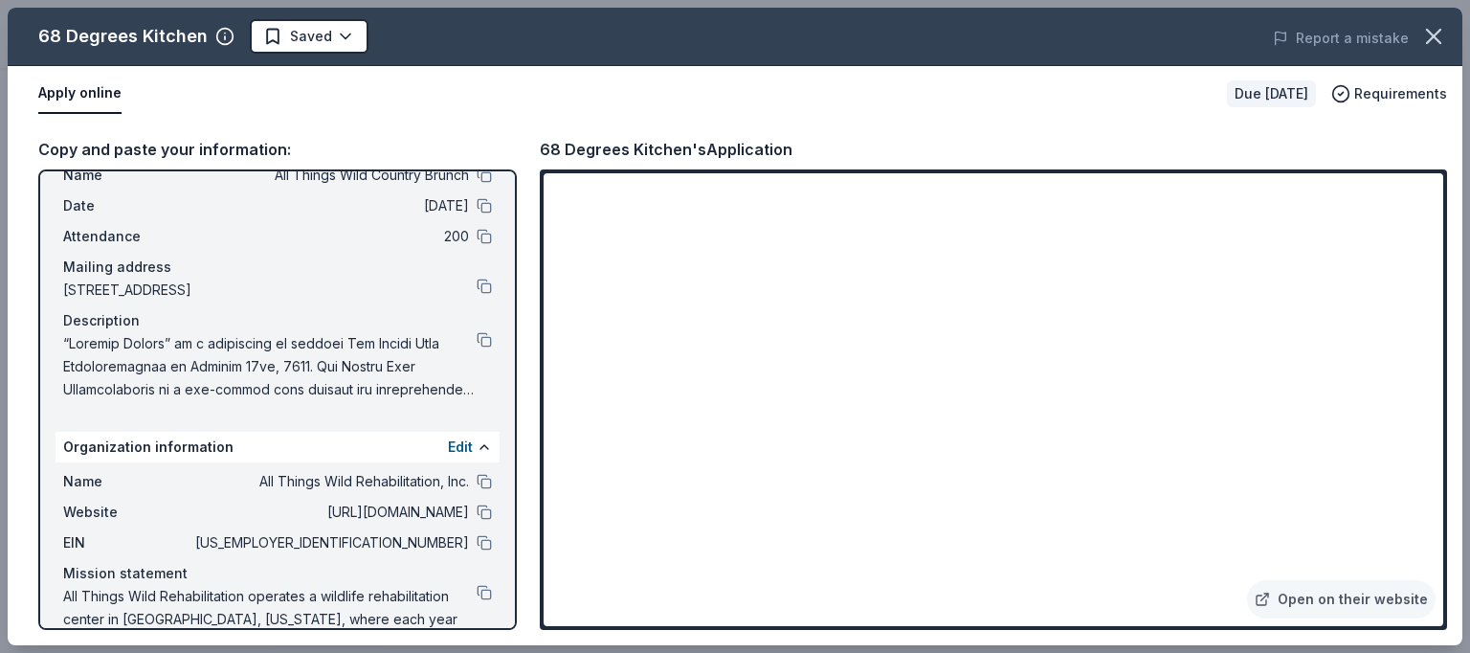
scroll to position [109, 0]
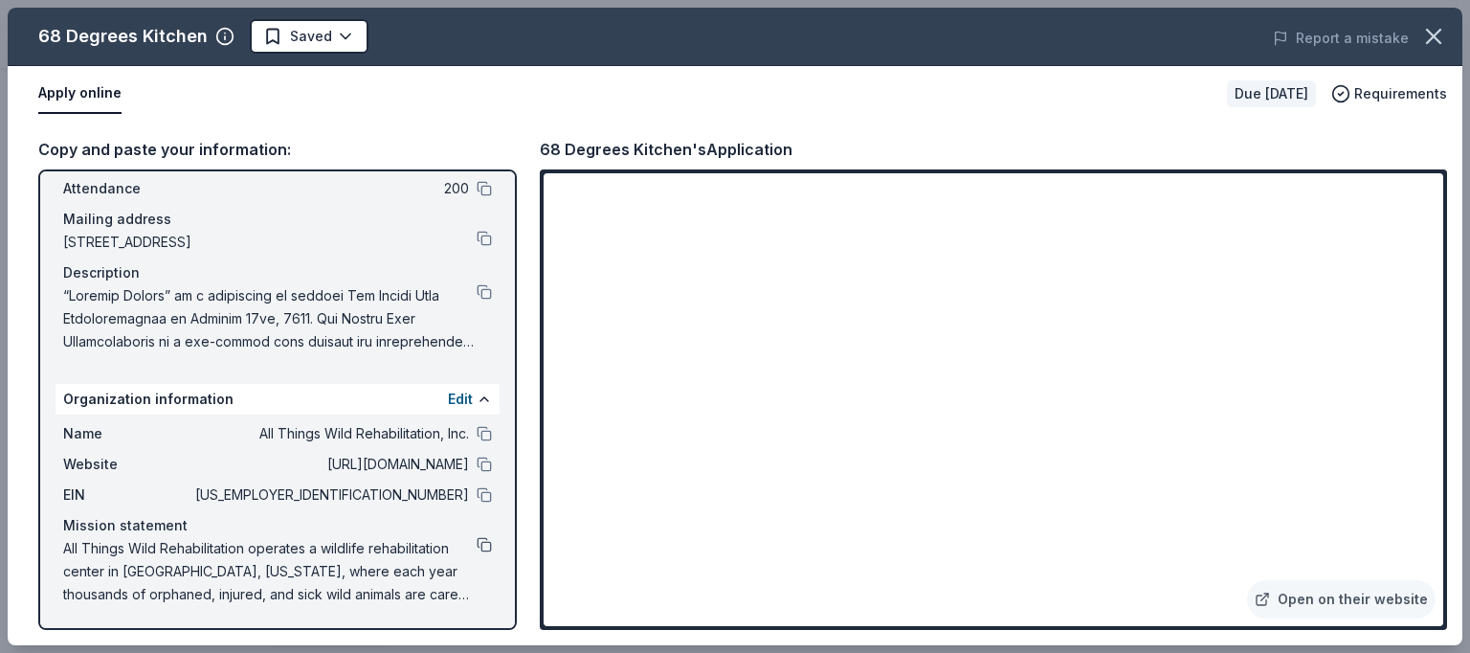
click at [477, 547] on button at bounding box center [484, 544] width 15 height 15
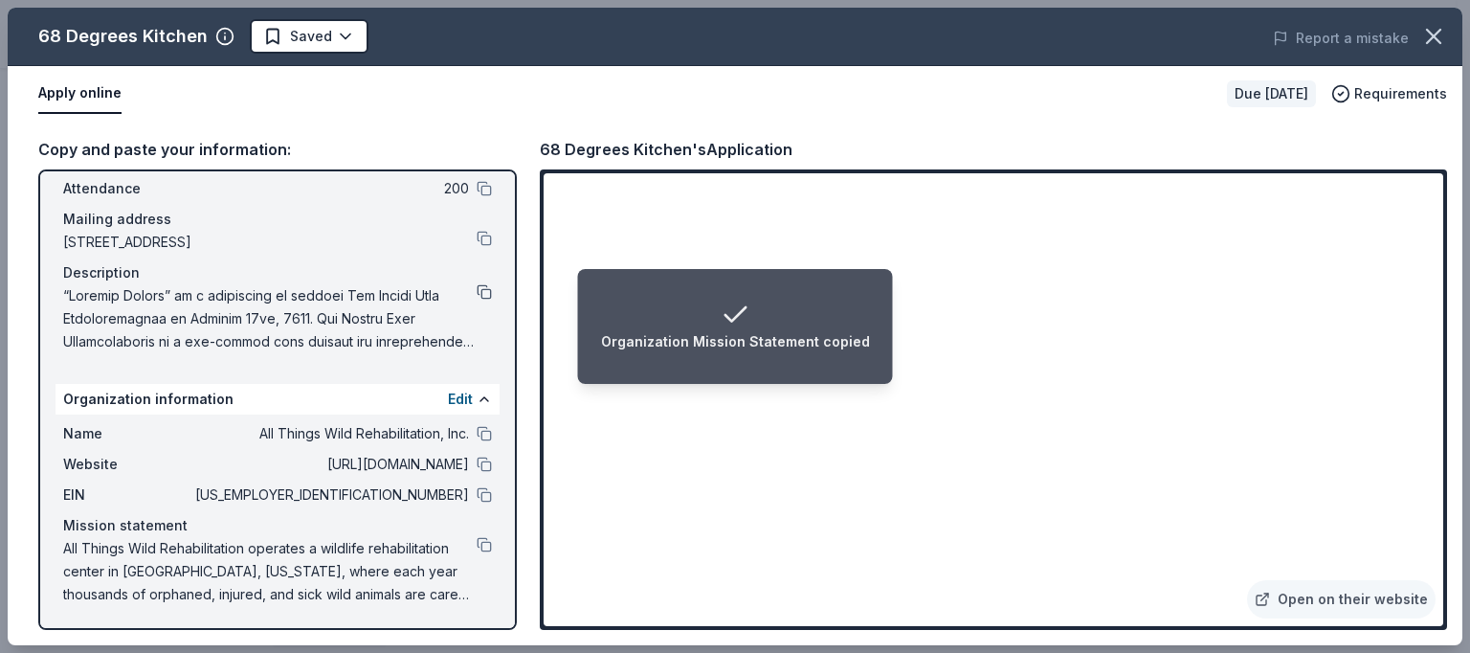
click at [477, 284] on button at bounding box center [484, 291] width 15 height 15
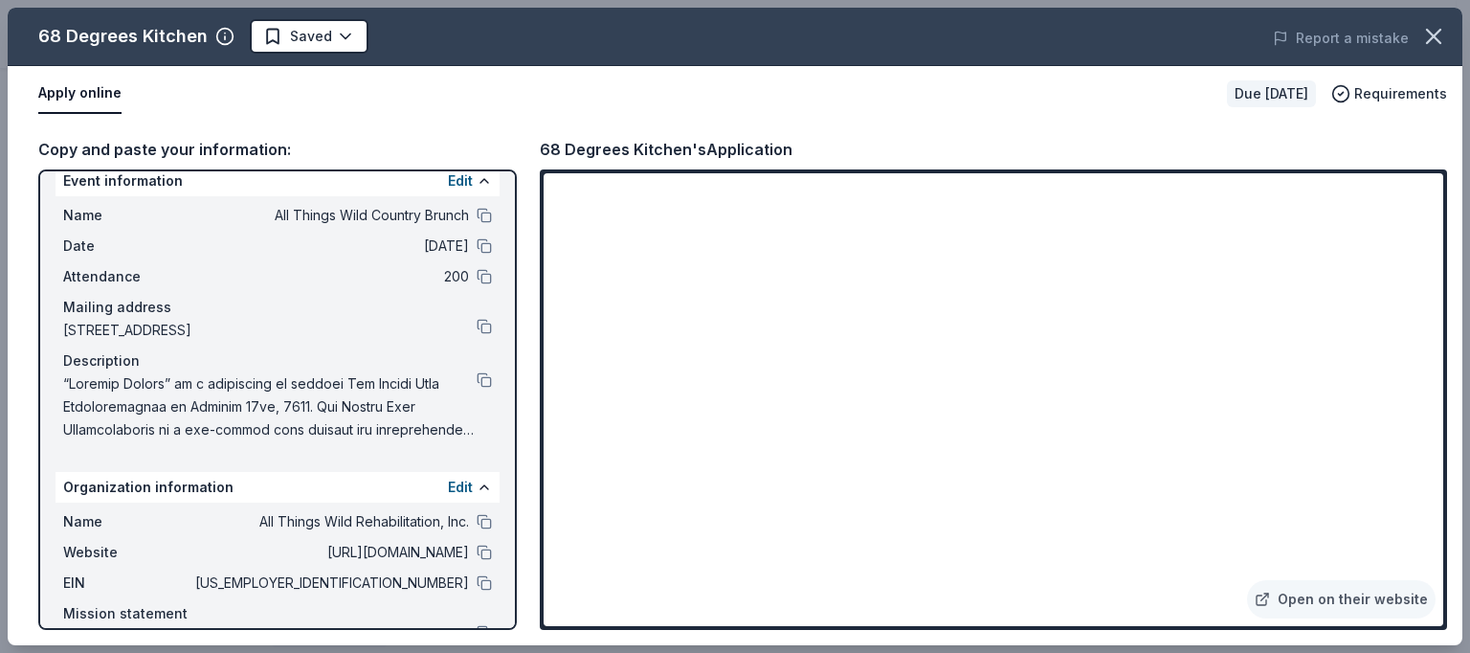
scroll to position [0, 0]
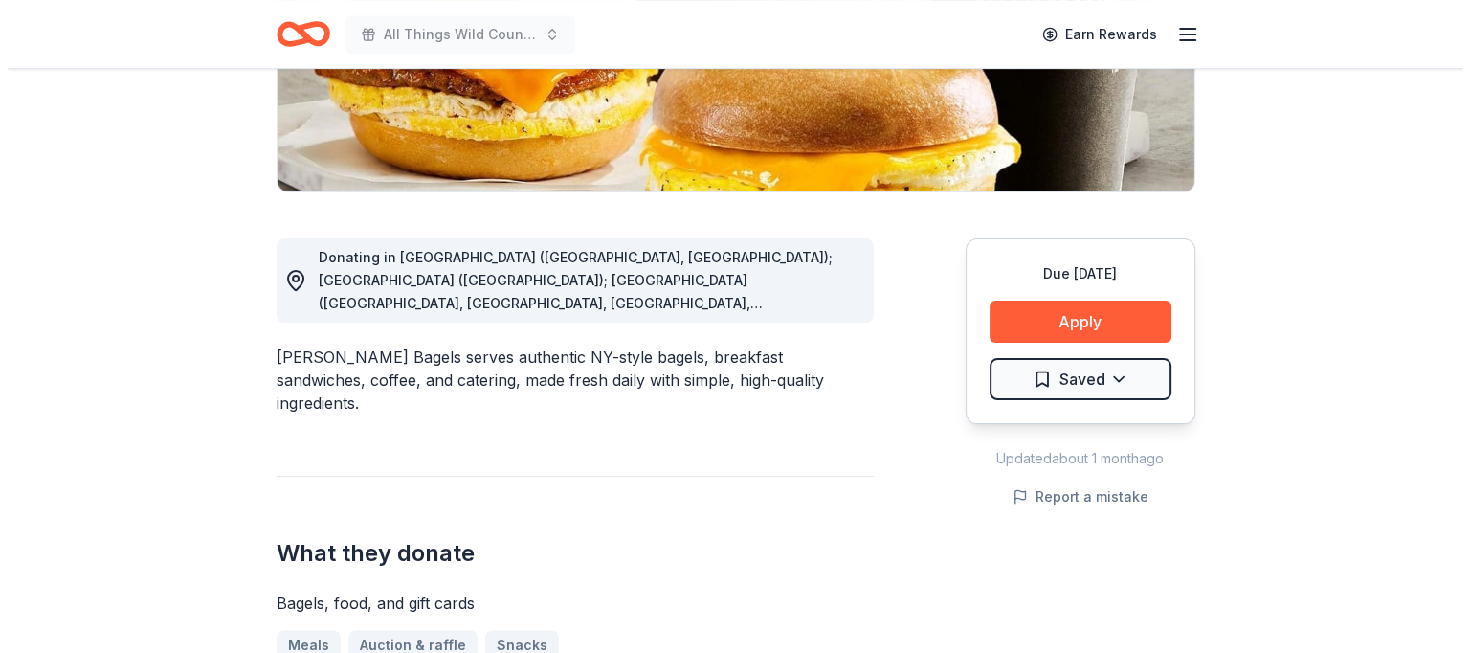
scroll to position [398, 0]
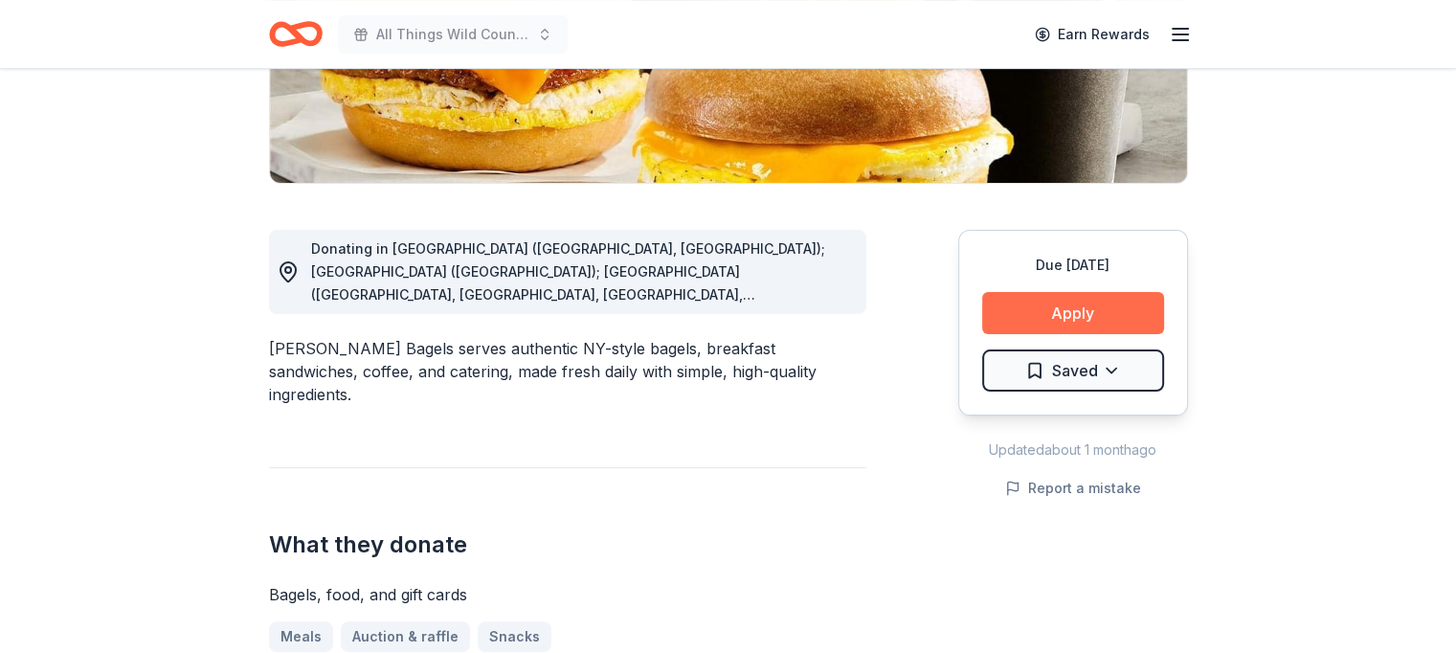
click at [1081, 300] on button "Apply" at bounding box center [1073, 313] width 182 height 42
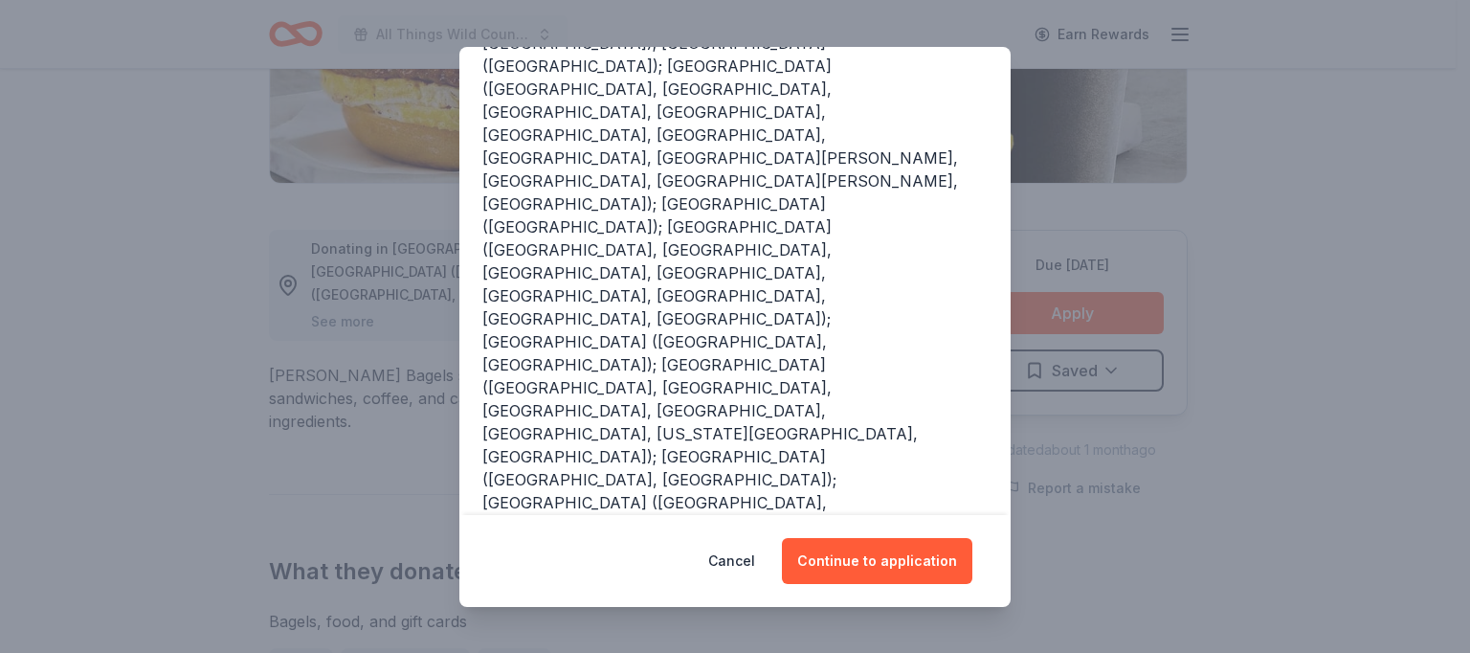
scroll to position [317, 0]
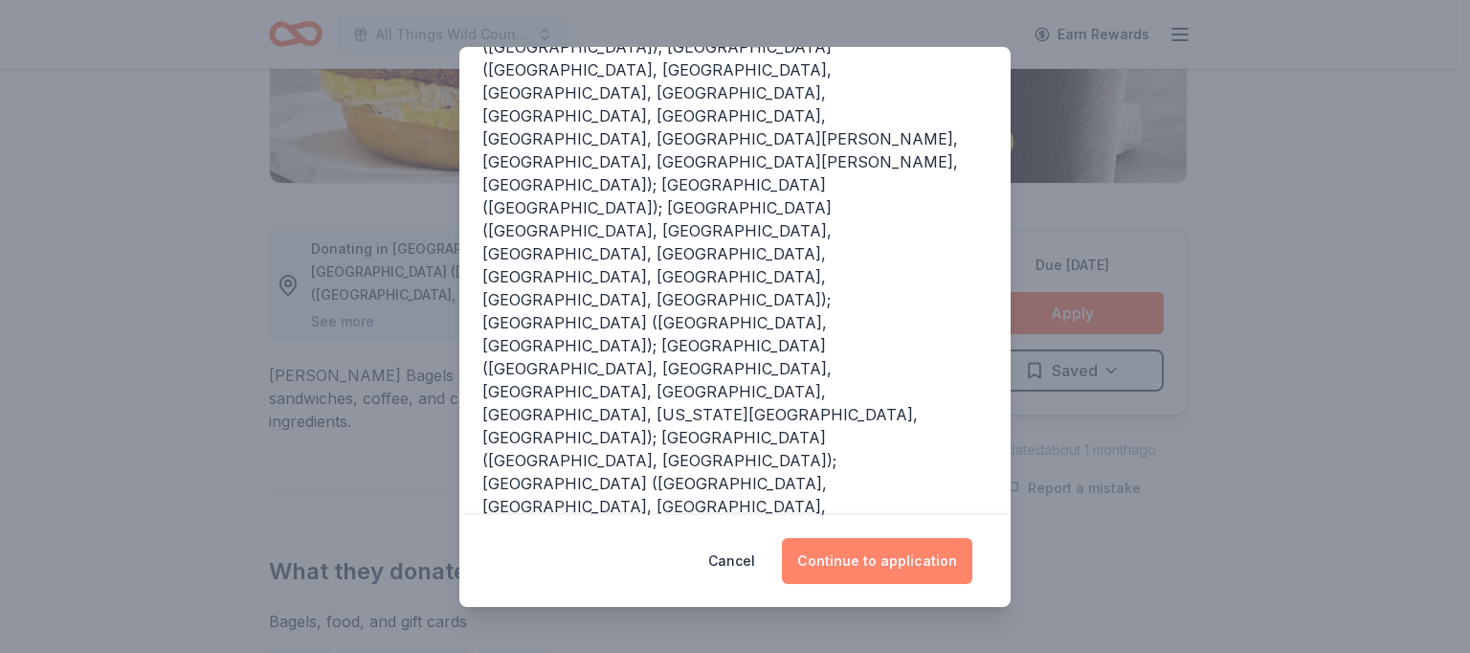
click at [873, 552] on button "Continue to application" at bounding box center [877, 561] width 190 height 46
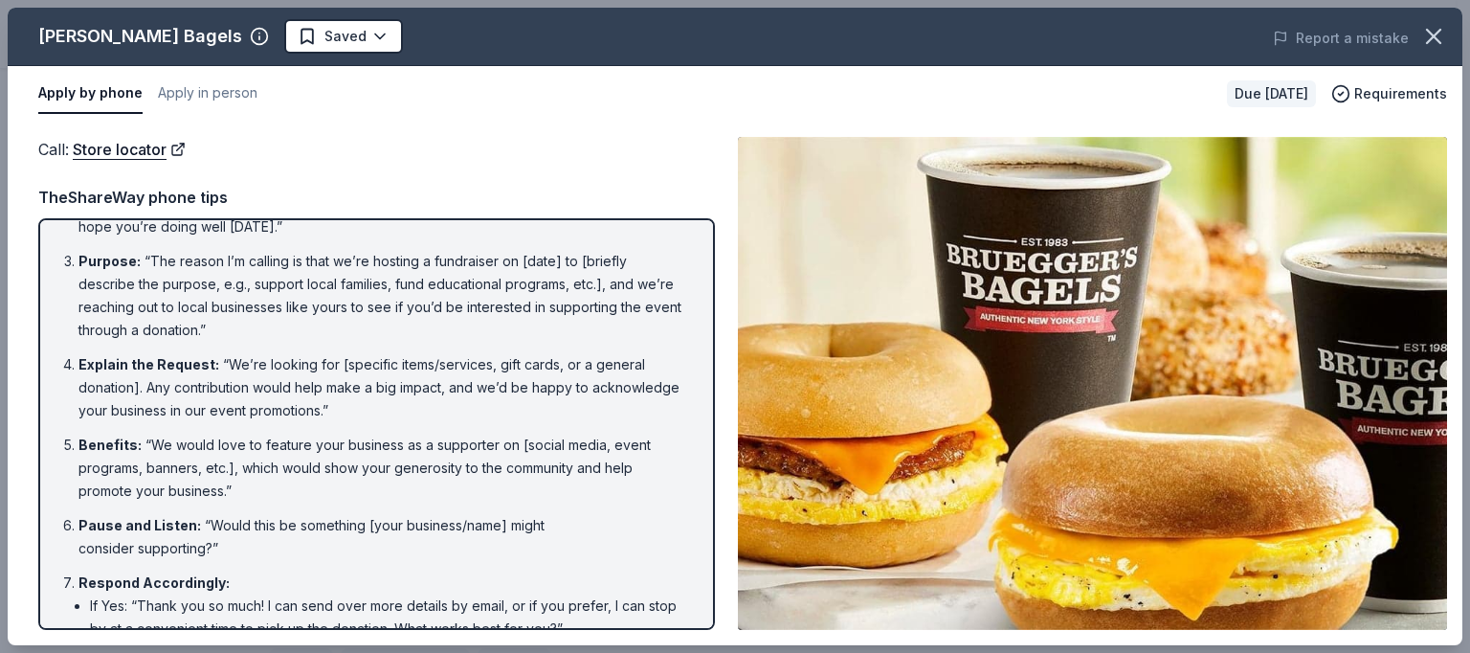
scroll to position [0, 0]
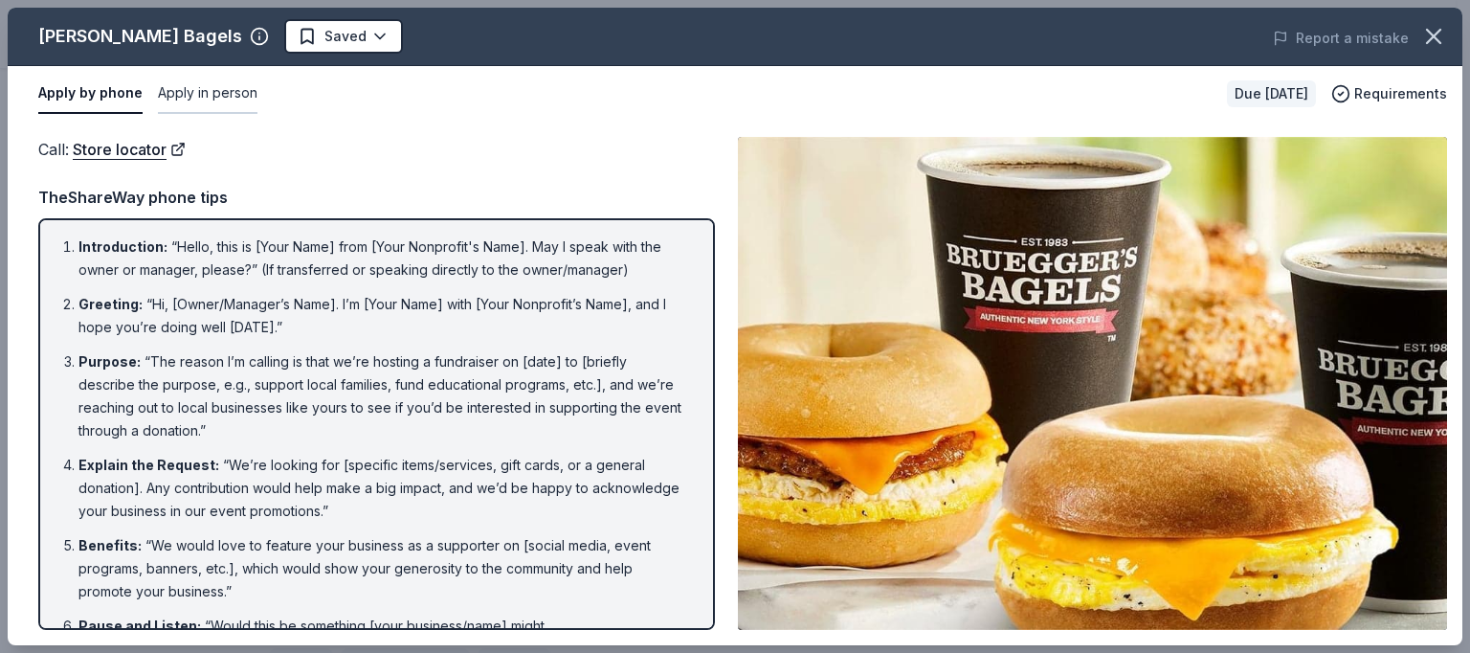
click at [212, 93] on button "Apply in person" at bounding box center [208, 94] width 100 height 40
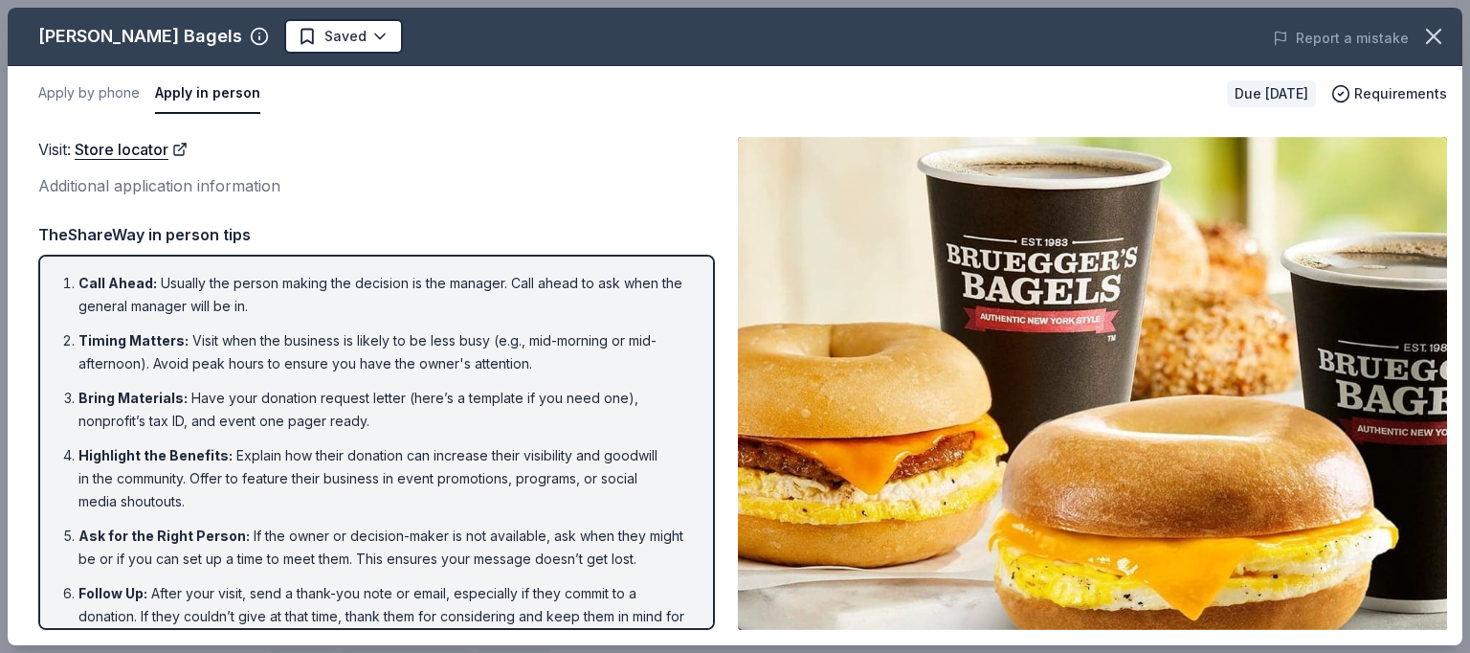
drag, startPoint x: 1461, startPoint y: 190, endPoint x: 1469, endPoint y: 358, distance: 168.6
click at [1455, 358] on div "Bruegger's Bagels Saved Report a mistake Apply by phone Apply in person Due in …" at bounding box center [735, 326] width 1470 height 653
